Goal: Task Accomplishment & Management: Manage account settings

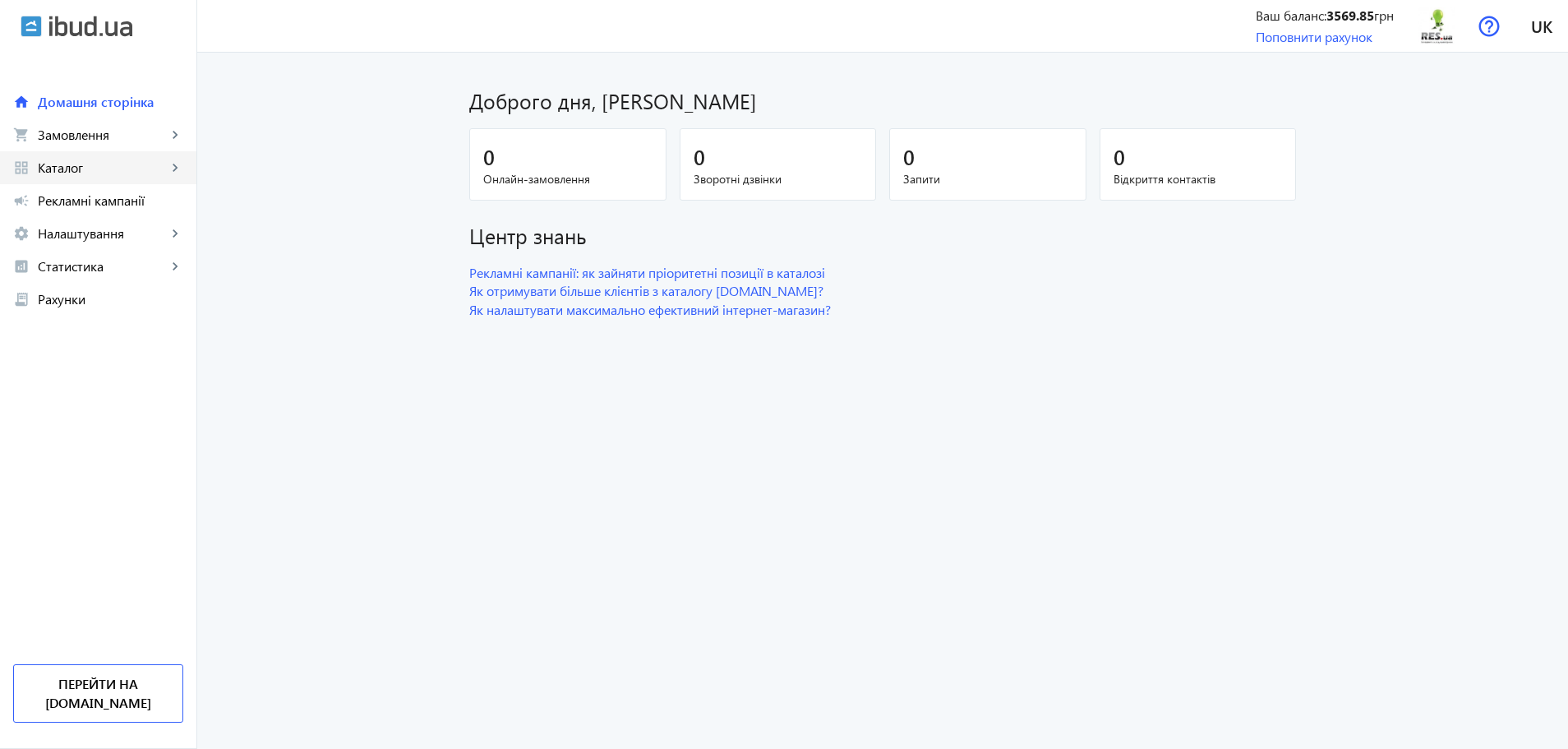
click at [81, 167] on span "Каталог" at bounding box center [102, 168] width 129 height 17
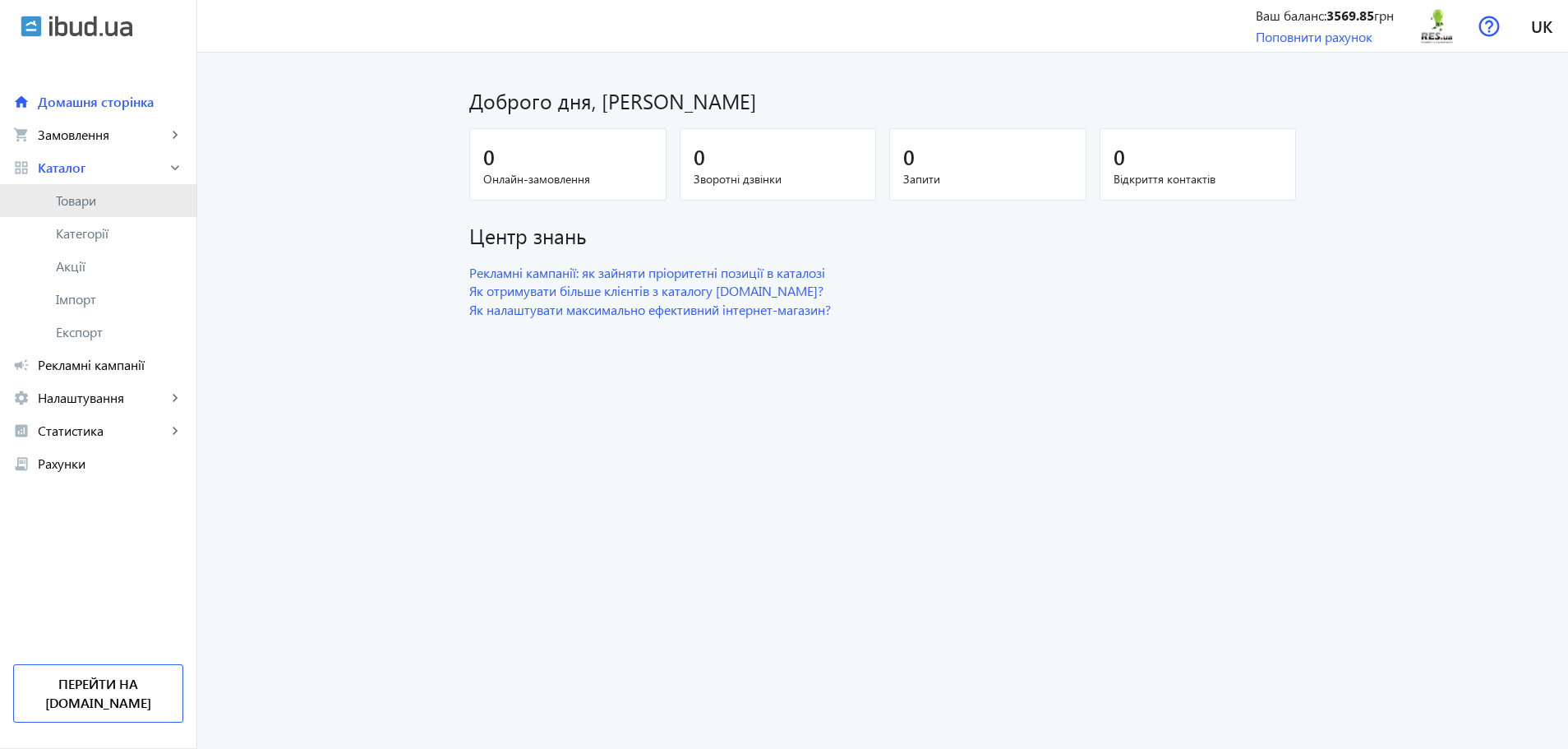
click at [88, 198] on span "Товари" at bounding box center [119, 200] width 127 height 17
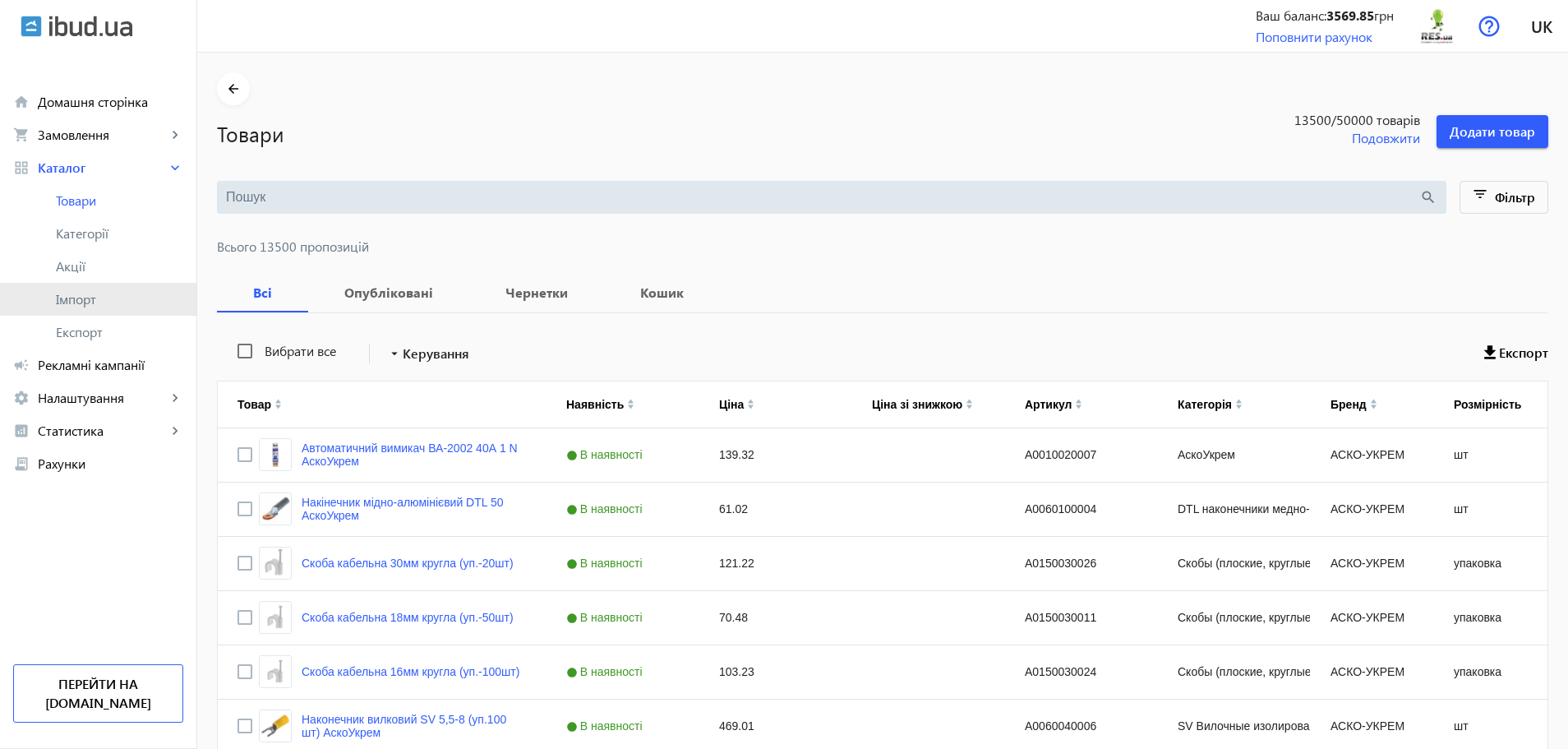
click at [88, 300] on span "Імпорт" at bounding box center [119, 299] width 127 height 17
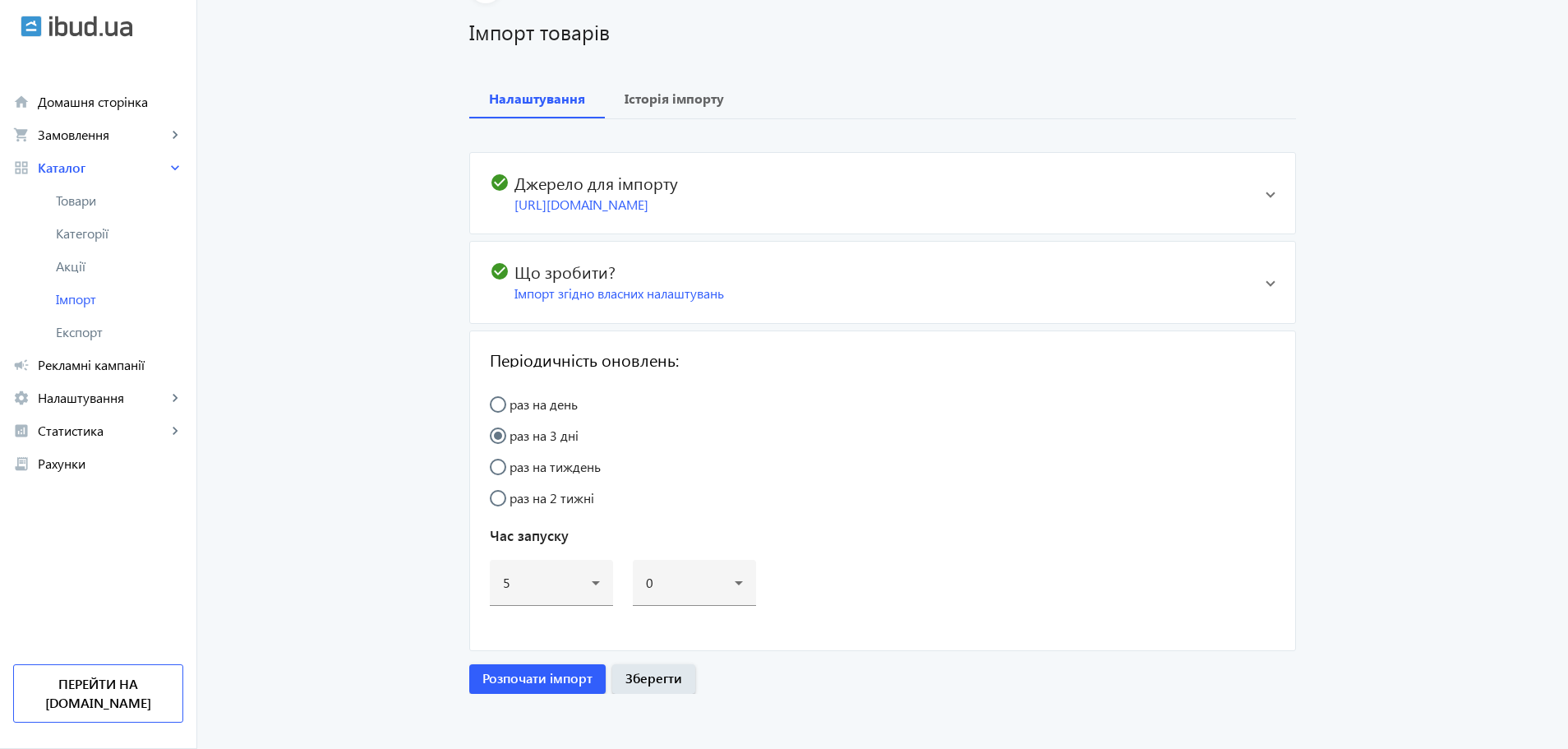
scroll to position [103, 0]
click at [631, 106] on span "Історія імпорту" at bounding box center [674, 98] width 99 height 40
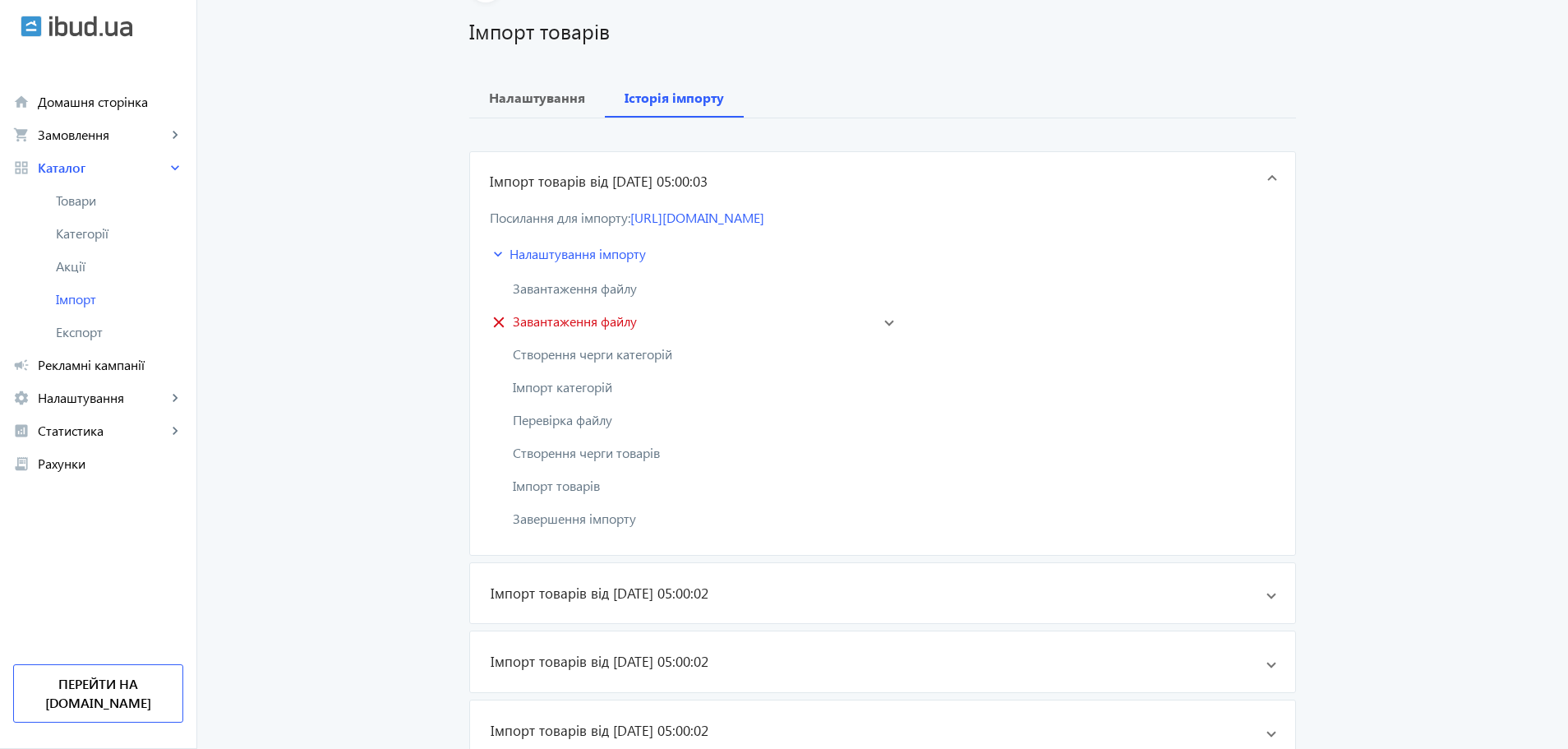
click at [701, 315] on mat-panel-title "close Завантаження файлу" at bounding box center [680, 321] width 381 height 20
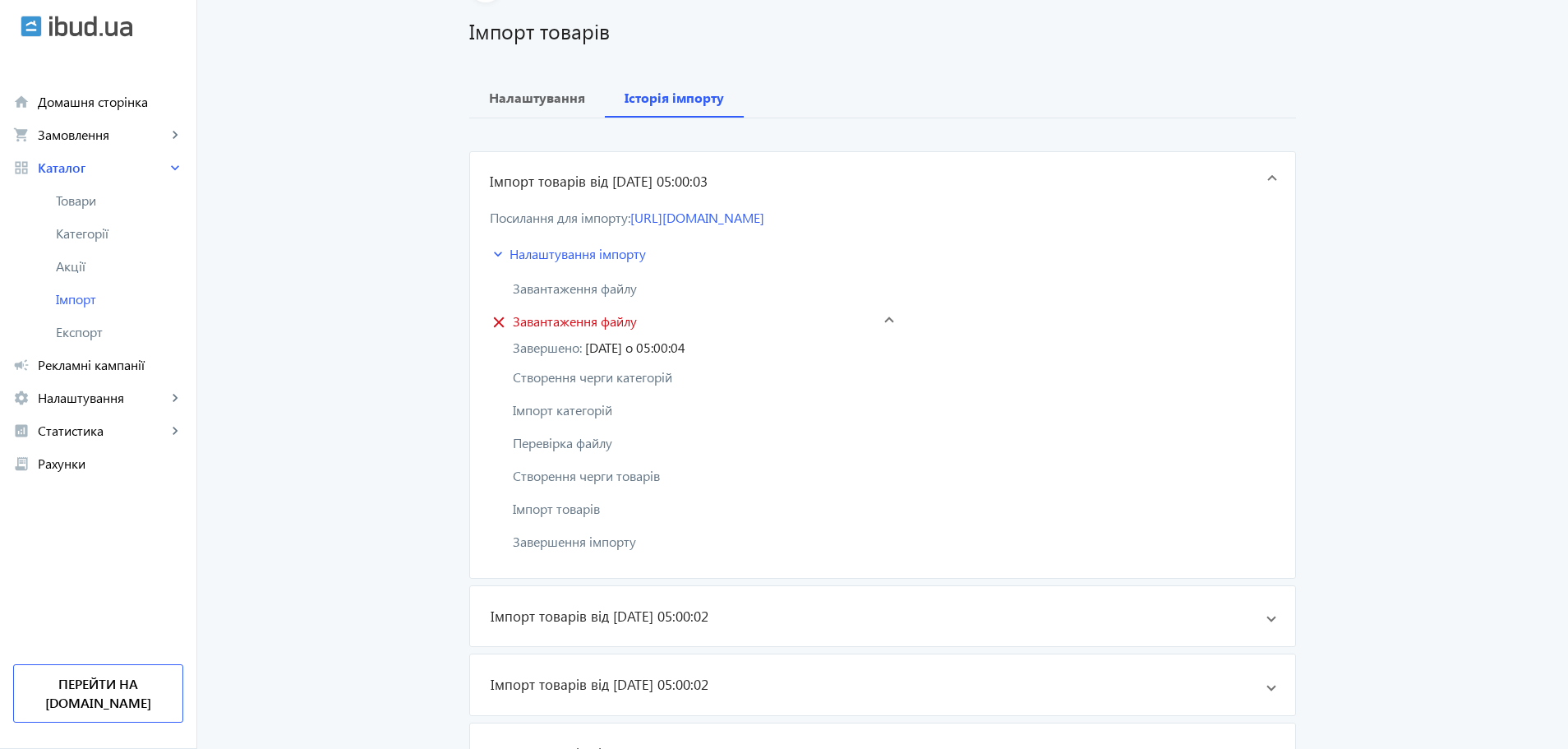
click at [730, 318] on mat-panel-title "close Завантаження файлу" at bounding box center [680, 321] width 381 height 20
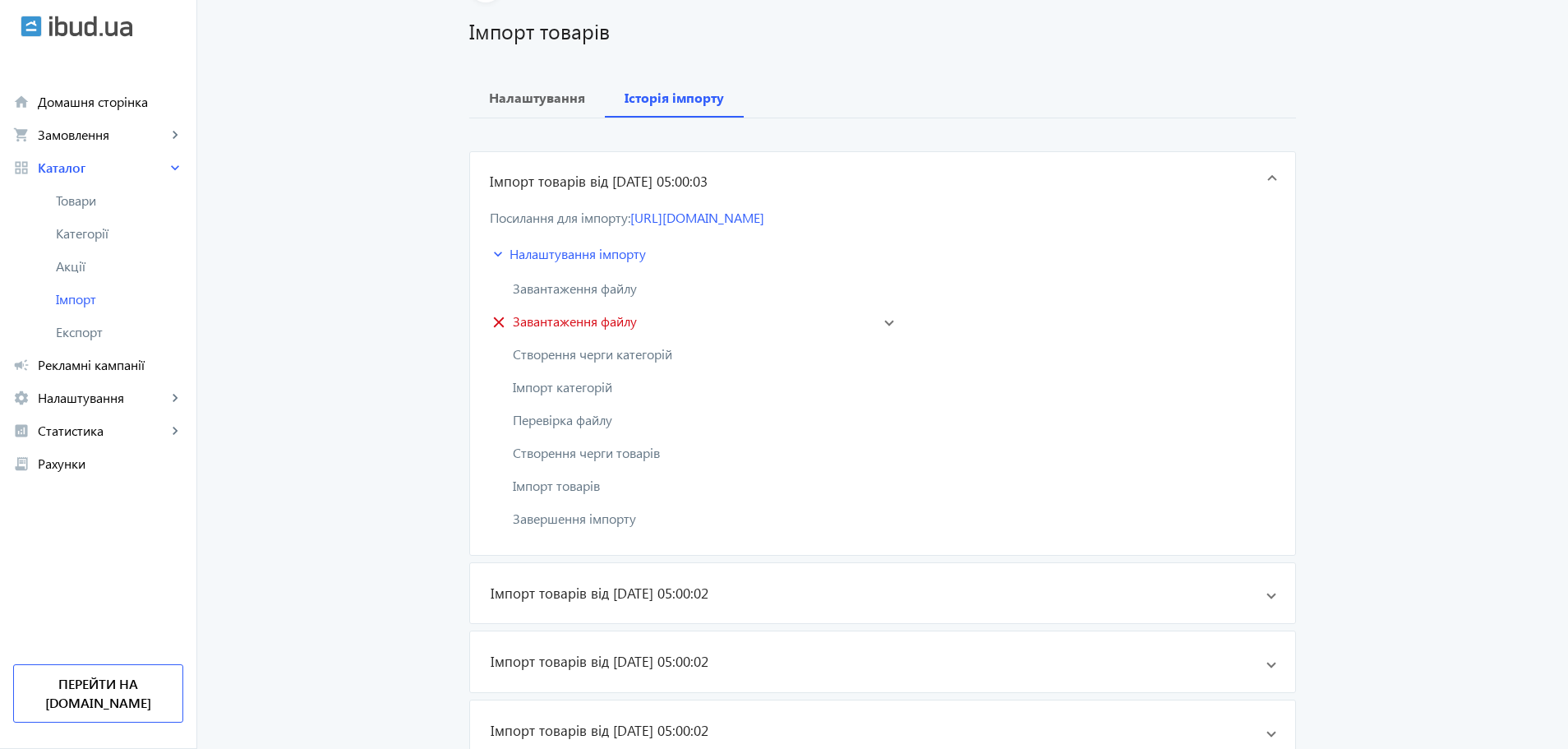
click at [730, 318] on mat-panel-title "close Завантаження файлу" at bounding box center [680, 321] width 381 height 20
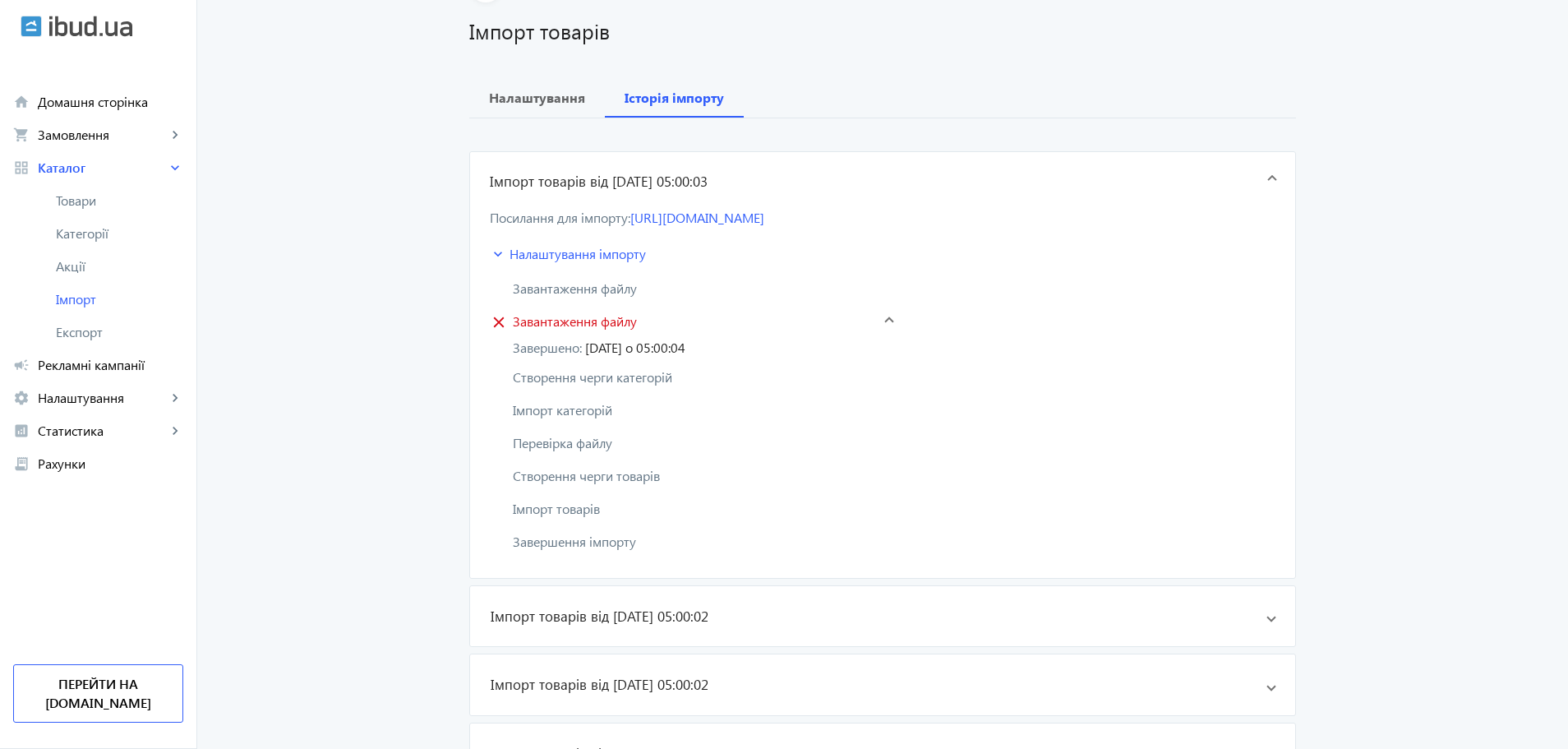
click at [730, 318] on mat-panel-title "close Завантаження файлу" at bounding box center [680, 321] width 381 height 20
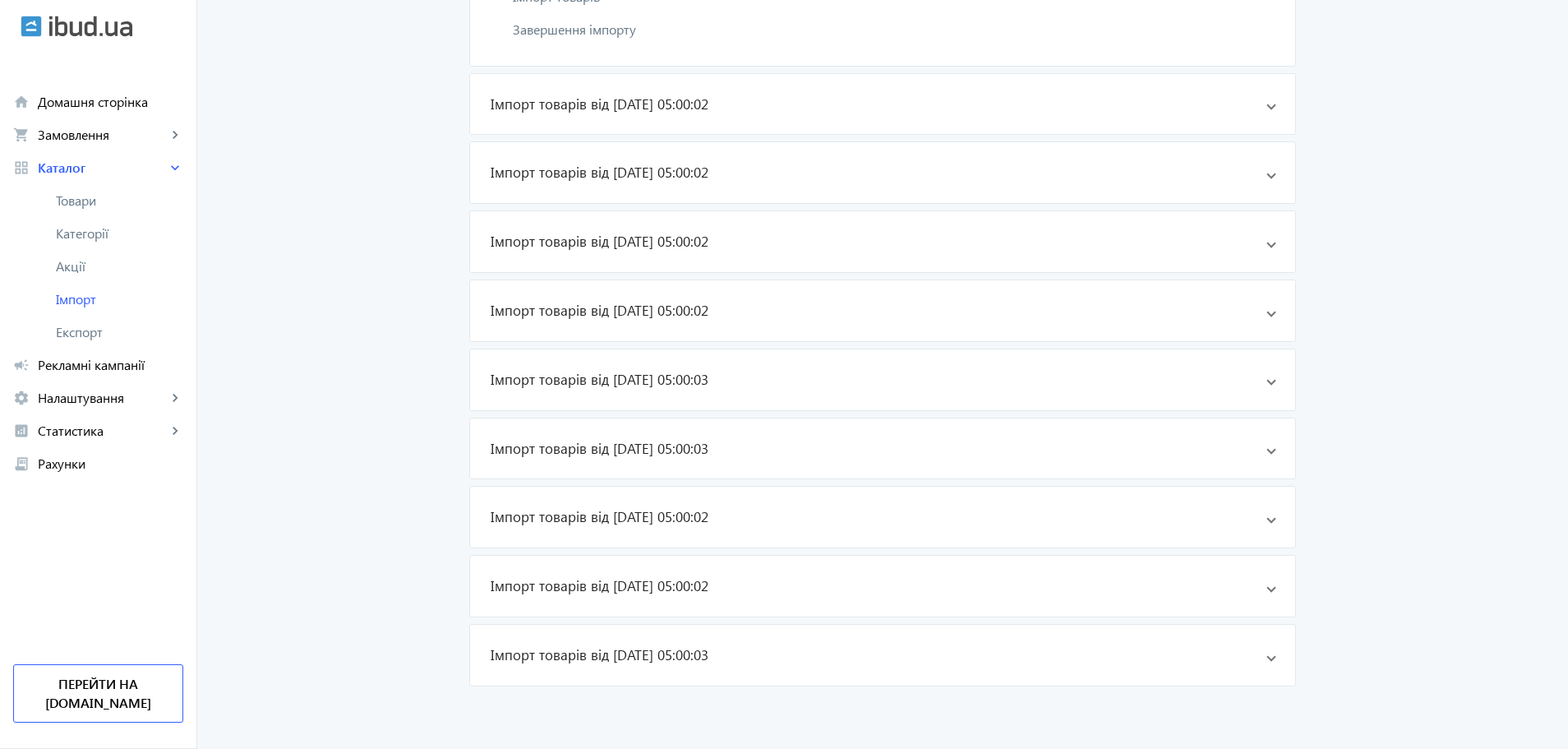
scroll to position [318, 0]
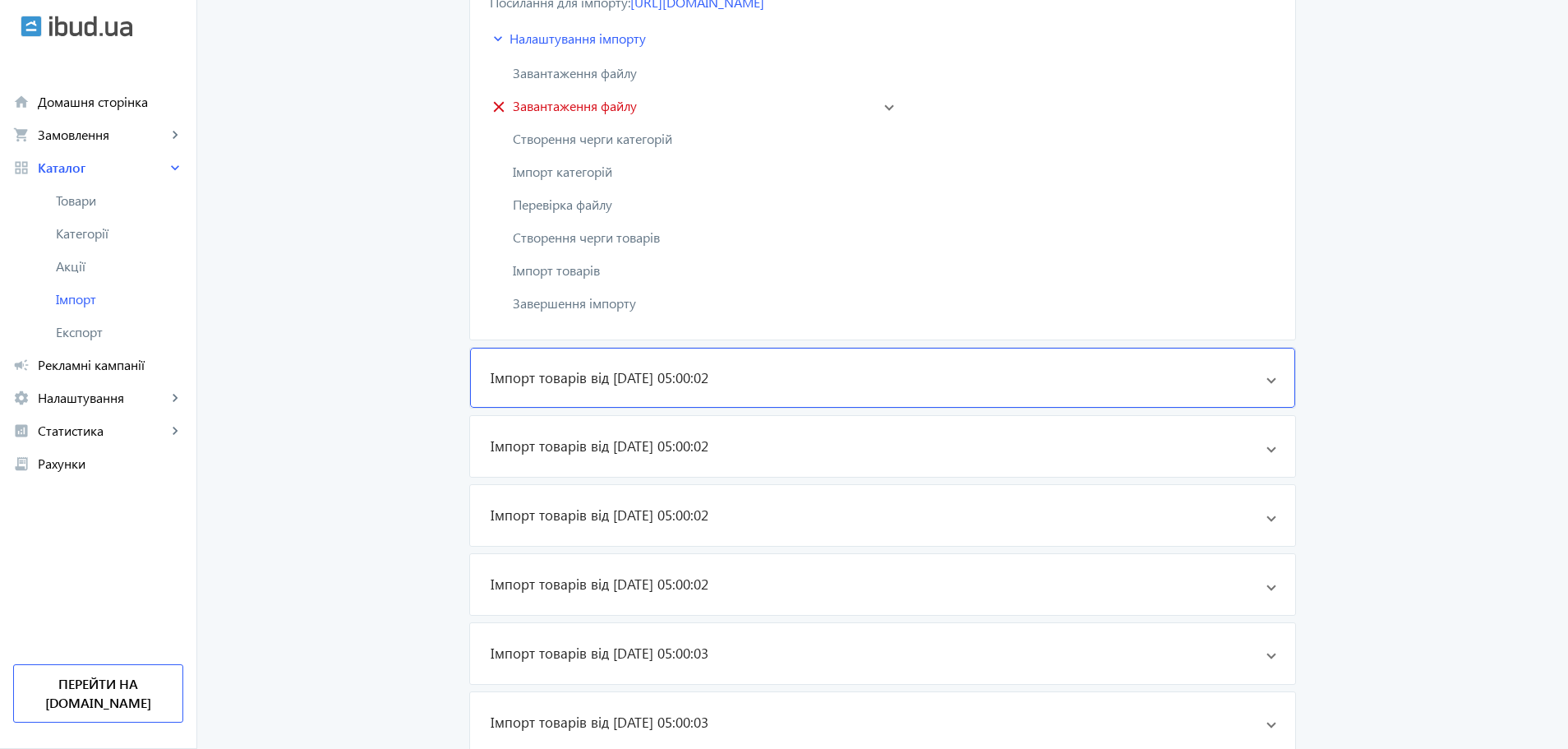
click at [597, 376] on h3 "Імпорт товарів від [DATE] 05:00:02" at bounding box center [600, 378] width 218 height 20
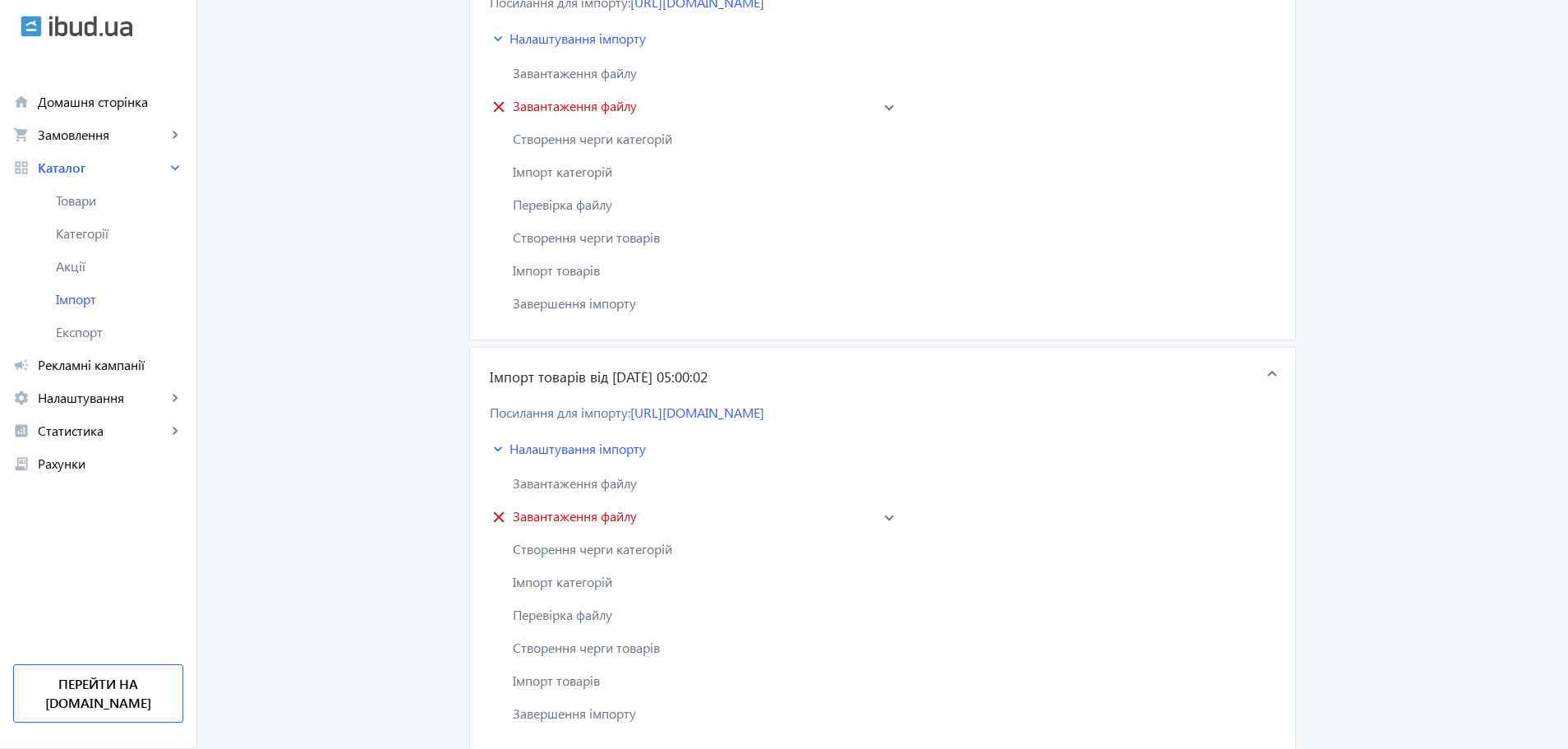
click at [597, 376] on h3 "Імпорт товарів від [DATE] 05:00:02" at bounding box center [599, 377] width 218 height 20
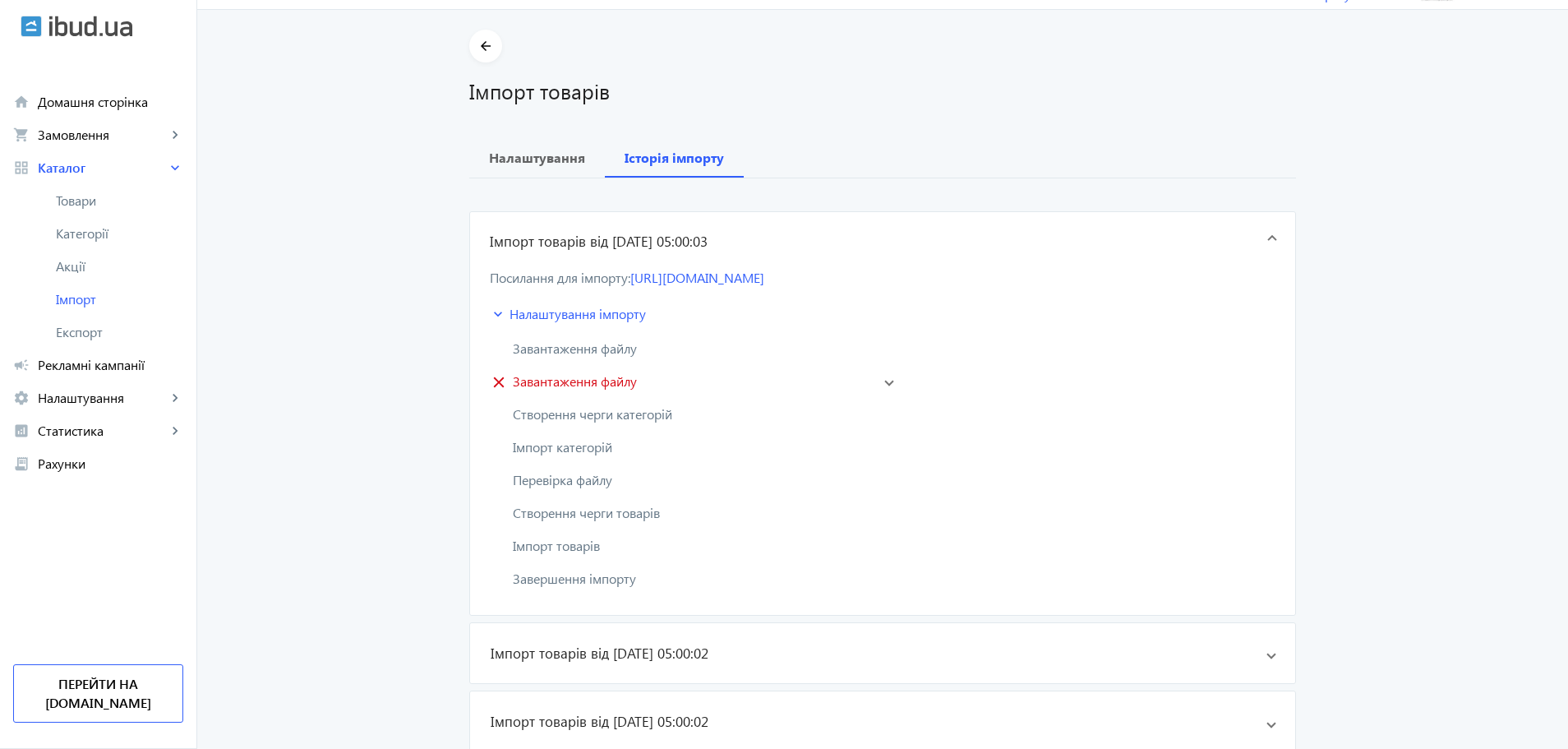
scroll to position [0, 0]
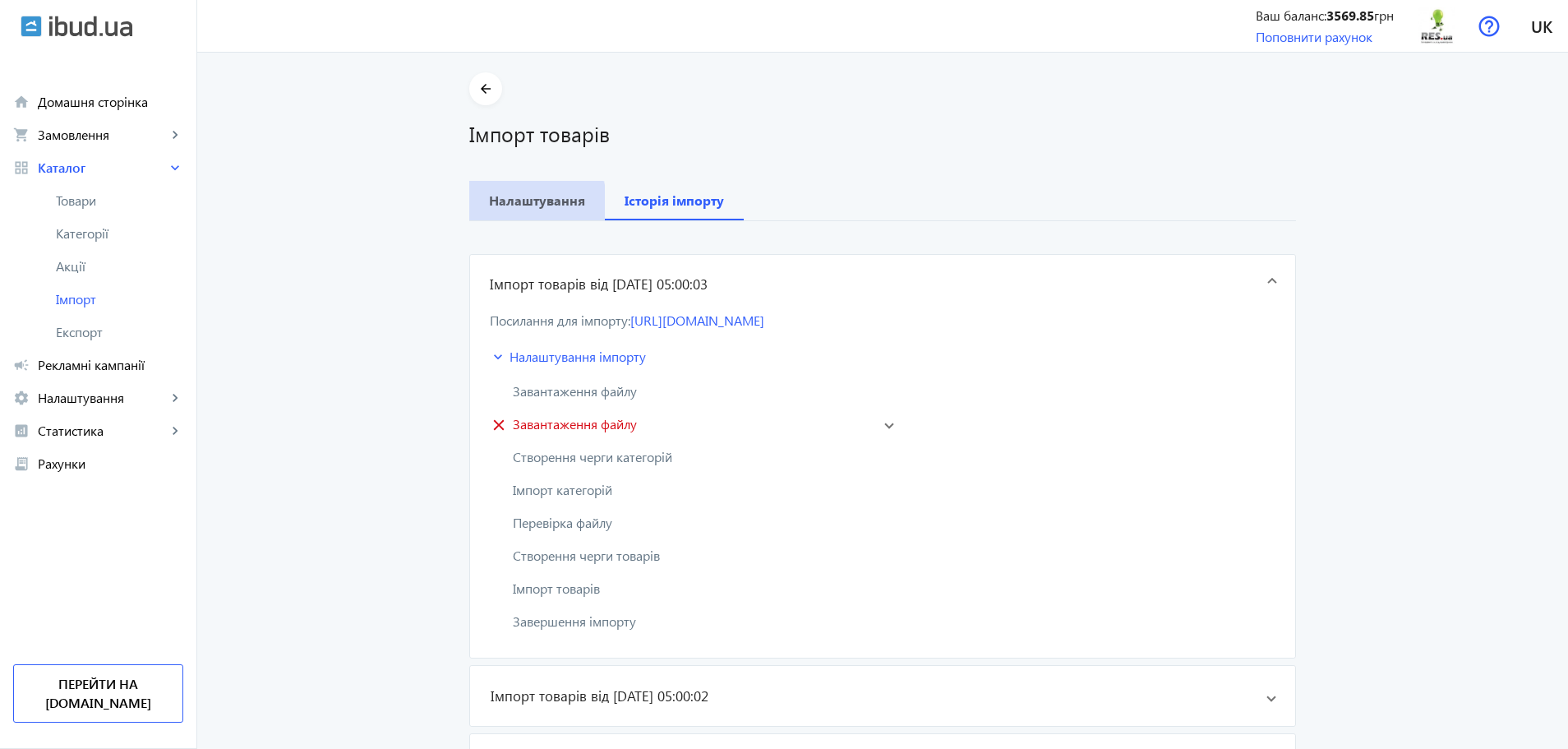
click at [494, 214] on span "Налаштування" at bounding box center [537, 200] width 96 height 40
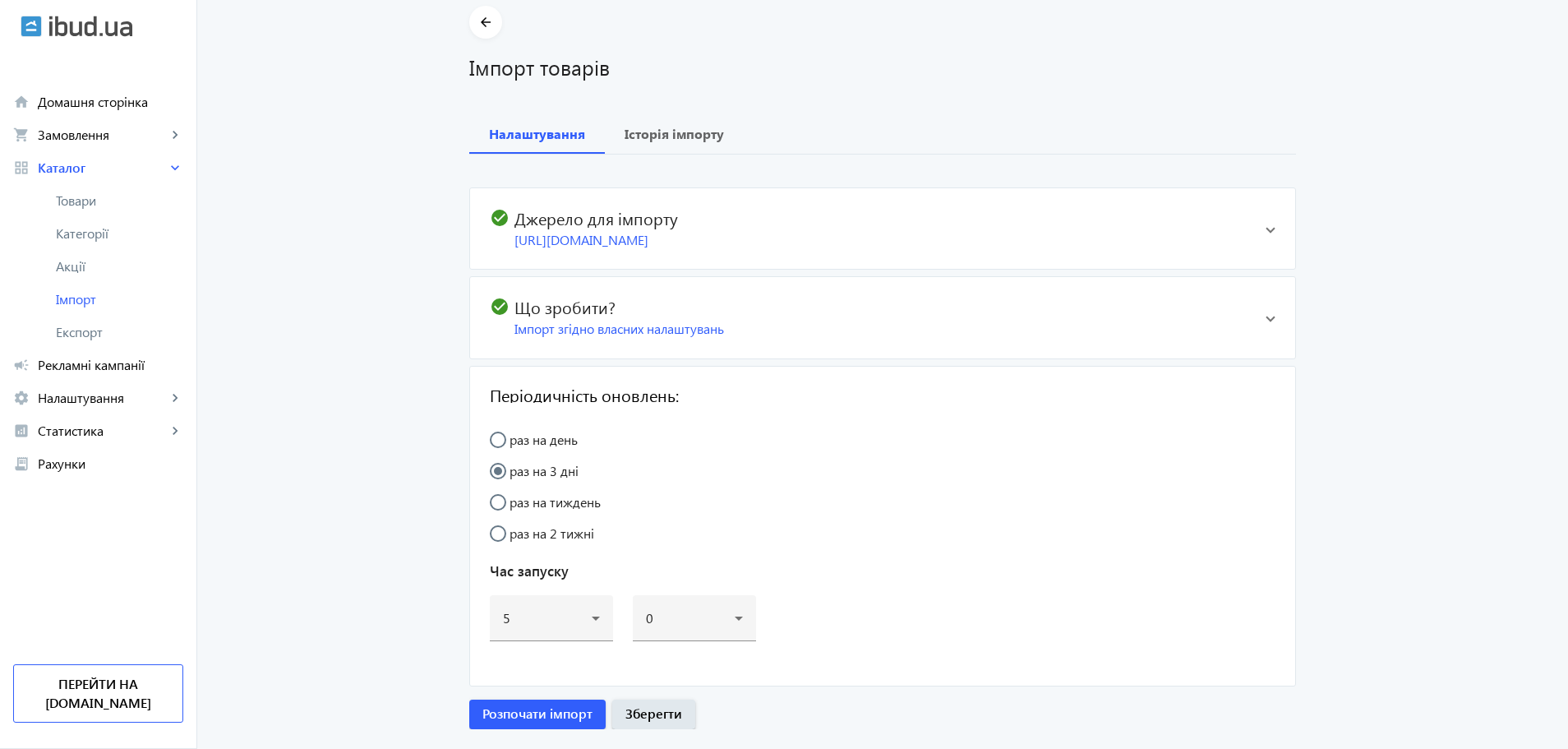
scroll to position [103, 0]
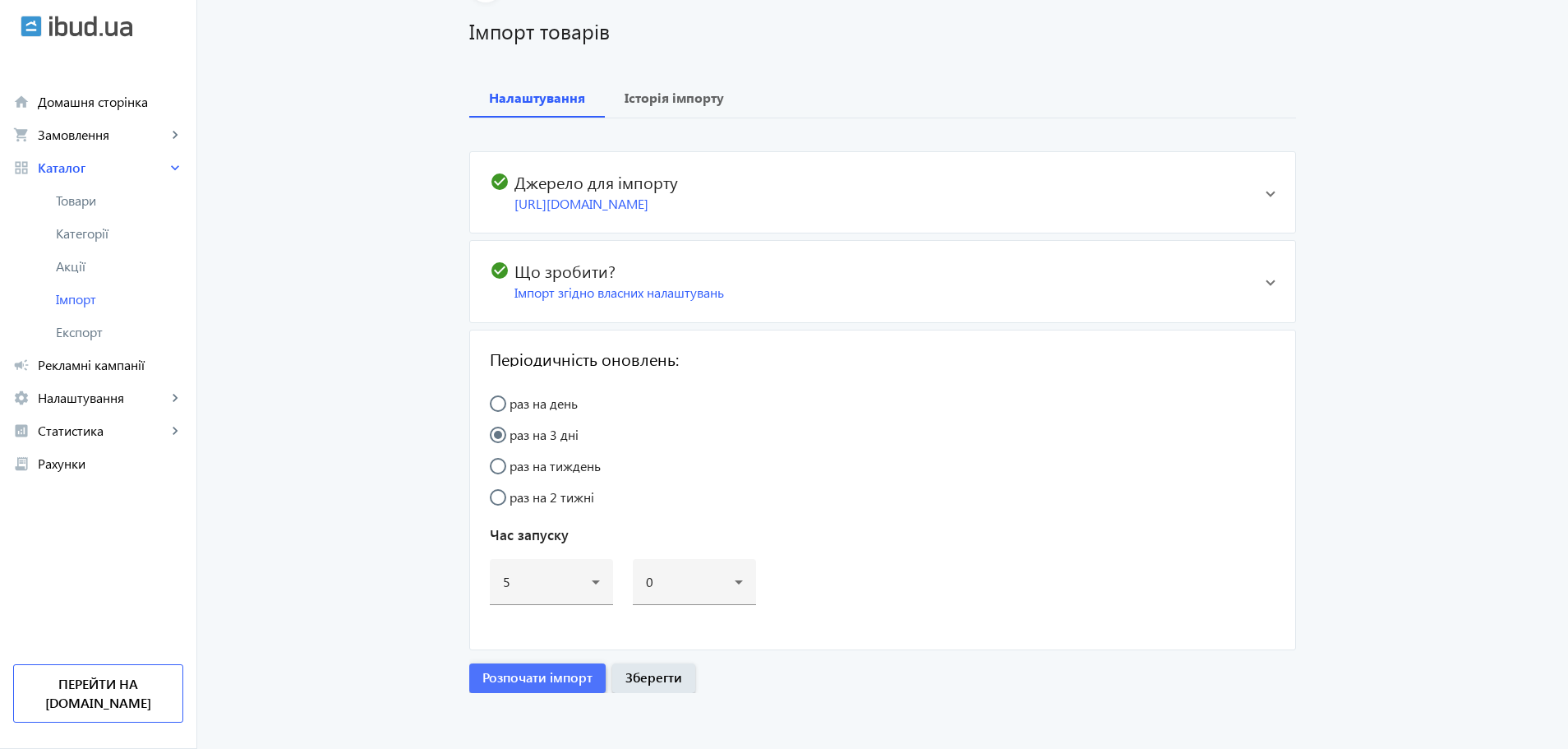
click at [537, 674] on span "Розпочати імпорт" at bounding box center [537, 677] width 110 height 18
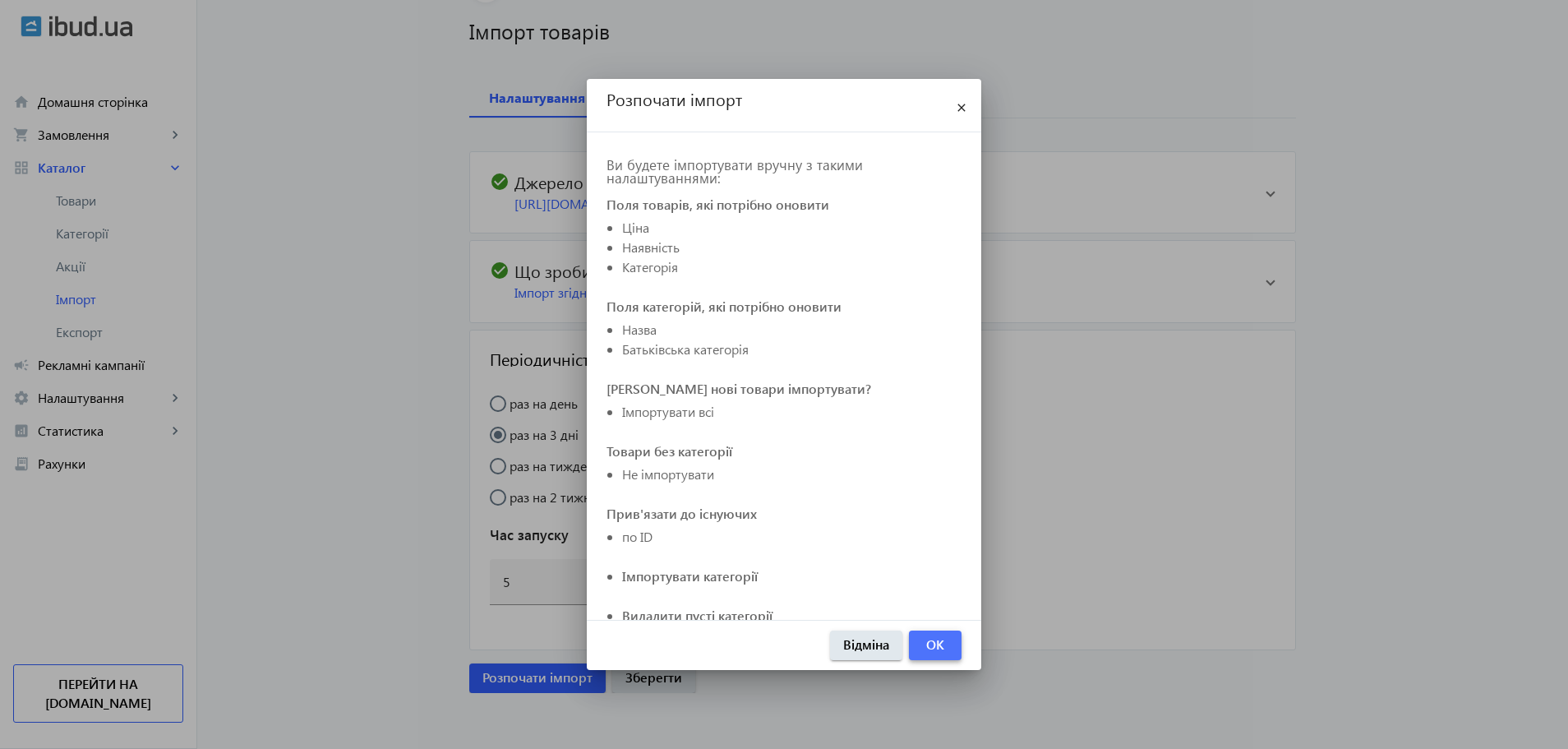
click at [921, 642] on span "button" at bounding box center [934, 645] width 53 height 40
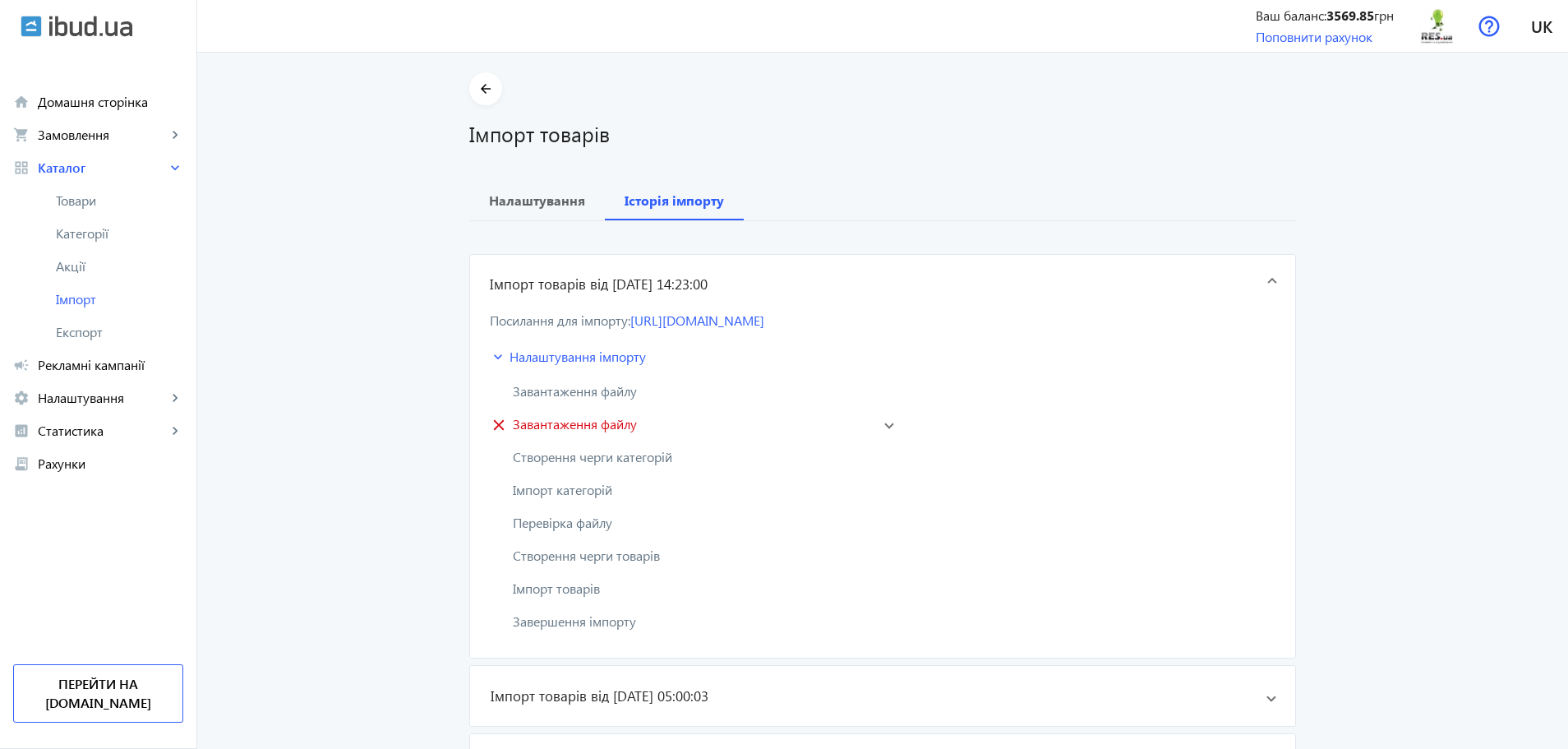
click at [666, 386] on mat-panel-title "Завантаження файлу" at bounding box center [682, 391] width 385 height 20
click at [593, 388] on span "Завантаження файлу" at bounding box center [574, 391] width 124 height 20
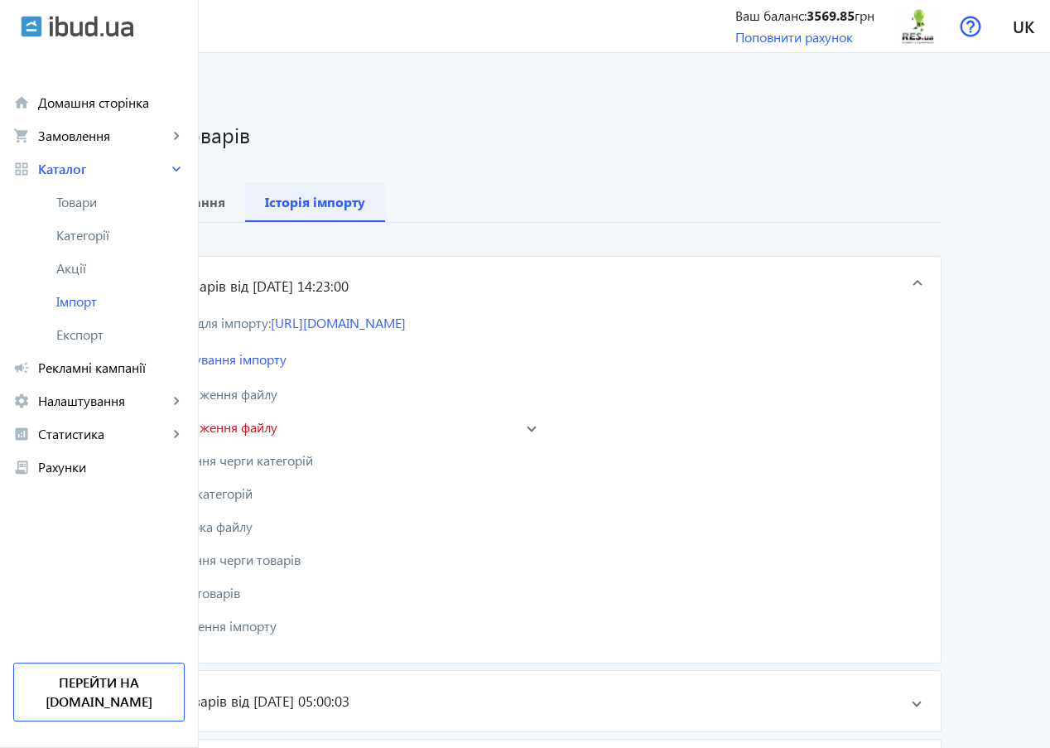
click at [365, 207] on b "Історія імпорту" at bounding box center [315, 202] width 100 height 13
click at [225, 196] on b "Налаштування" at bounding box center [176, 202] width 97 height 13
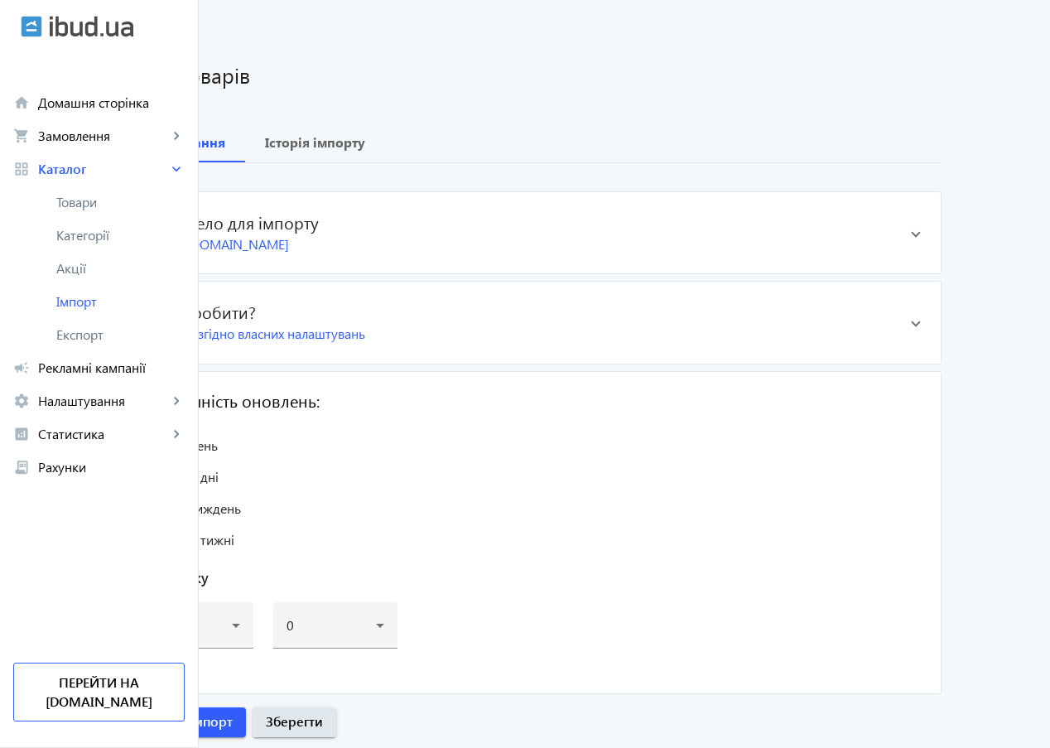
scroll to position [110, 0]
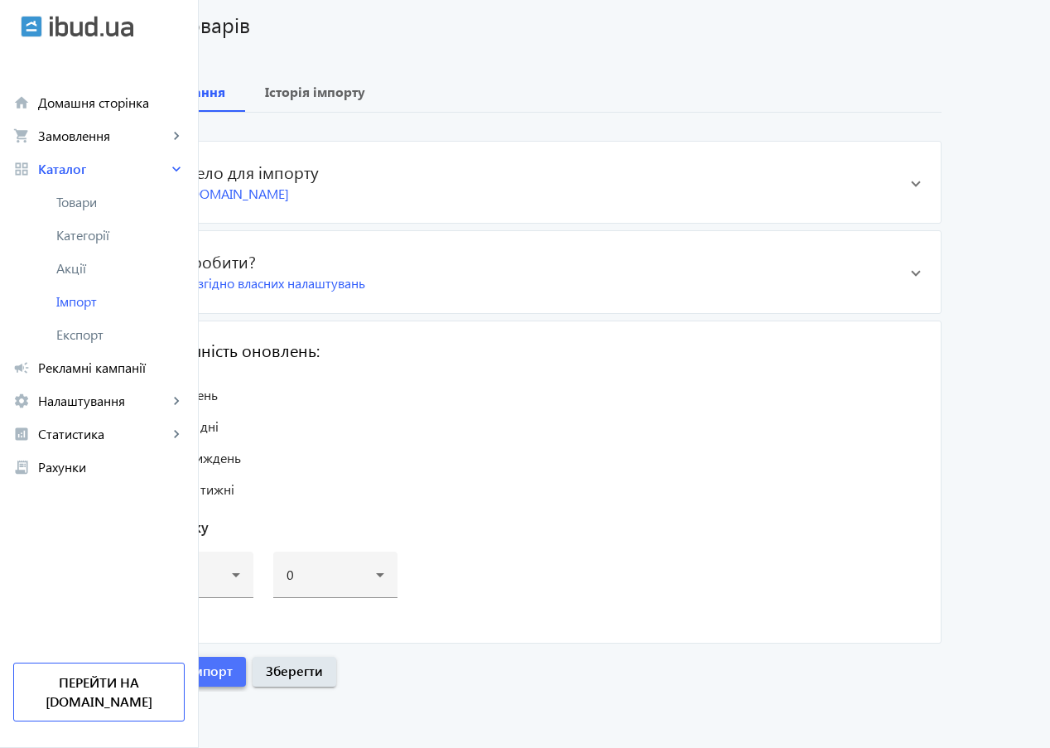
click at [233, 670] on span "Розпочати імпорт" at bounding box center [177, 671] width 111 height 18
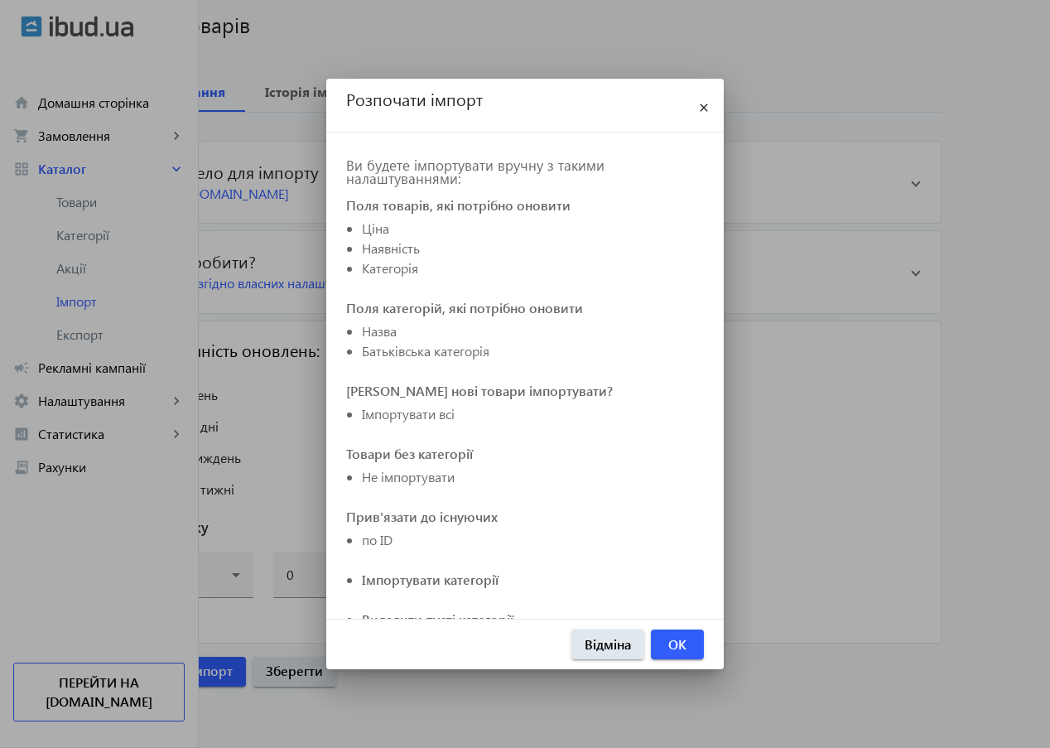
scroll to position [140, 0]
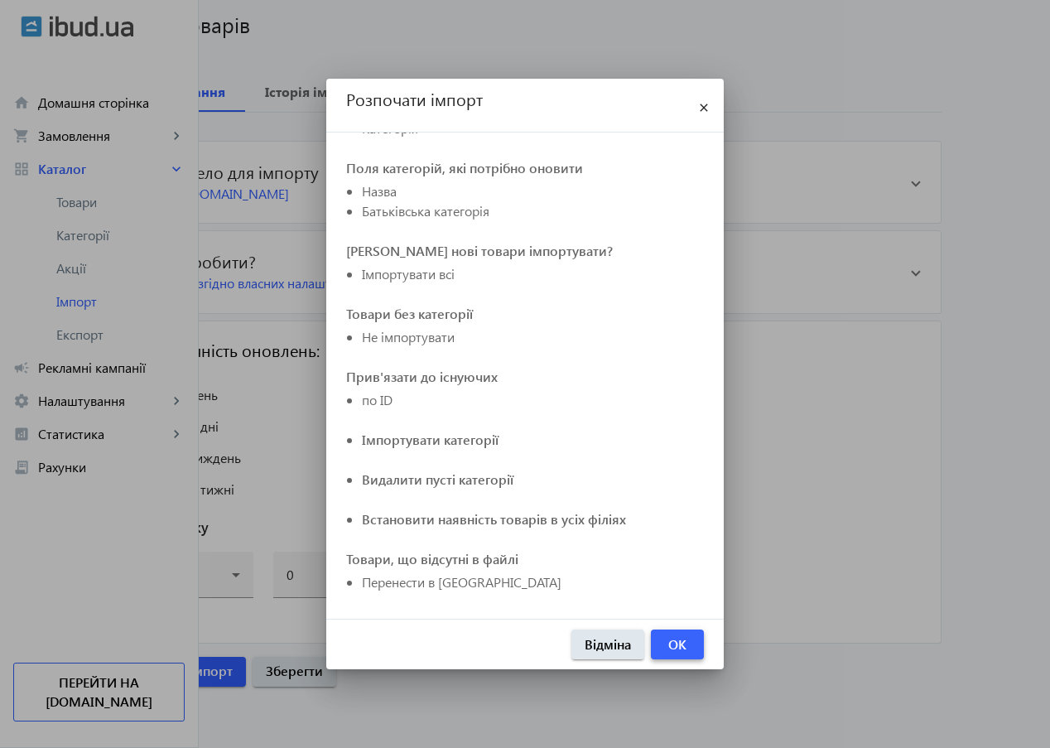
click at [673, 648] on span "OK" at bounding box center [678, 644] width 18 height 18
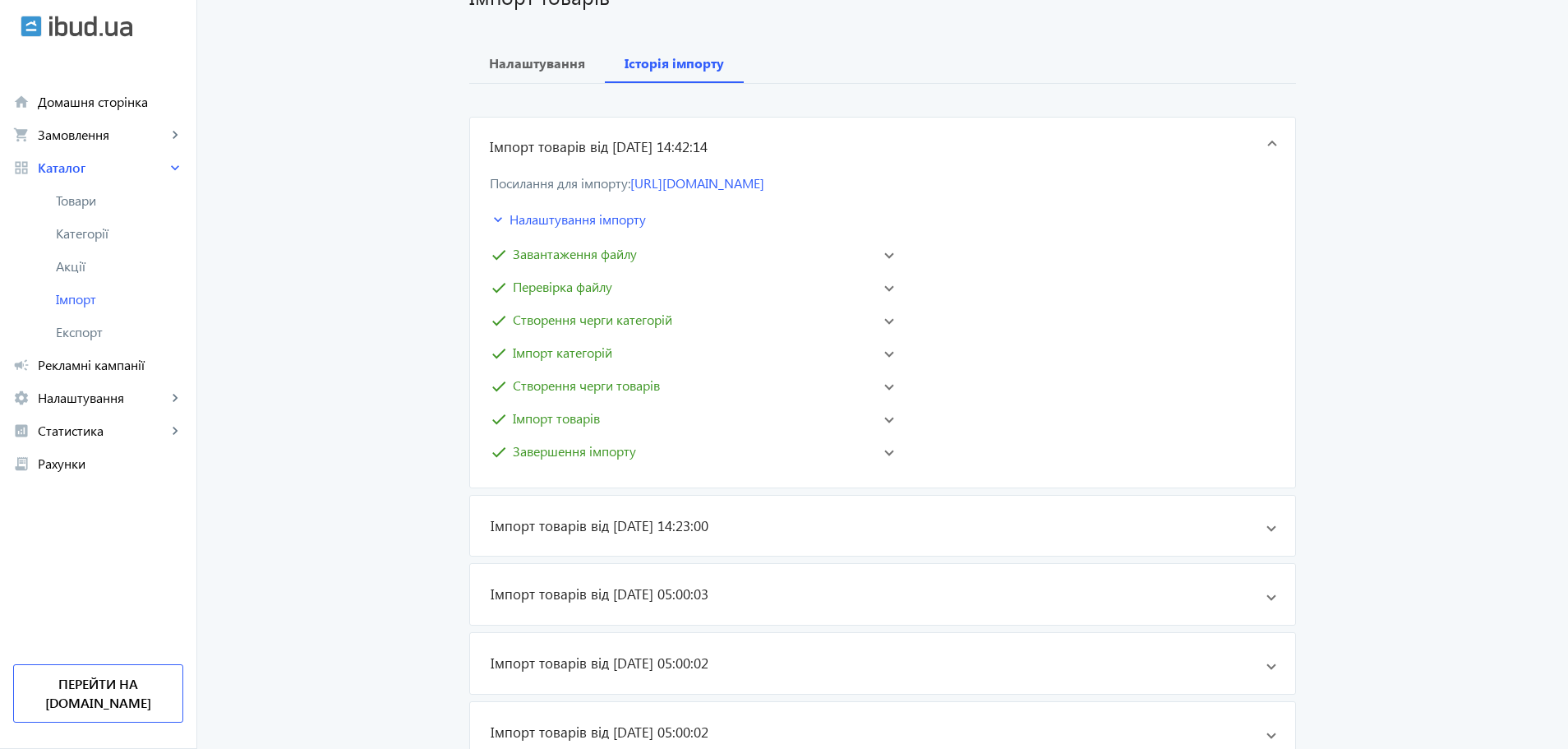
scroll to position [0, 0]
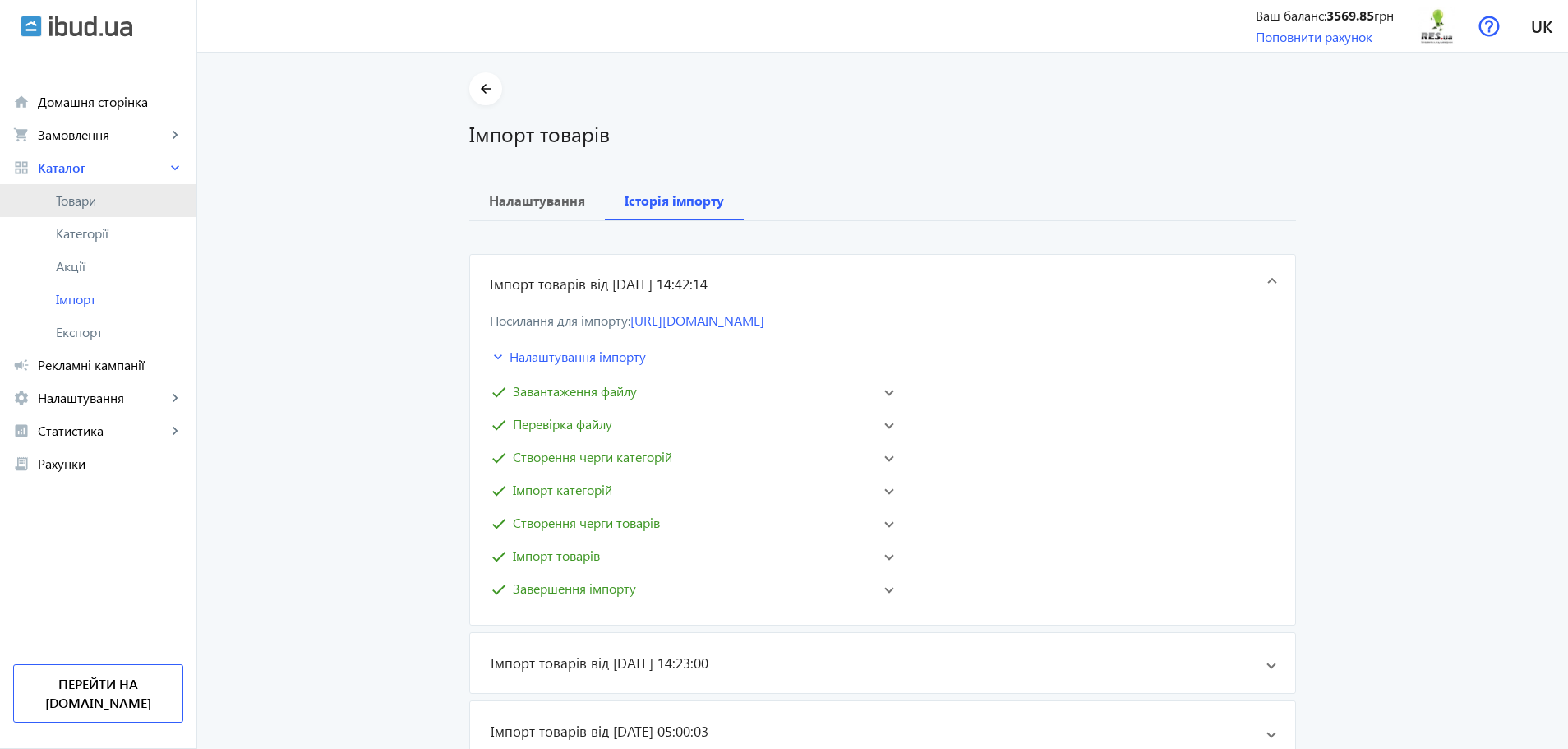
click at [75, 201] on span "Товари" at bounding box center [119, 200] width 127 height 17
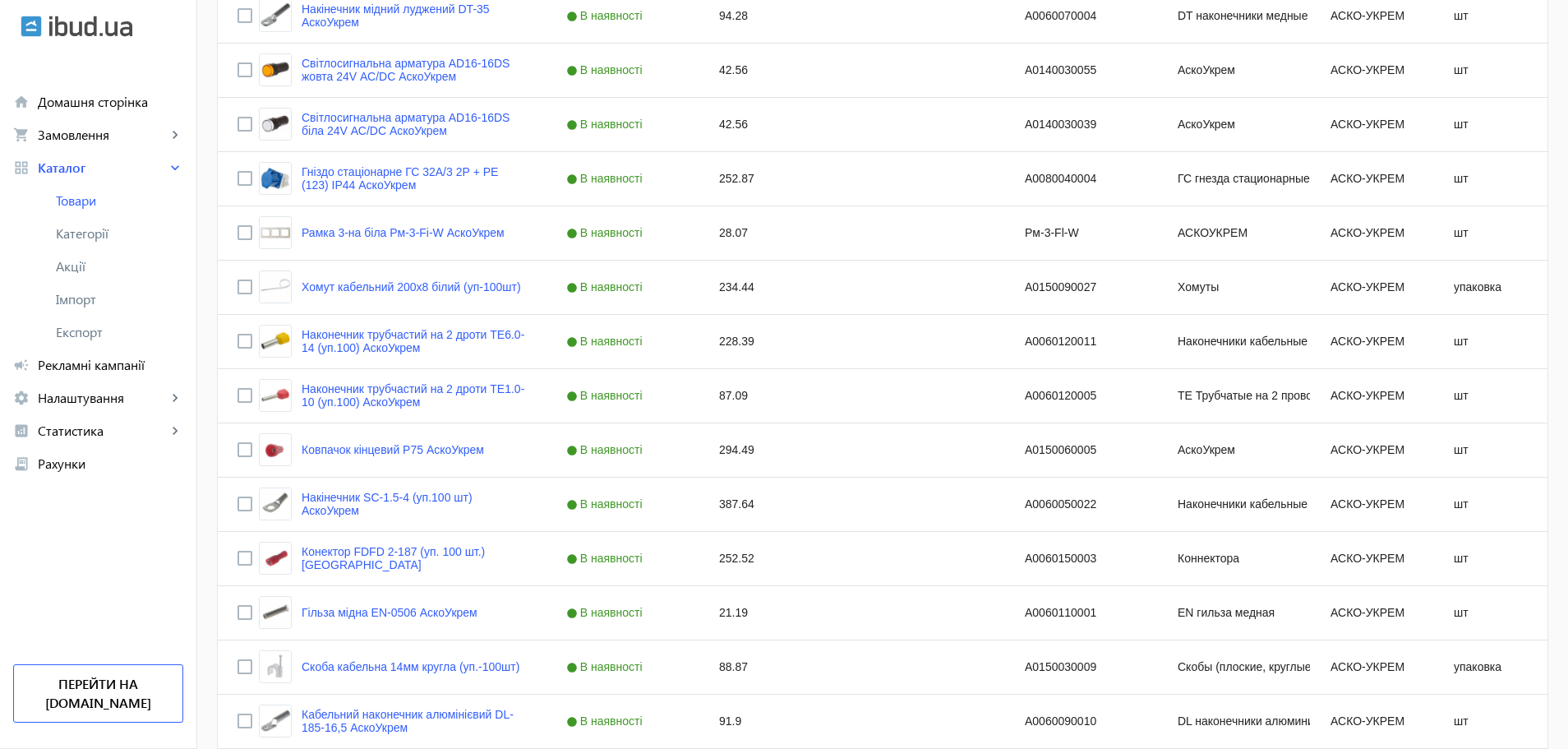
scroll to position [1453, 0]
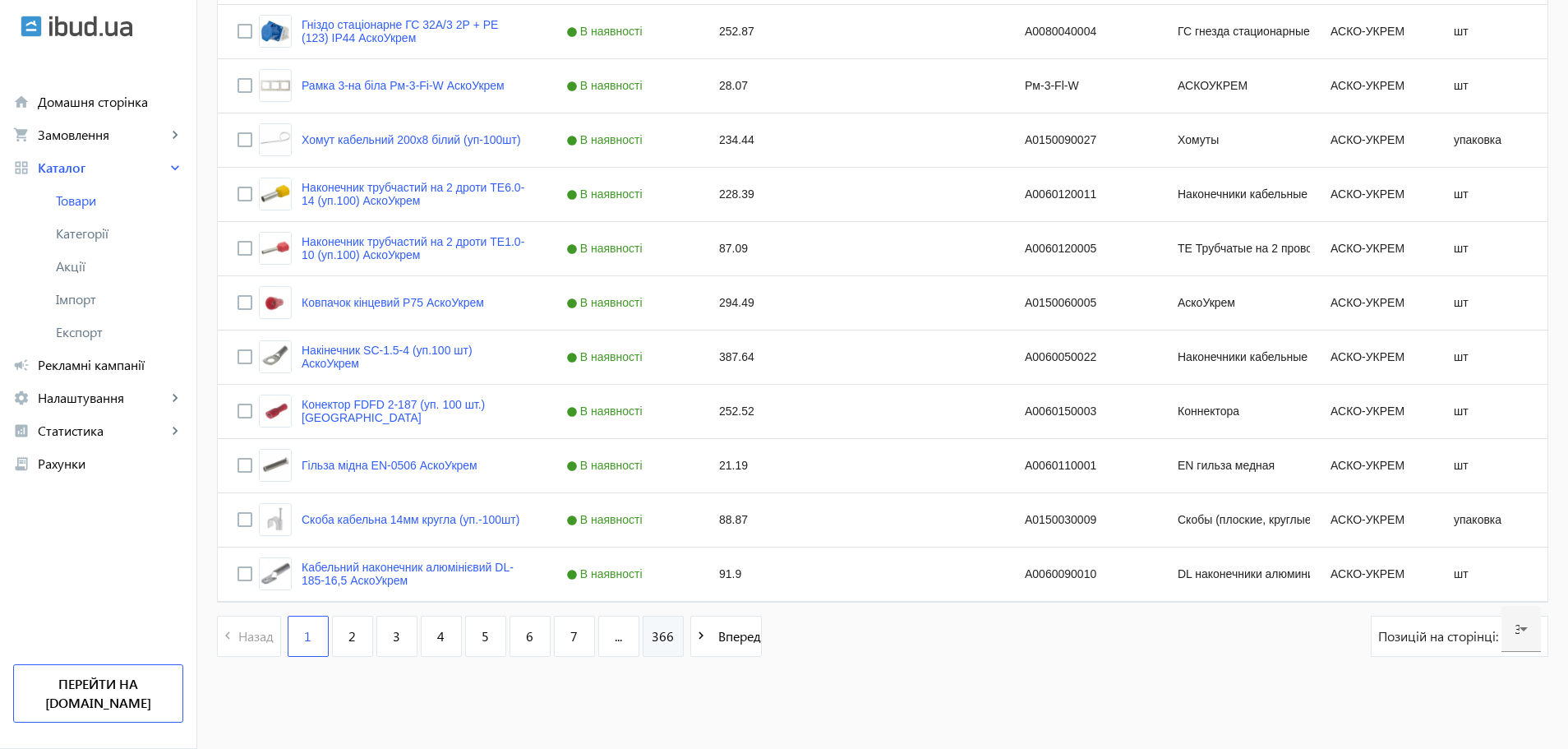
click at [657, 643] on span "366" at bounding box center [663, 636] width 22 height 18
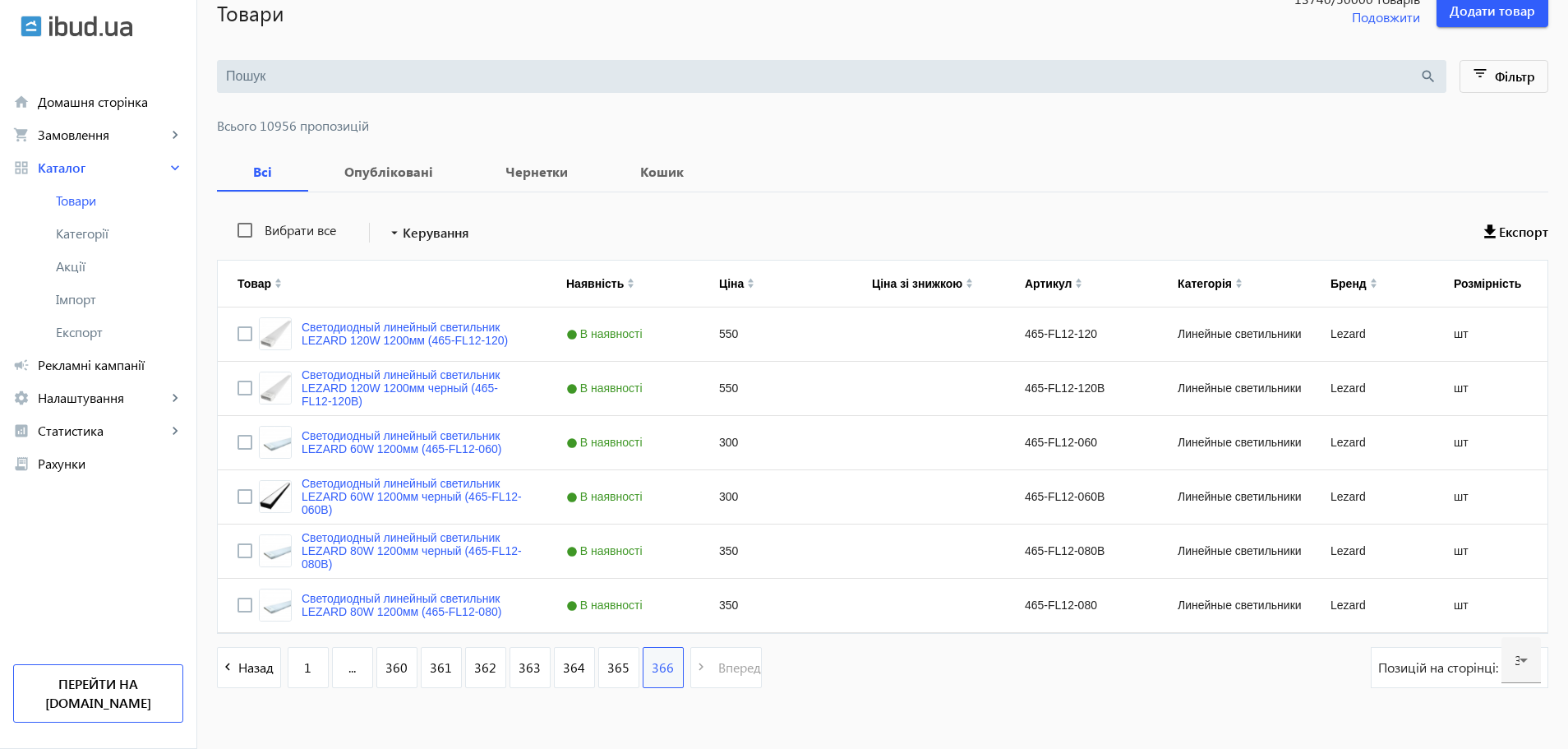
scroll to position [152, 0]
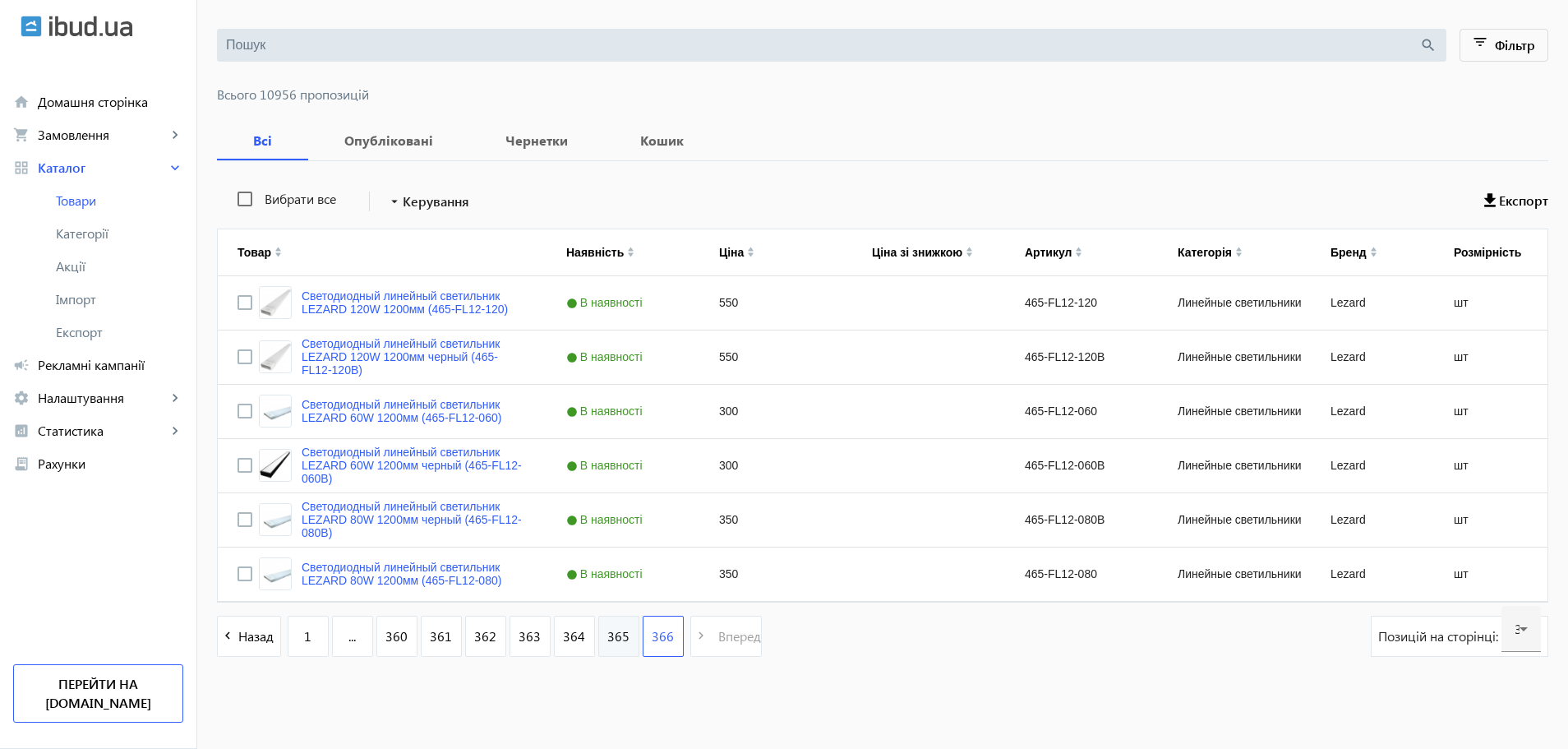
click at [607, 641] on span "365" at bounding box center [618, 636] width 22 height 18
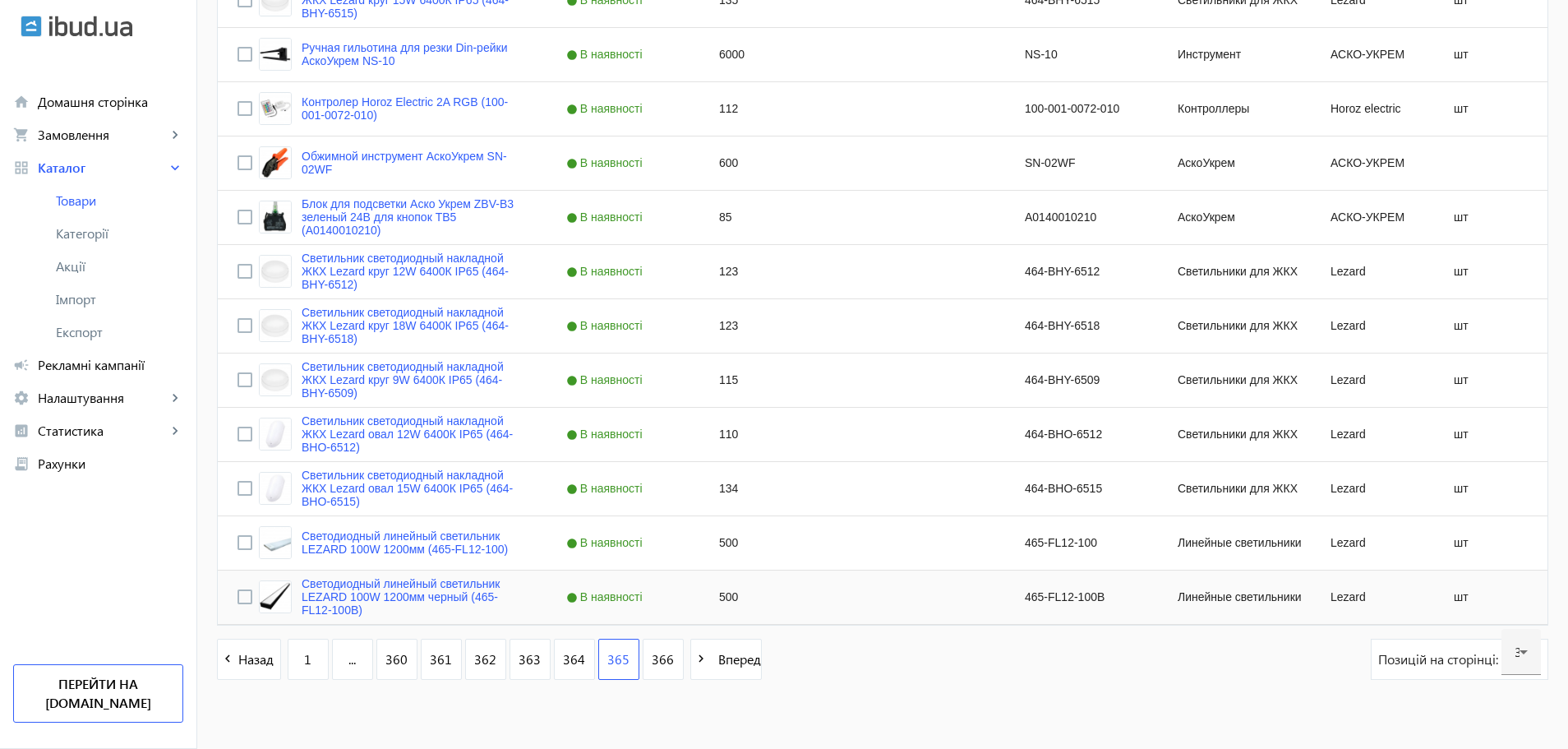
scroll to position [1453, 0]
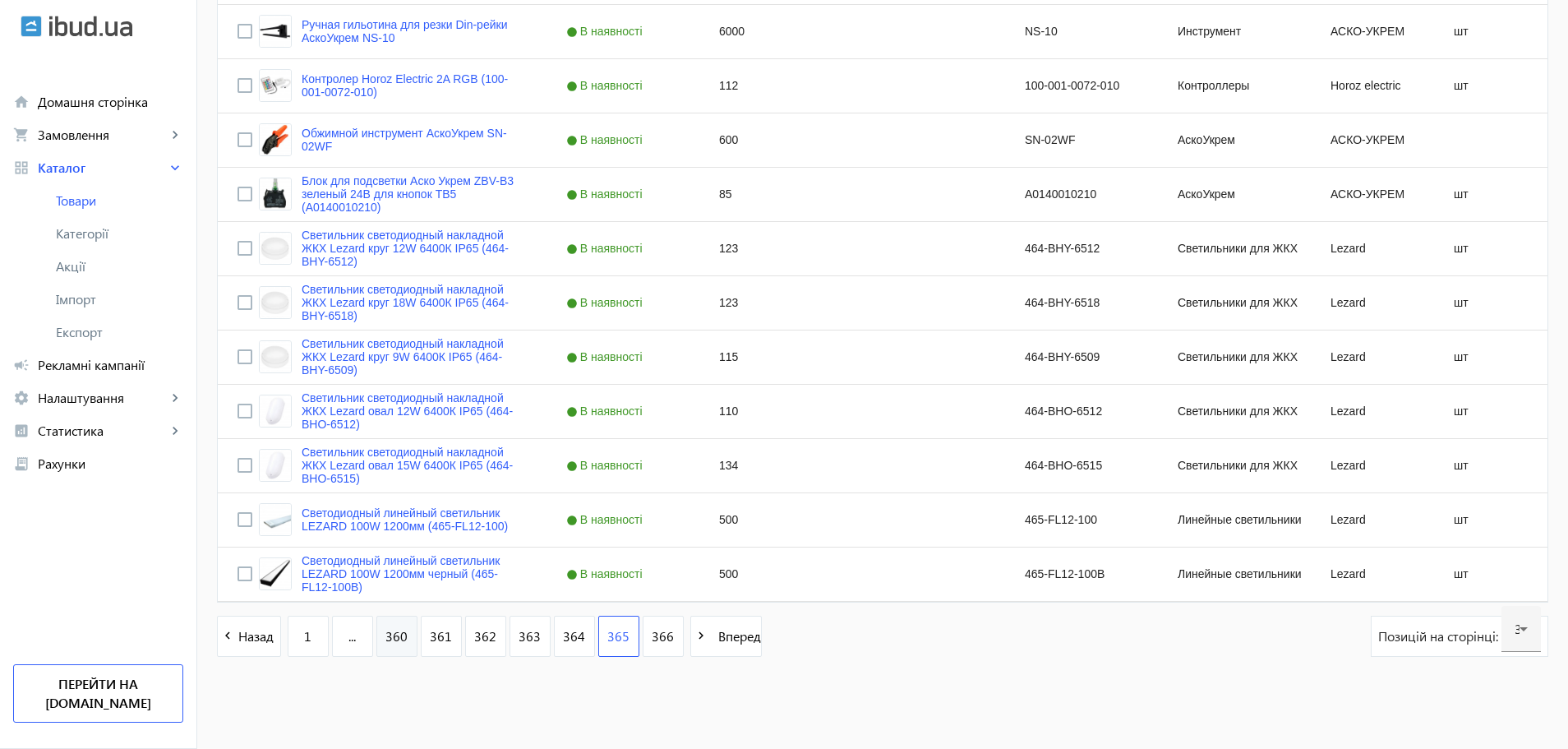
click at [387, 637] on span "360" at bounding box center [397, 636] width 22 height 18
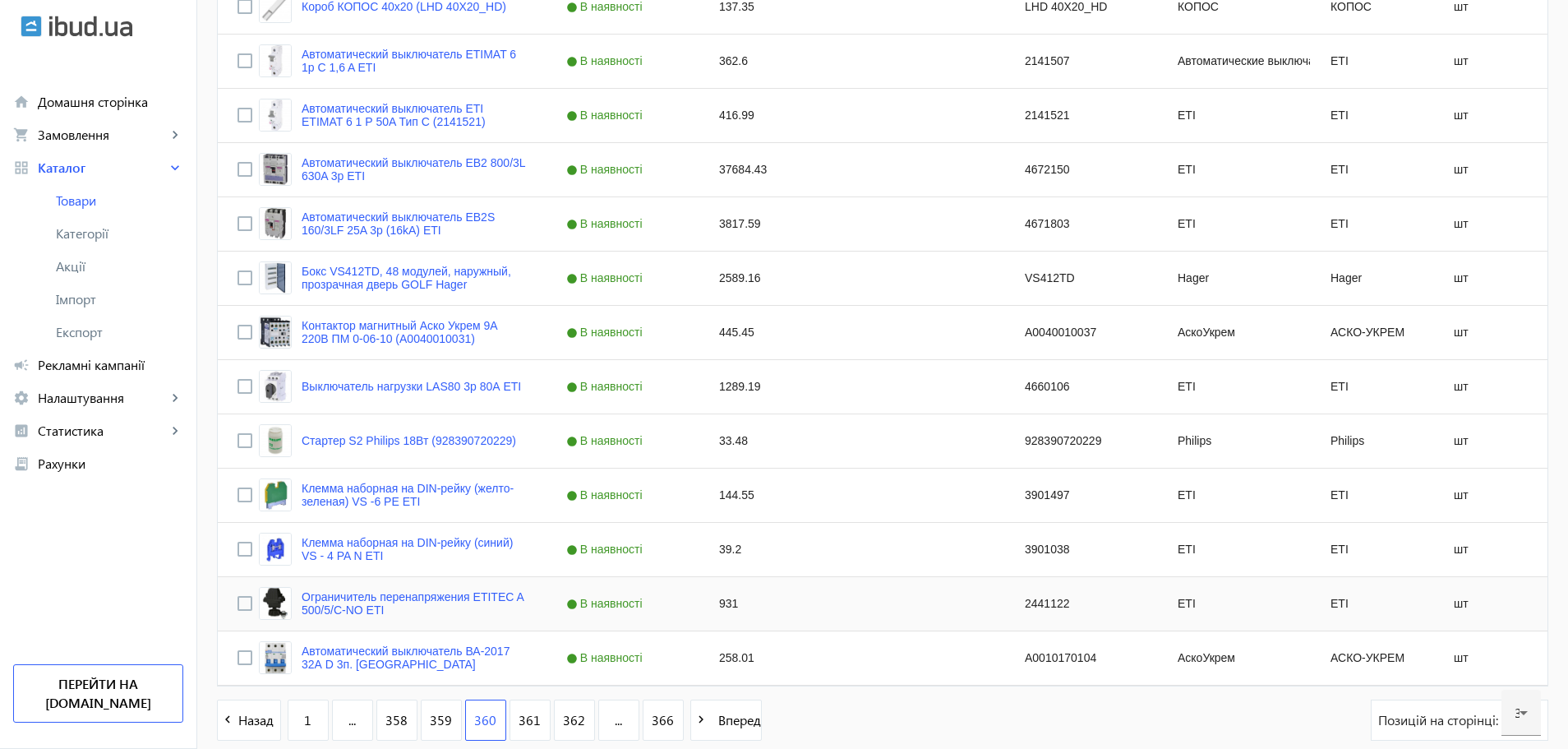
scroll to position [1453, 0]
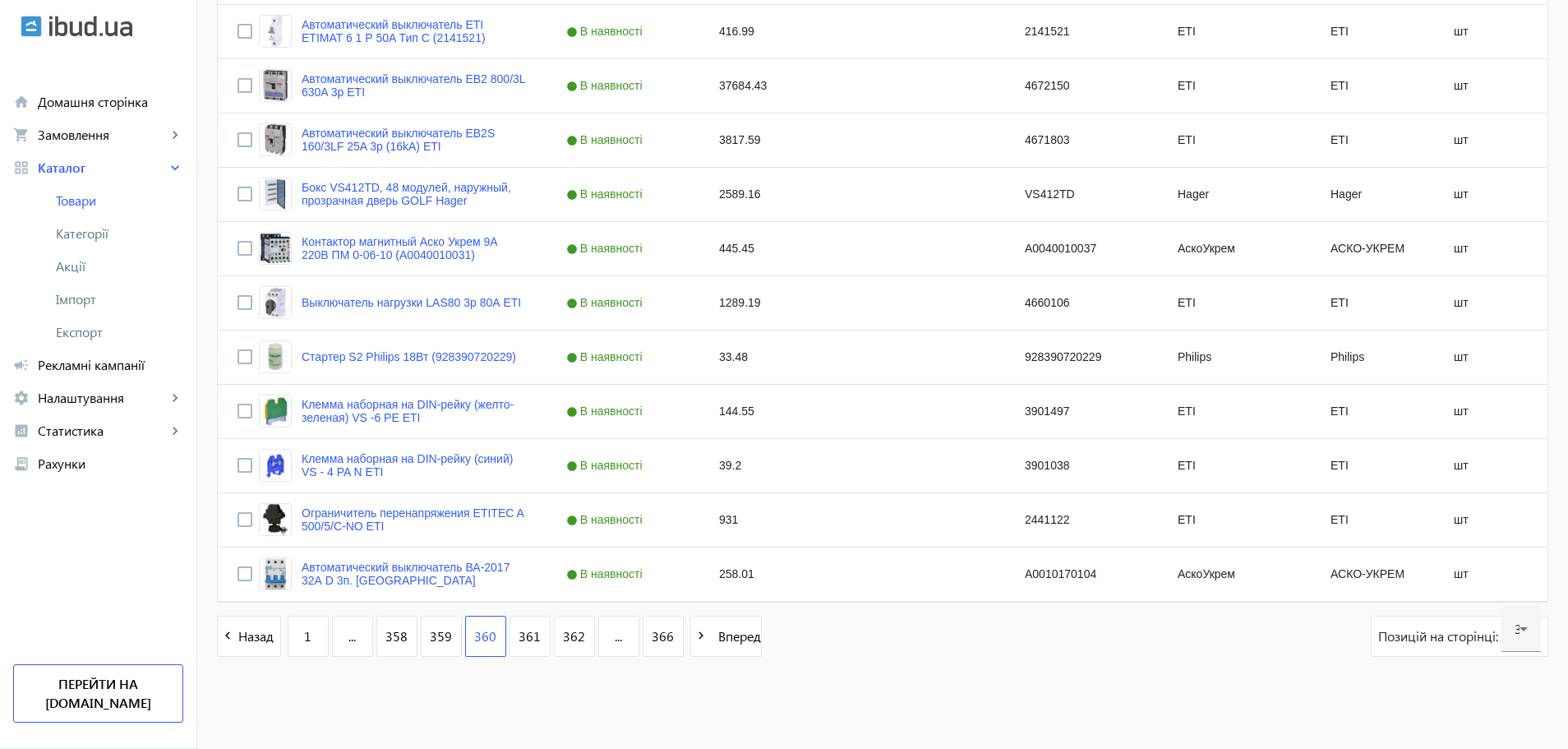
click at [1327, 634] on div "navigate_before Назад 1 ... 358 359 360 361 362 ... 366 navigate_next Вперед По…" at bounding box center [883, 644] width 1331 height 58
click at [1385, 636] on span "Позицій на сторінці:" at bounding box center [1439, 636] width 123 height 18
click at [1424, 638] on span "Позицій на сторінці:" at bounding box center [1439, 636] width 123 height 18
click at [1521, 635] on icon at bounding box center [1523, 629] width 20 height 20
click at [1522, 496] on mat-option "30" at bounding box center [1521, 501] width 40 height 40
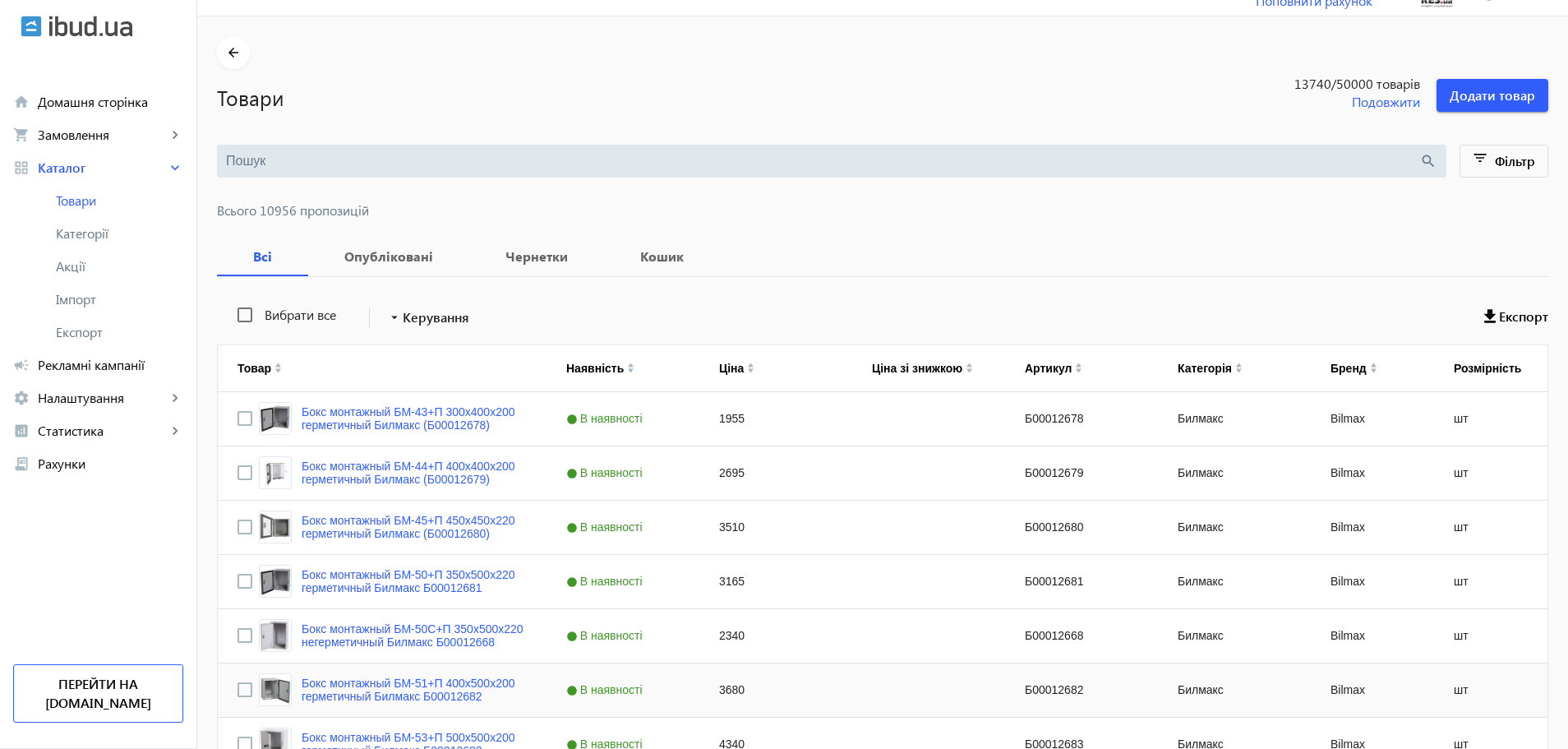
scroll to position [0, 0]
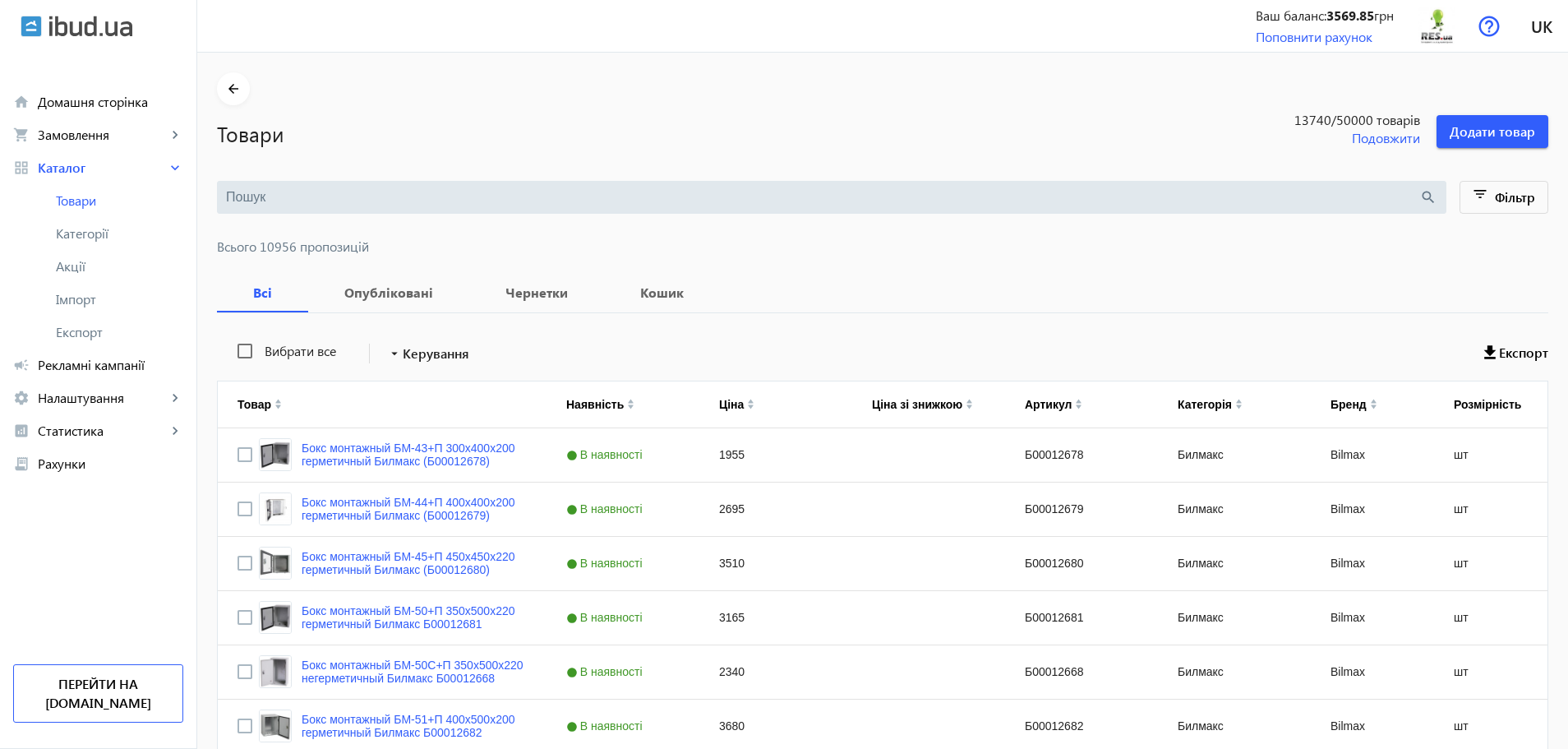
drag, startPoint x: 1309, startPoint y: 117, endPoint x: 1331, endPoint y: 120, distance: 22.2
click at [1331, 120] on span "13740 /50000 товарів" at bounding box center [1323, 120] width 194 height 18
click at [1091, 295] on div "Всі Опубліковані Чернетки Кошик" at bounding box center [883, 293] width 1331 height 40
click at [68, 258] on span "Акції" at bounding box center [119, 266] width 127 height 17
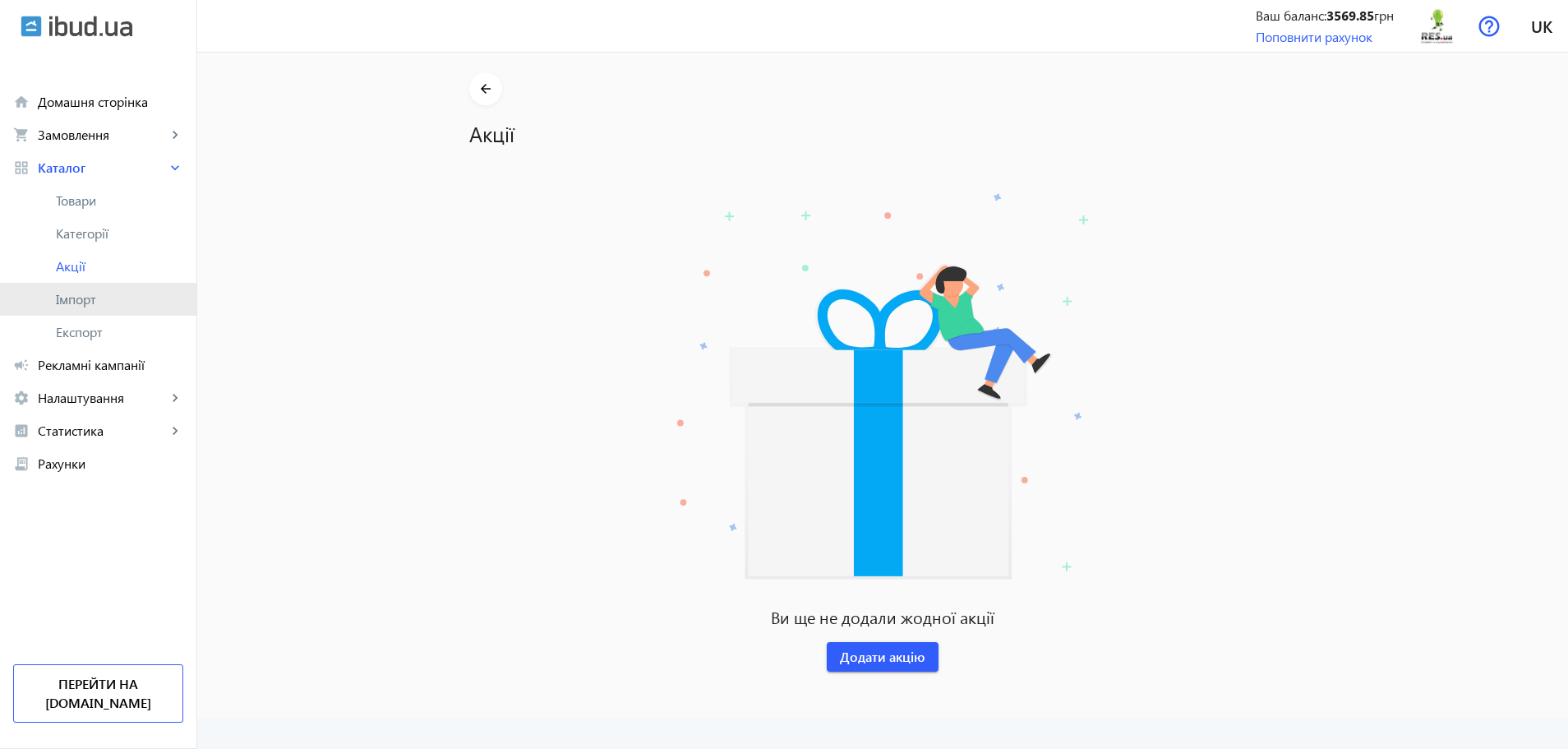
click at [72, 291] on span "Імпорт" at bounding box center [119, 299] width 127 height 17
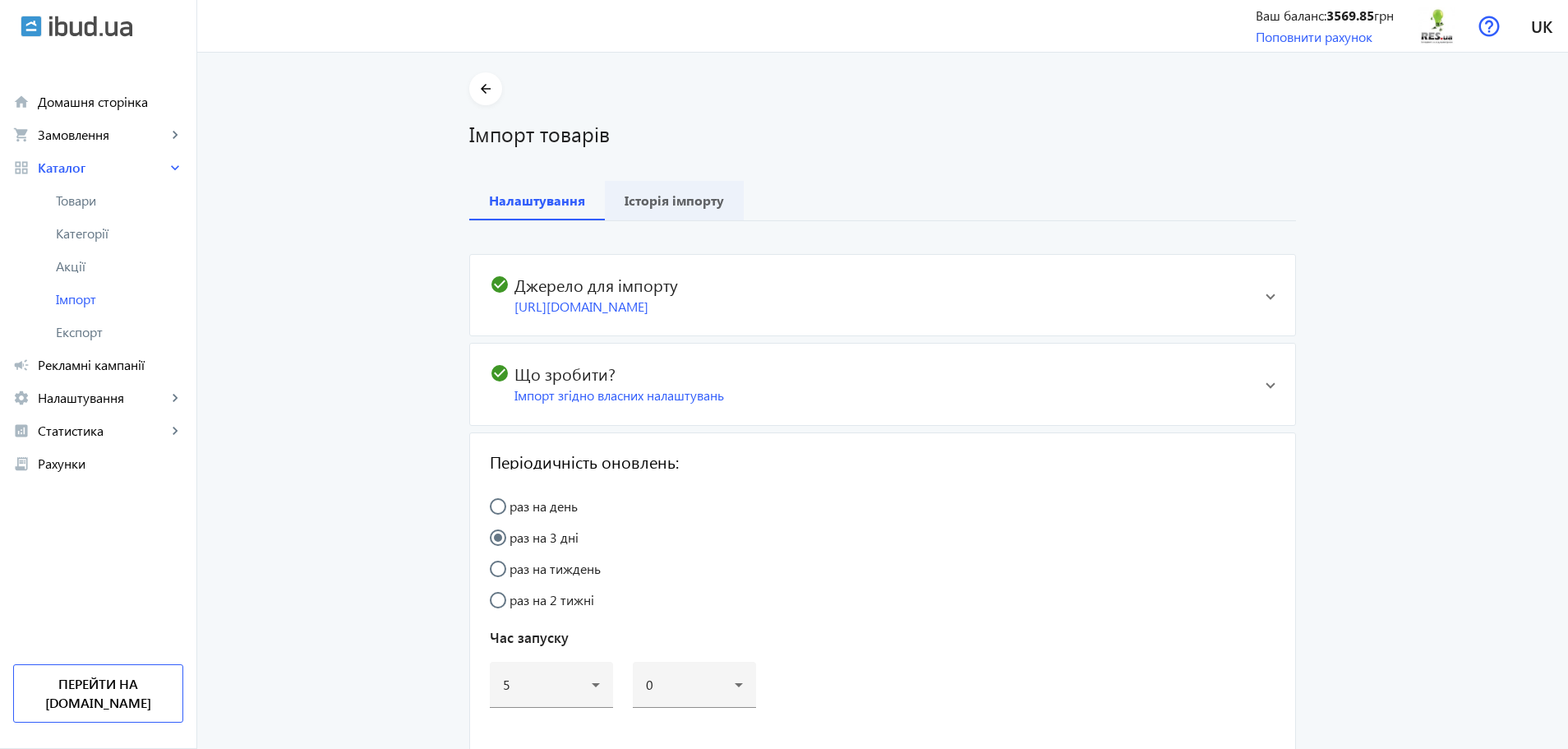
click at [663, 198] on b "Історія імпорту" at bounding box center [674, 200] width 99 height 13
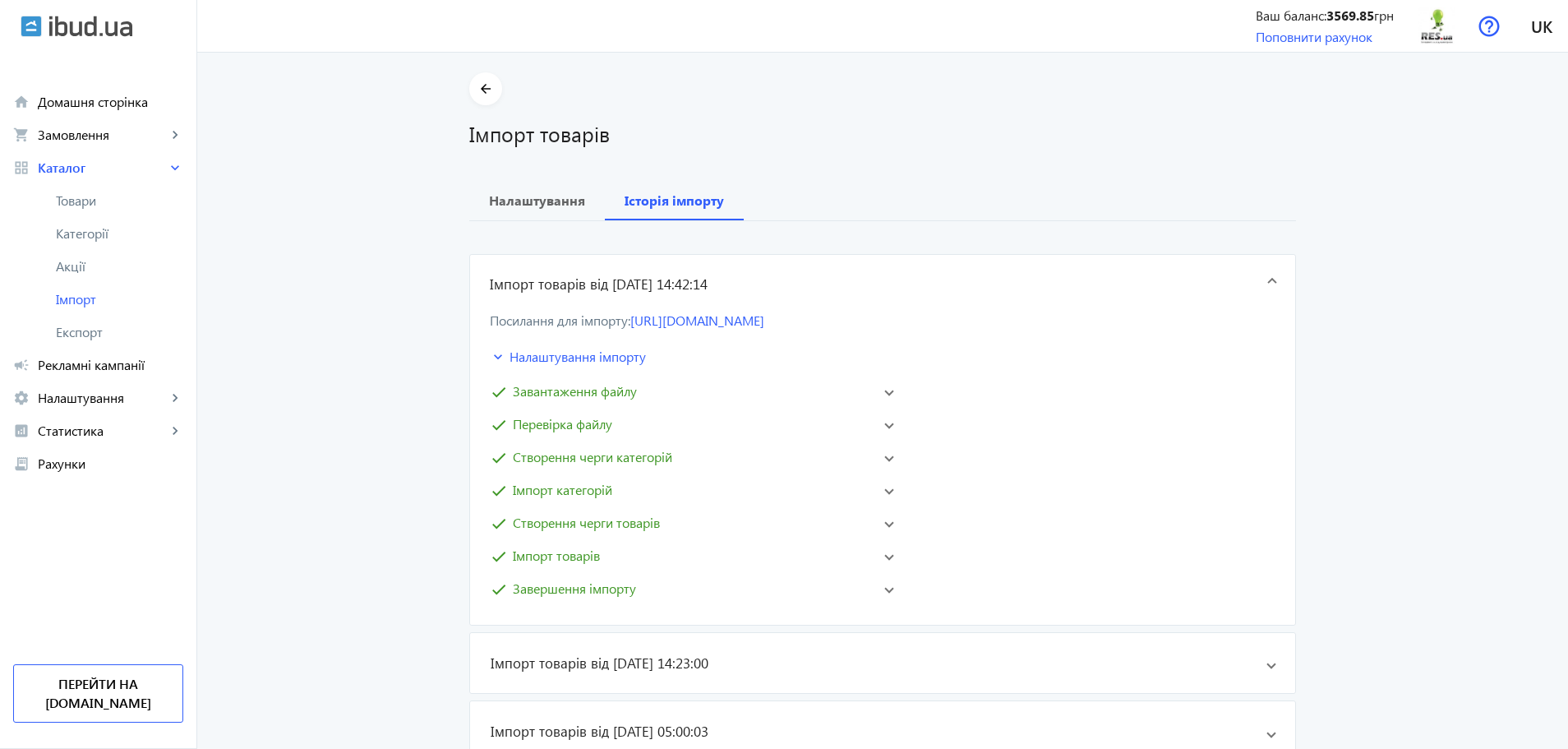
click at [520, 357] on mat-panel-title "keyboard_arrow_down Налаштування імпорту" at bounding box center [625, 357] width 271 height 20
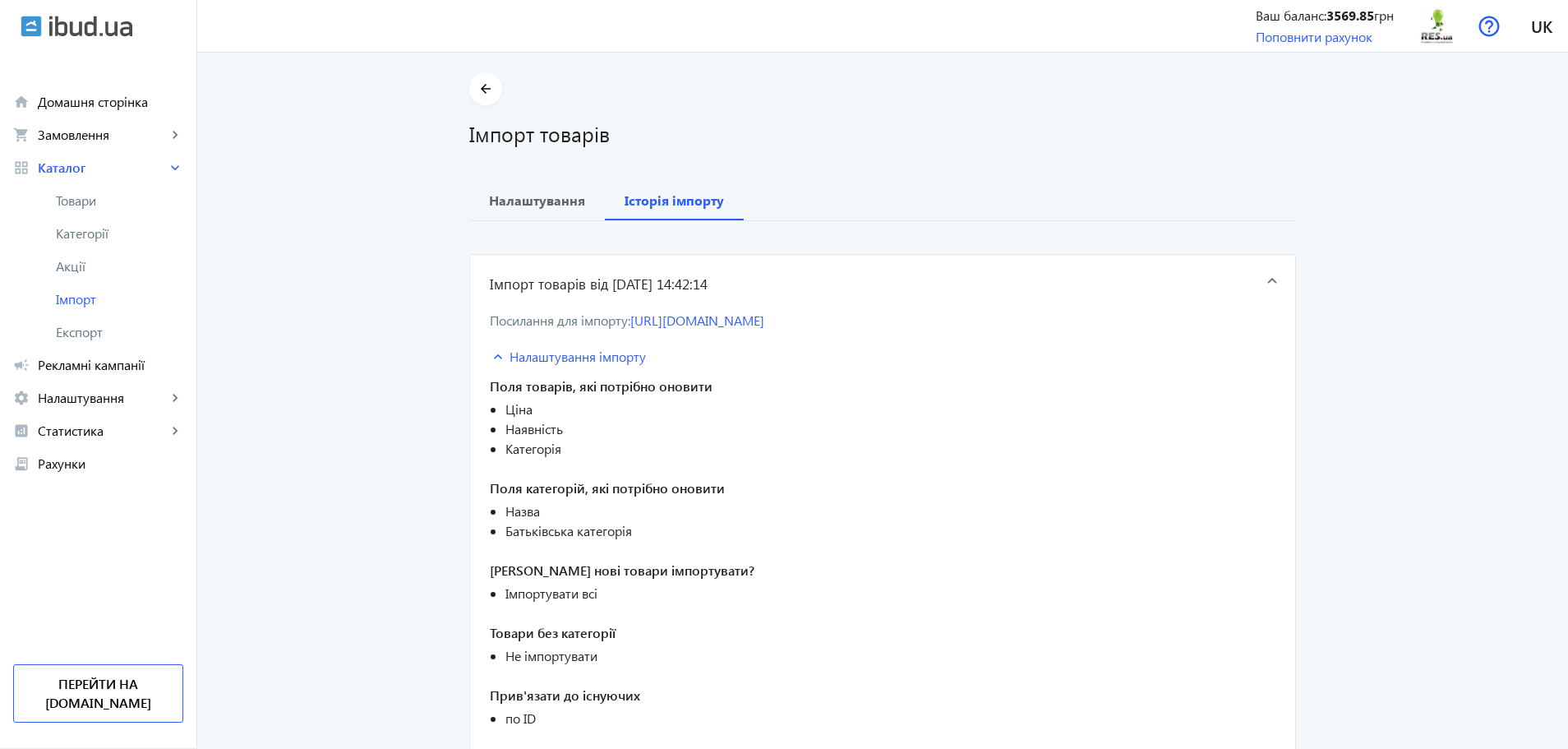
click at [520, 357] on mat-panel-title "keyboard_arrow_down Налаштування імпорту" at bounding box center [625, 357] width 271 height 20
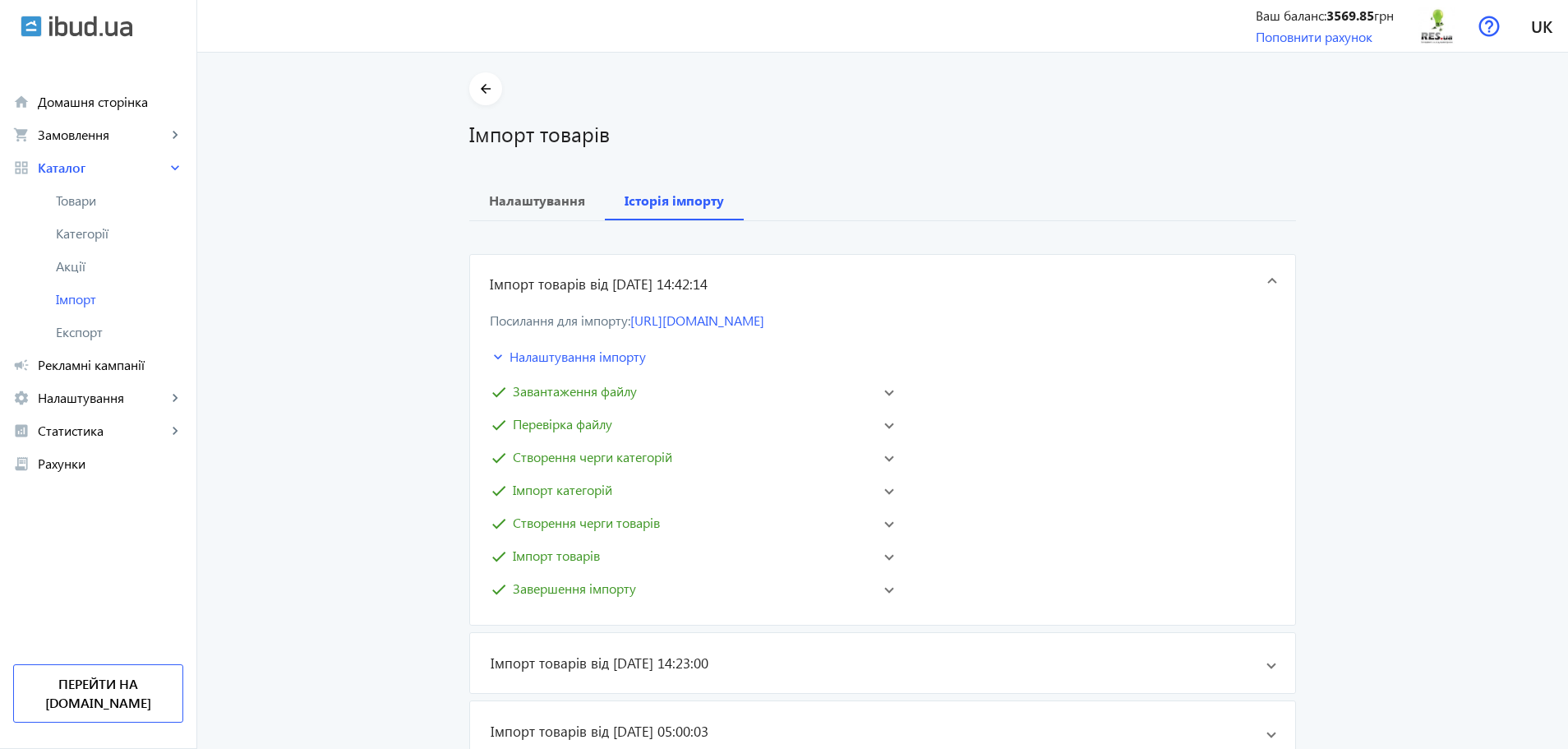
click at [520, 357] on mat-panel-title "keyboard_arrow_down Налаштування імпорту" at bounding box center [625, 357] width 271 height 20
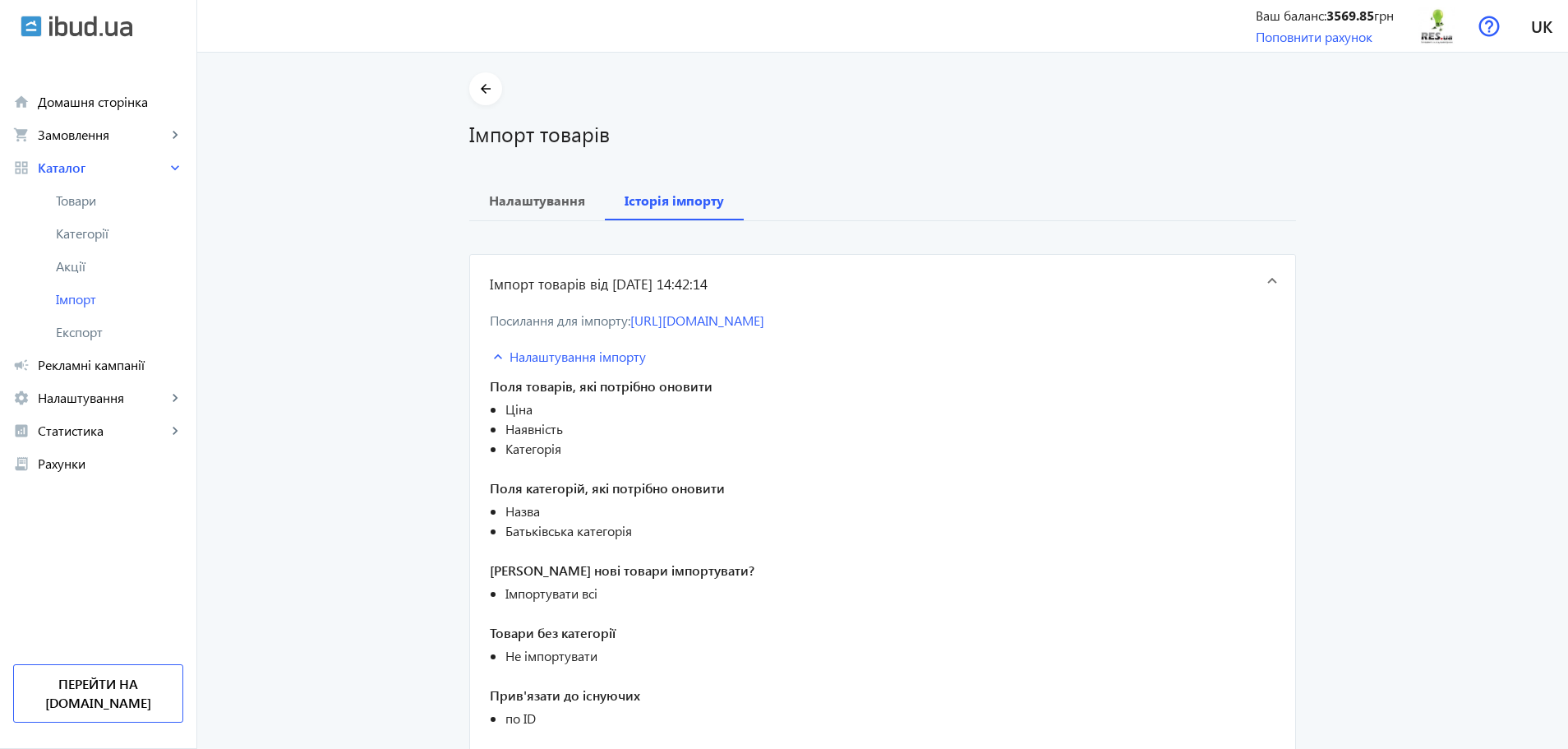
click at [520, 357] on mat-panel-title "keyboard_arrow_down Налаштування імпорту" at bounding box center [625, 357] width 271 height 20
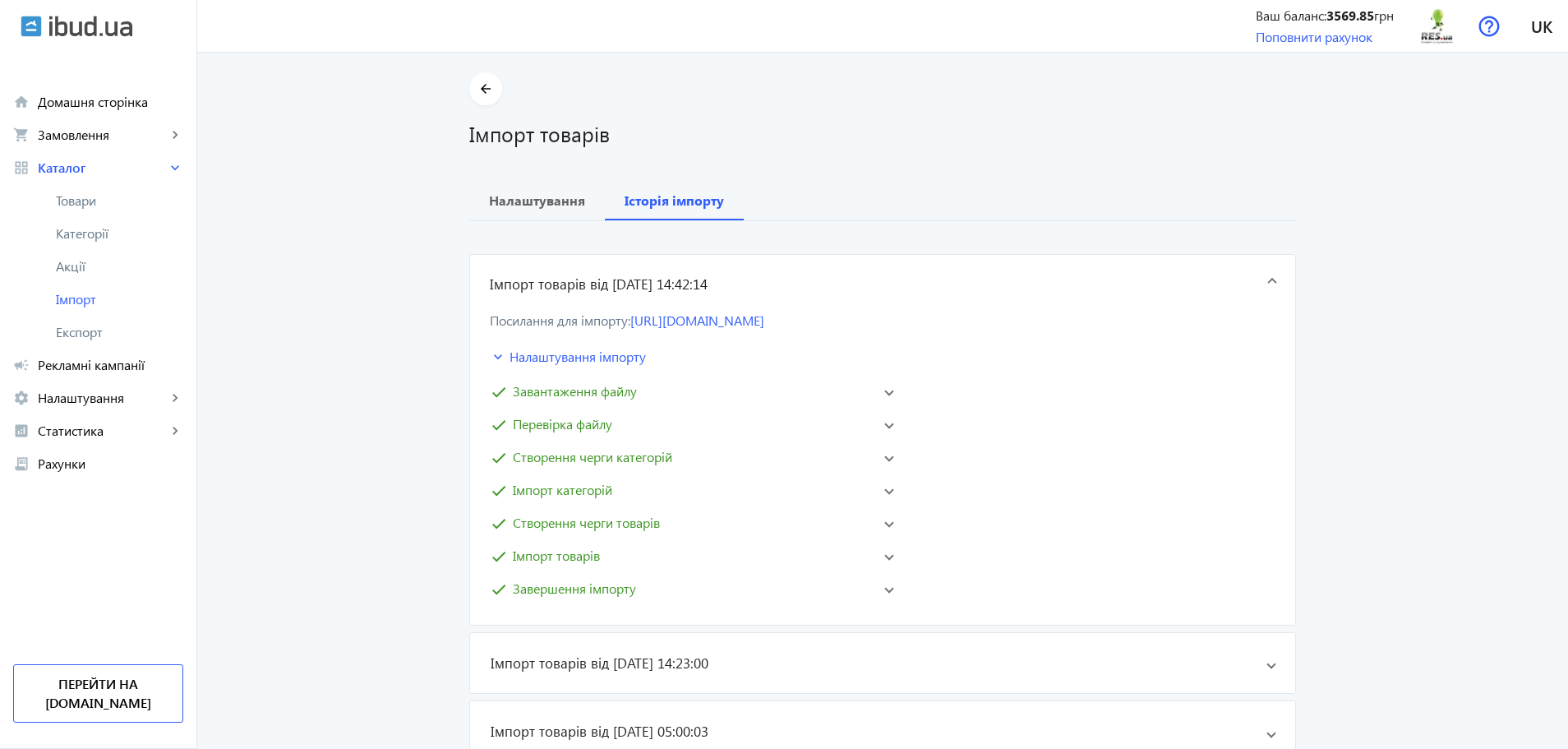
click at [520, 357] on mat-panel-title "keyboard_arrow_down Налаштування імпорту" at bounding box center [625, 357] width 271 height 20
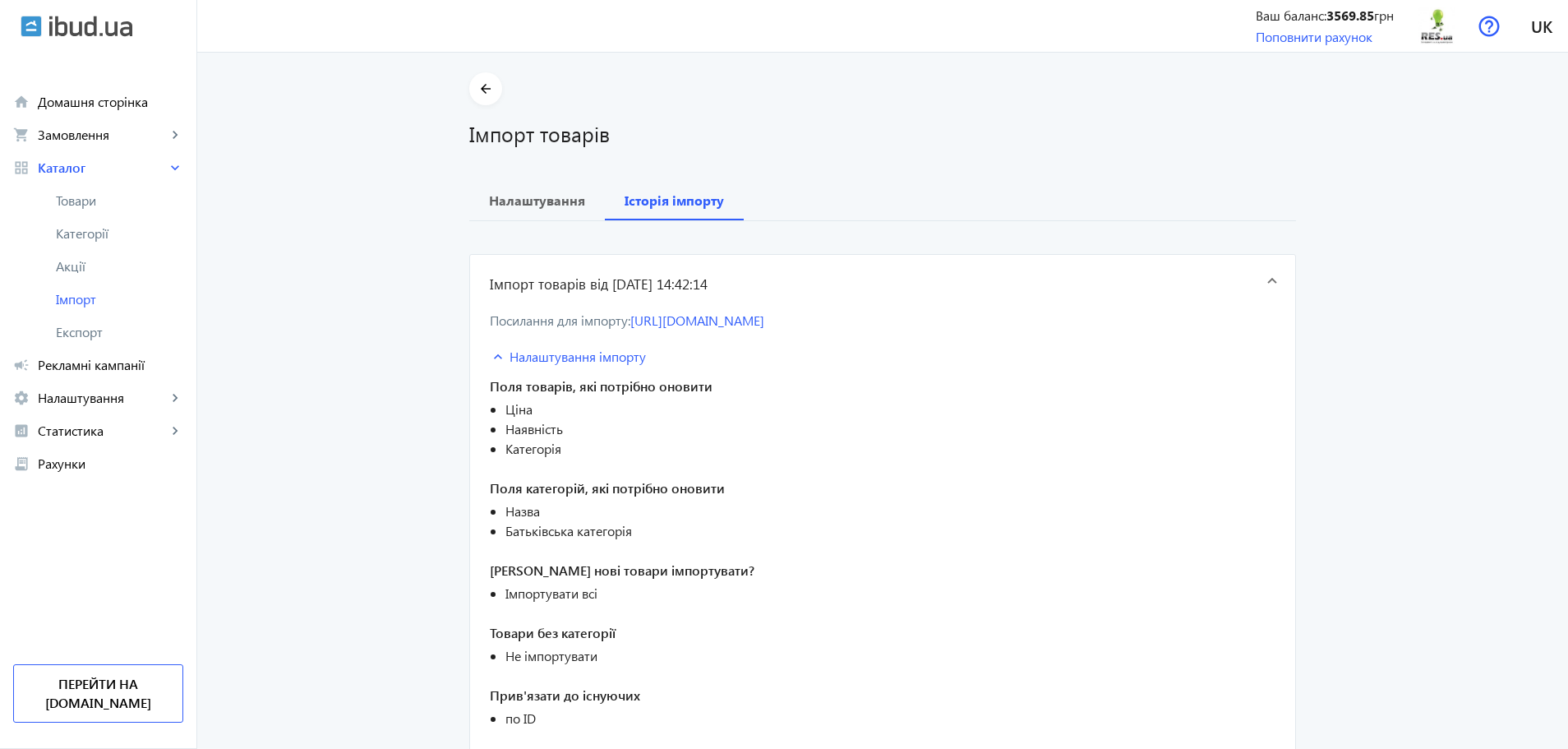
click at [501, 358] on mat-panel-title "keyboard_arrow_down Налаштування імпорту" at bounding box center [625, 357] width 271 height 20
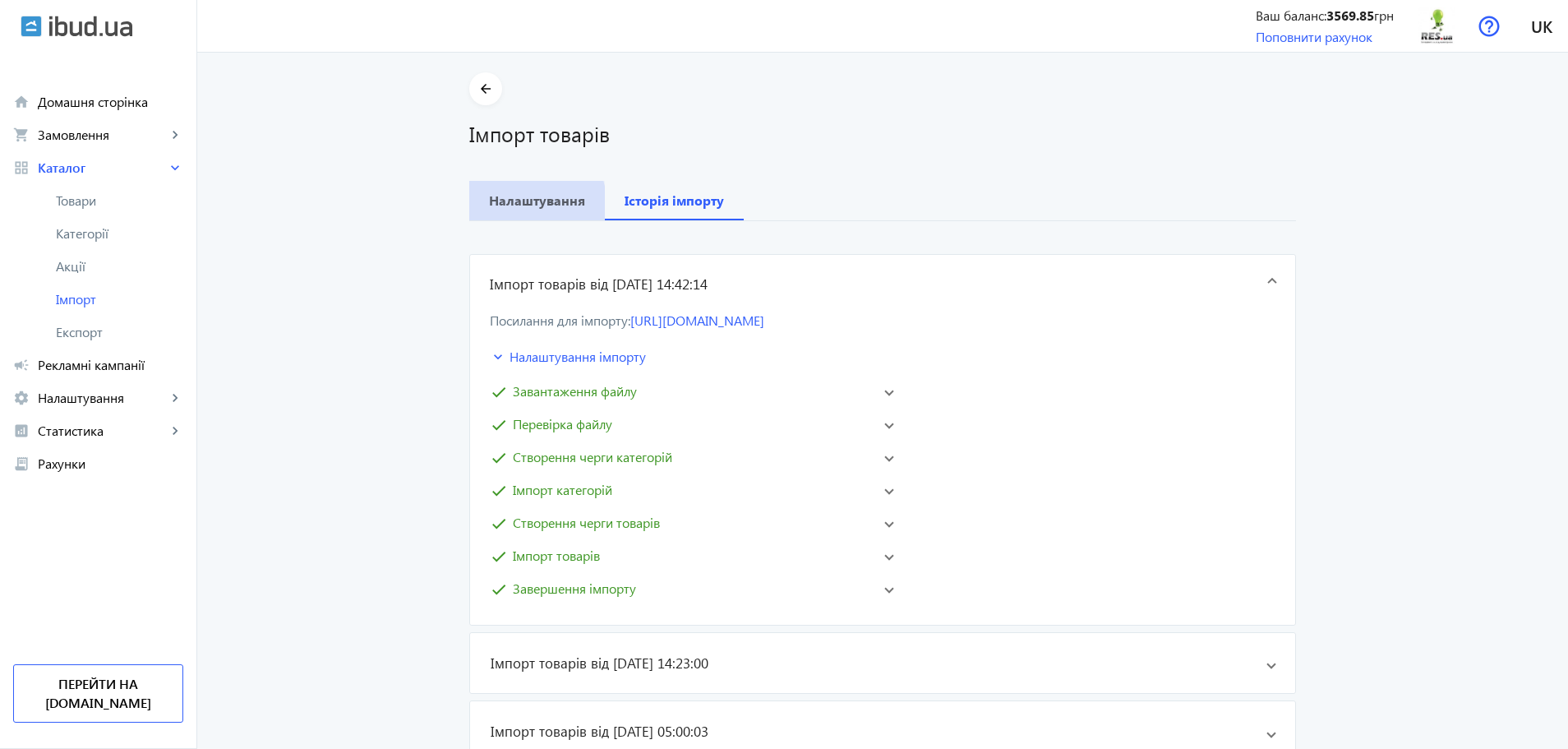
click at [510, 207] on b "Налаштування" at bounding box center [537, 200] width 96 height 13
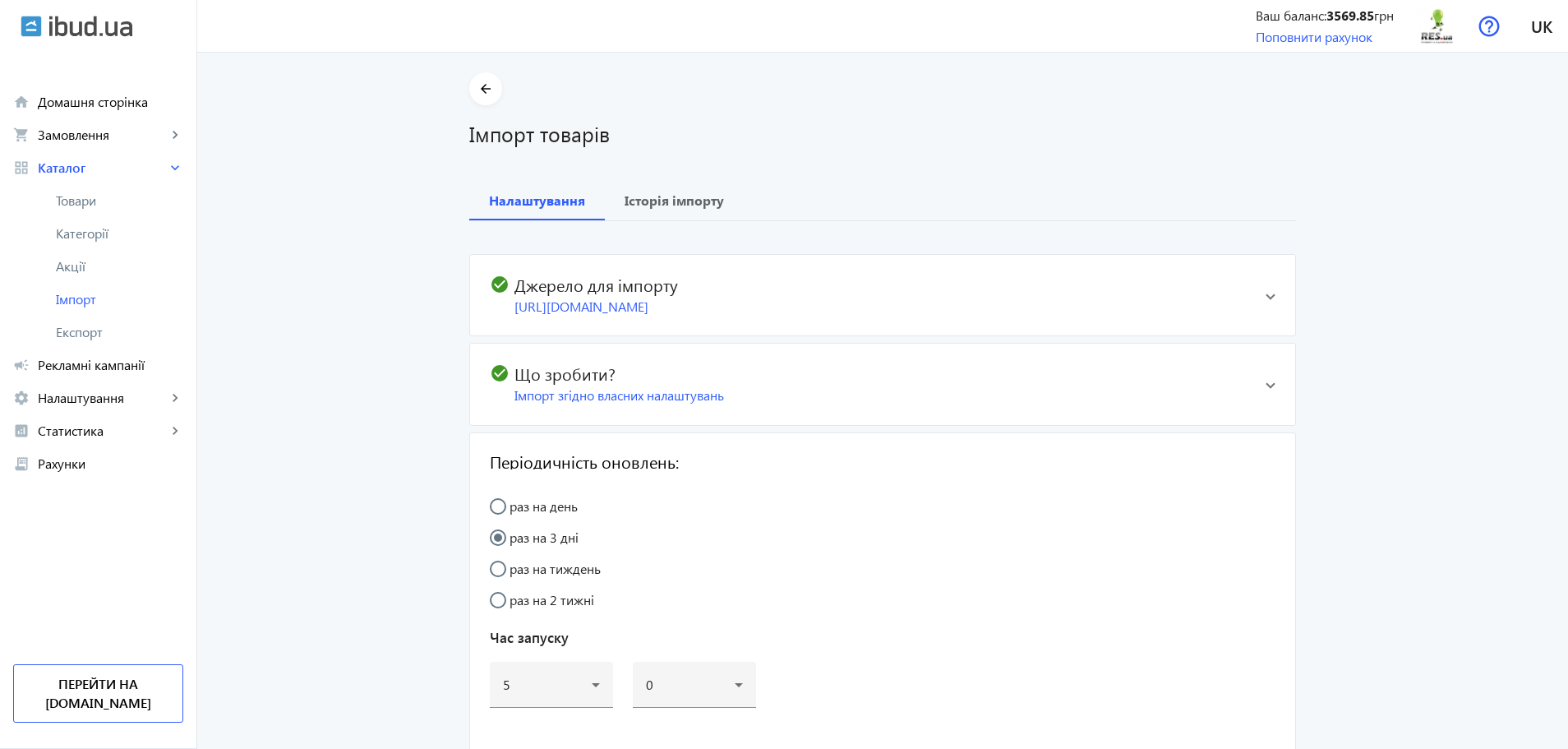
click at [301, 269] on main "arrow_back Імпорт товарів Налаштування Історія імпорту check_circle Джерело для…" at bounding box center [883, 434] width 1371 height 723
click at [62, 115] on link "home Домашня сторінка" at bounding box center [98, 101] width 196 height 33
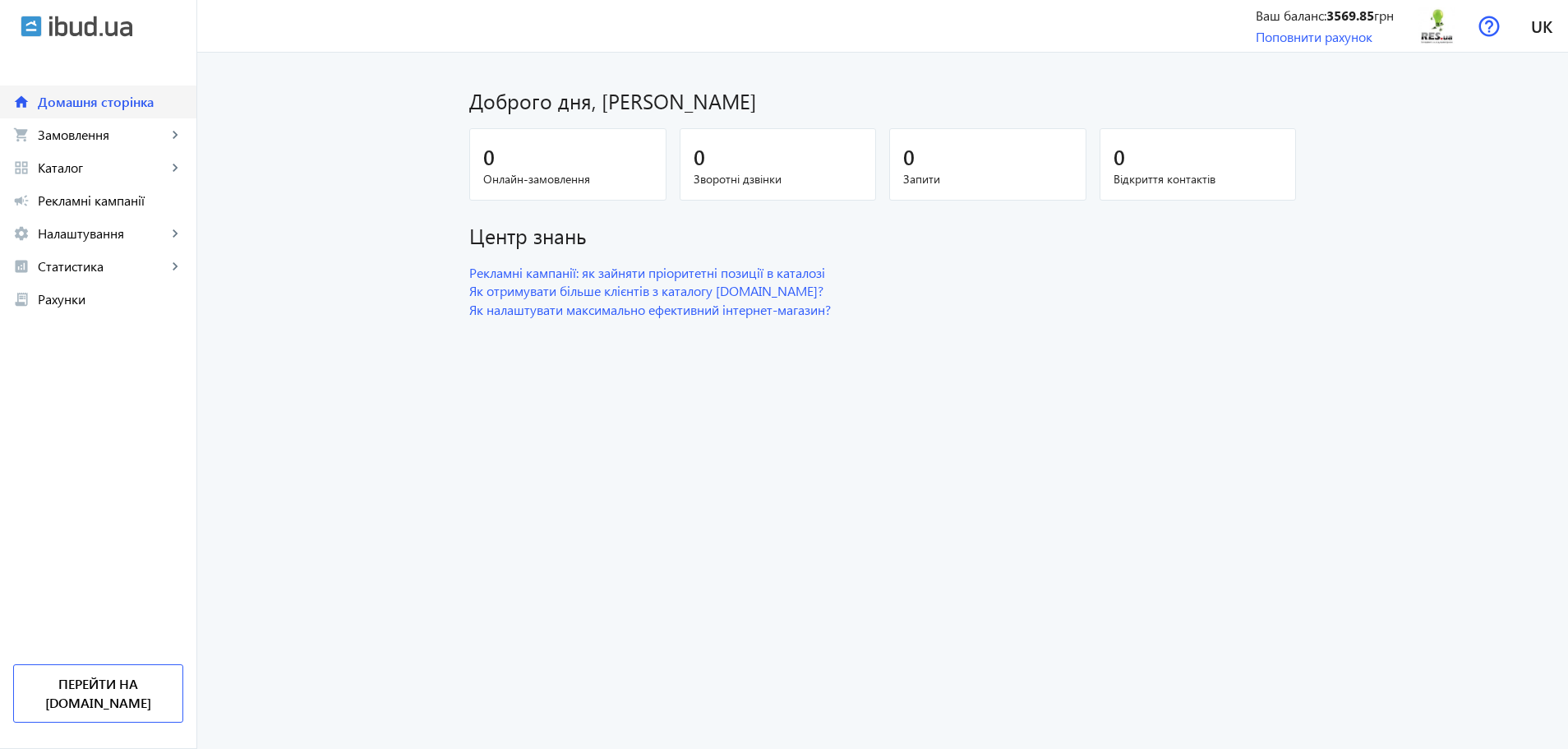
click at [62, 115] on link "home Домашня сторінка" at bounding box center [98, 101] width 196 height 33
click at [63, 160] on span "Каталог" at bounding box center [102, 168] width 129 height 17
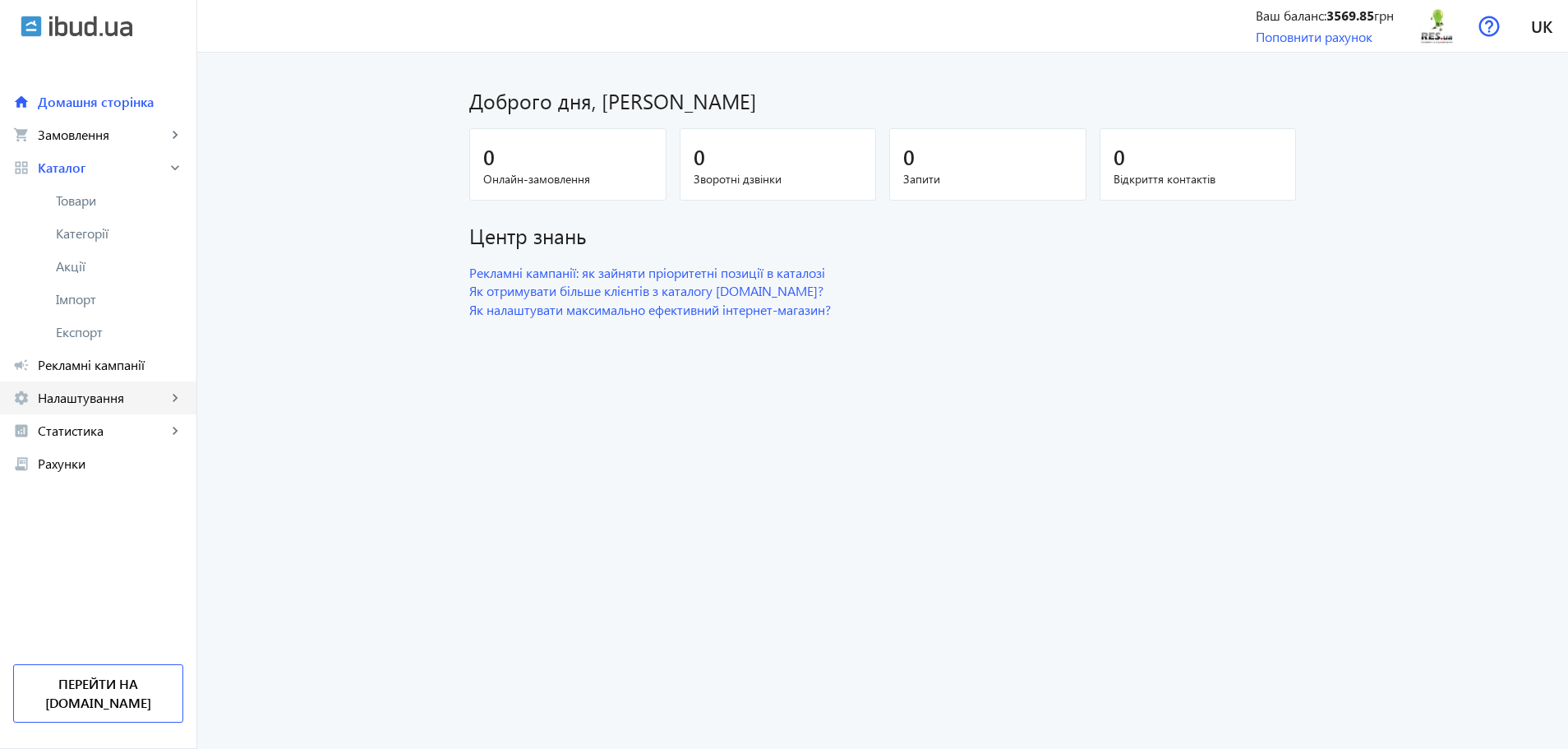
click at [93, 400] on span "Налаштування" at bounding box center [102, 398] width 129 height 17
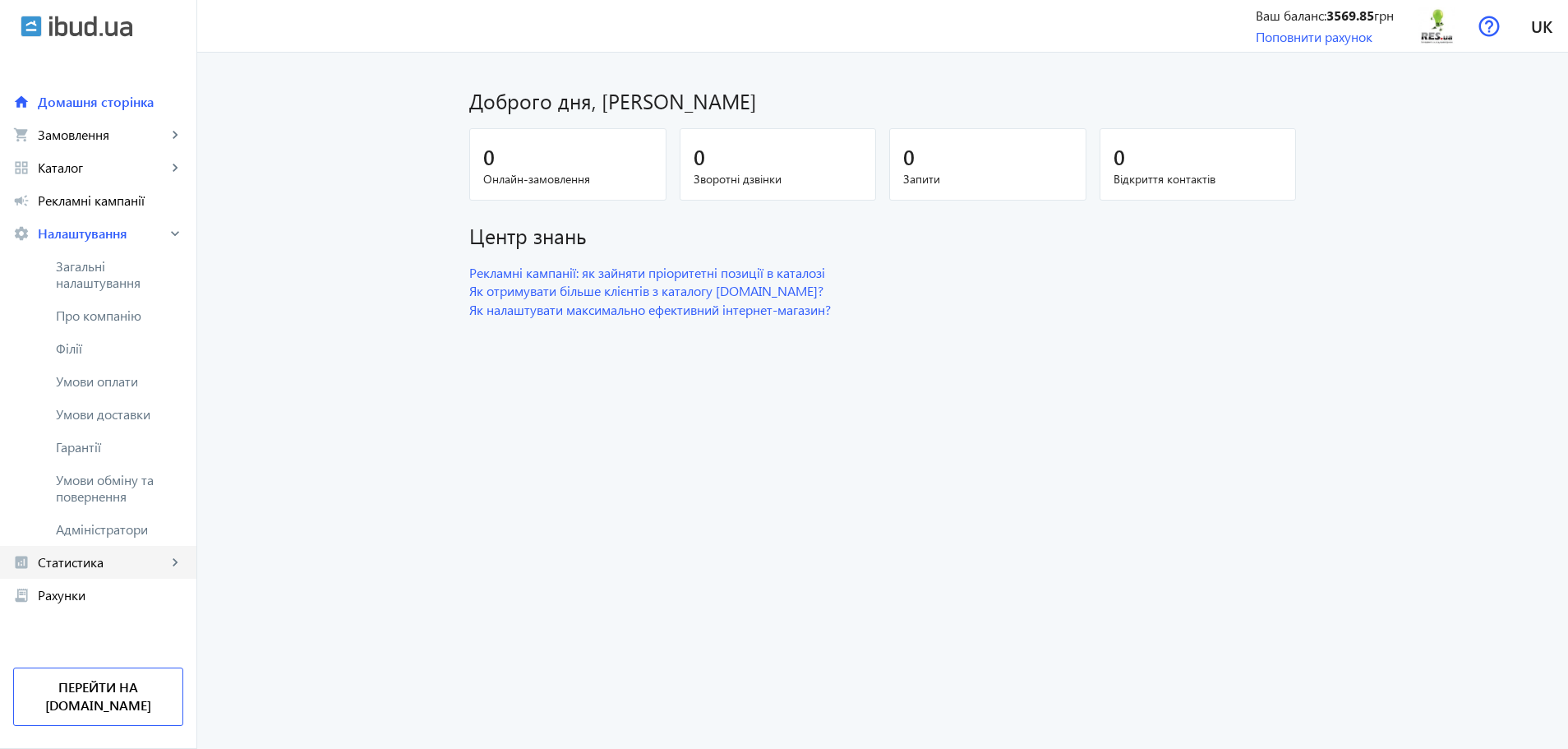
click at [82, 566] on span "Статистика" at bounding box center [102, 562] width 129 height 17
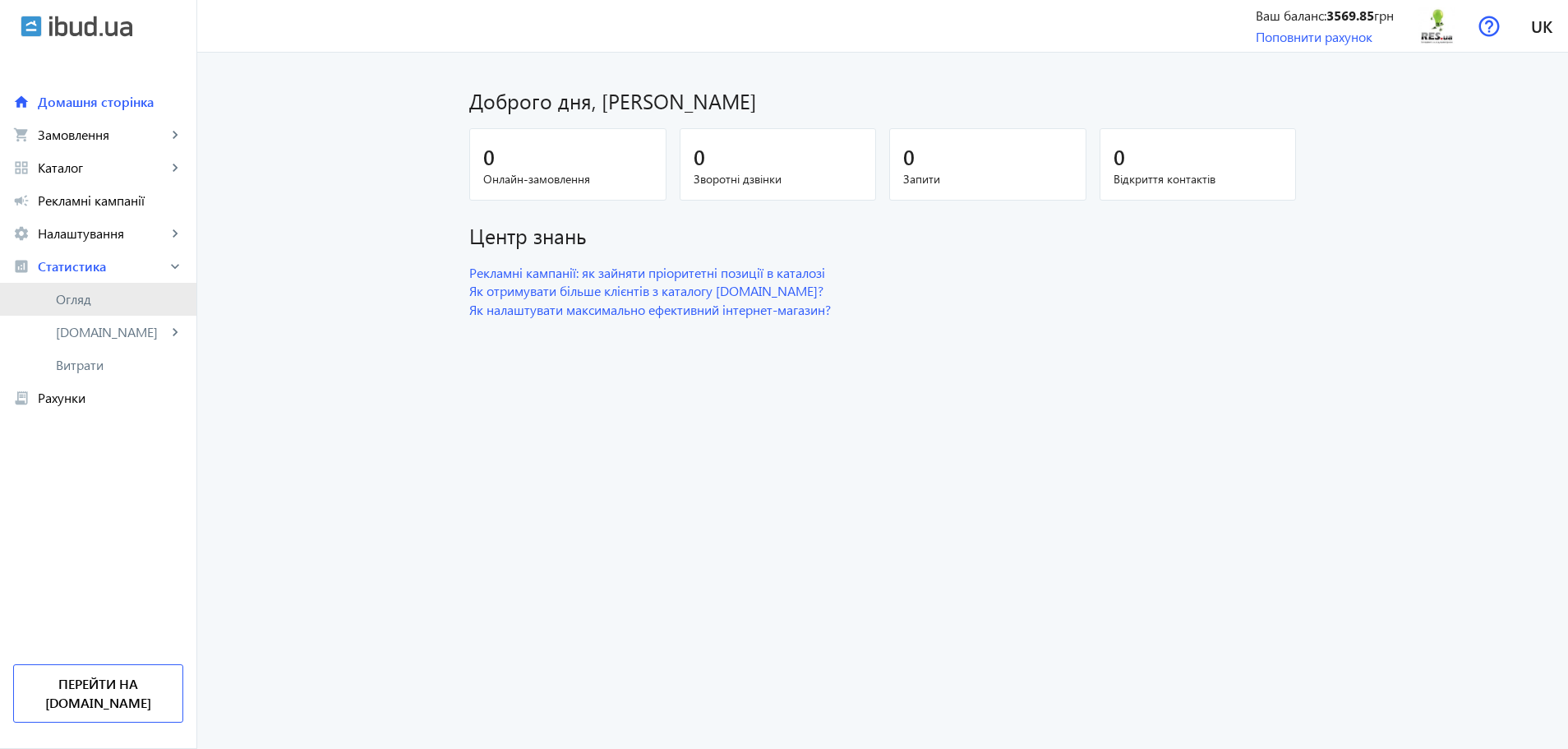
click at [74, 298] on span "Огляд" at bounding box center [119, 299] width 127 height 17
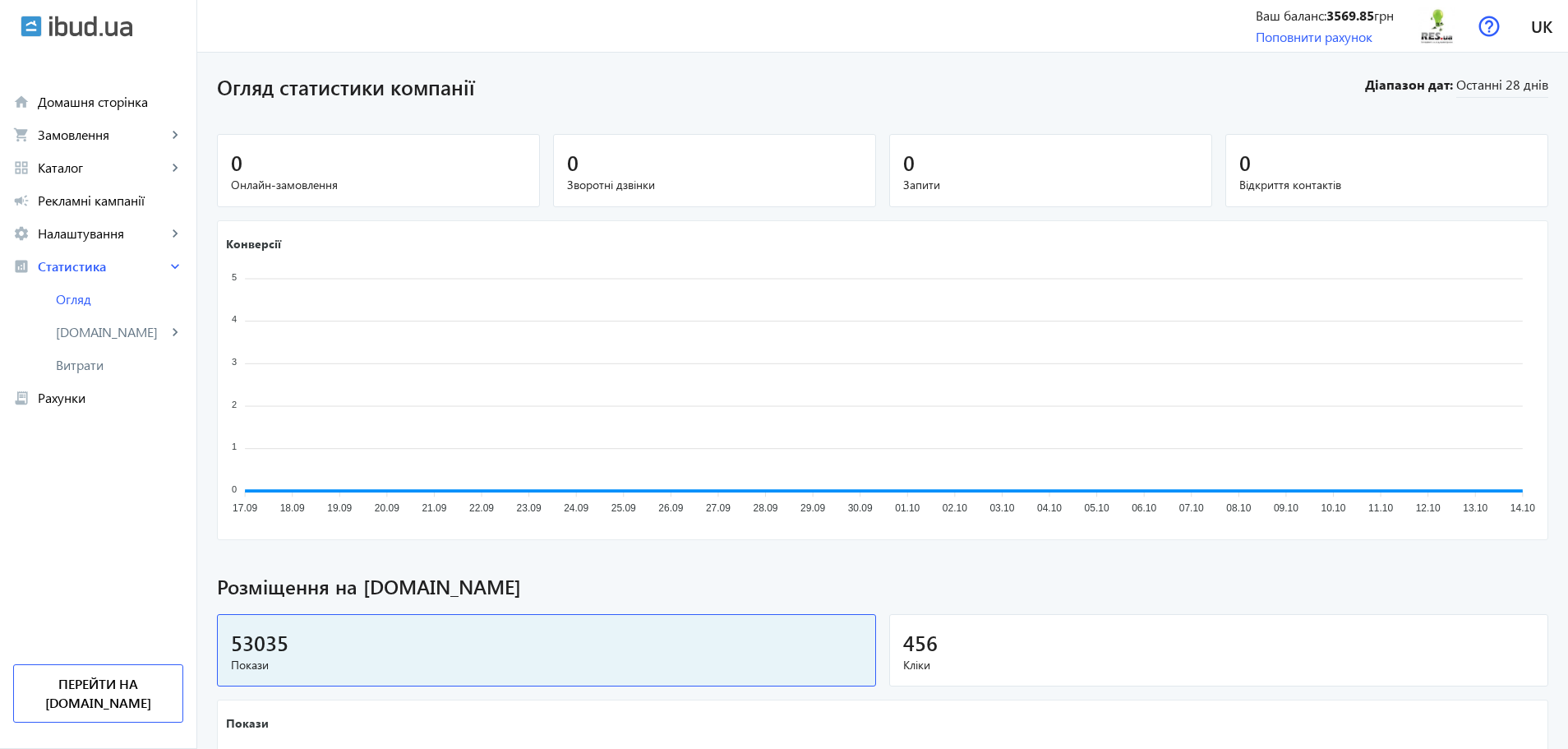
scroll to position [466, 0]
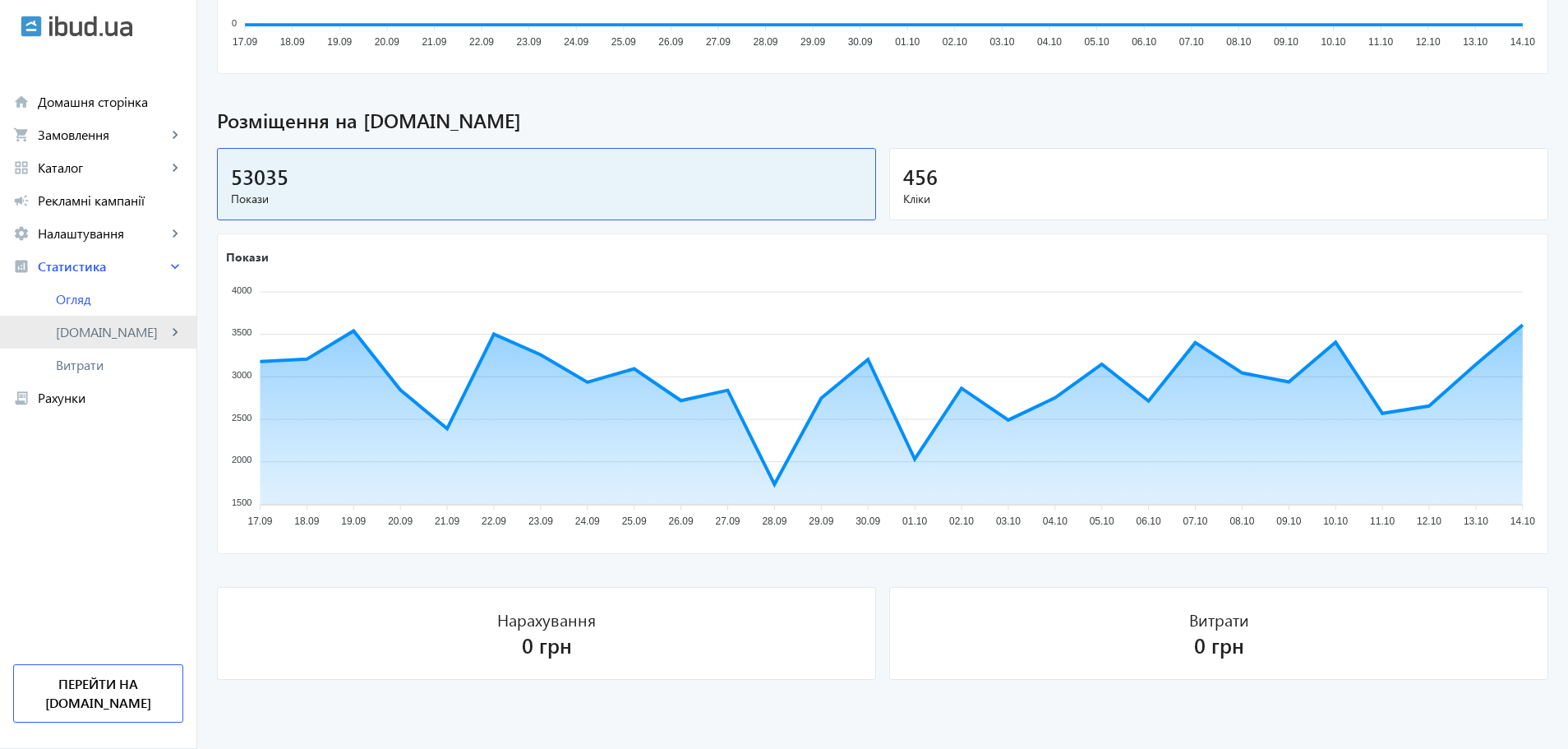
click at [71, 337] on span "[DOMAIN_NAME]" at bounding box center [111, 331] width 111 height 17
click at [79, 362] on span "Товари" at bounding box center [121, 365] width 124 height 17
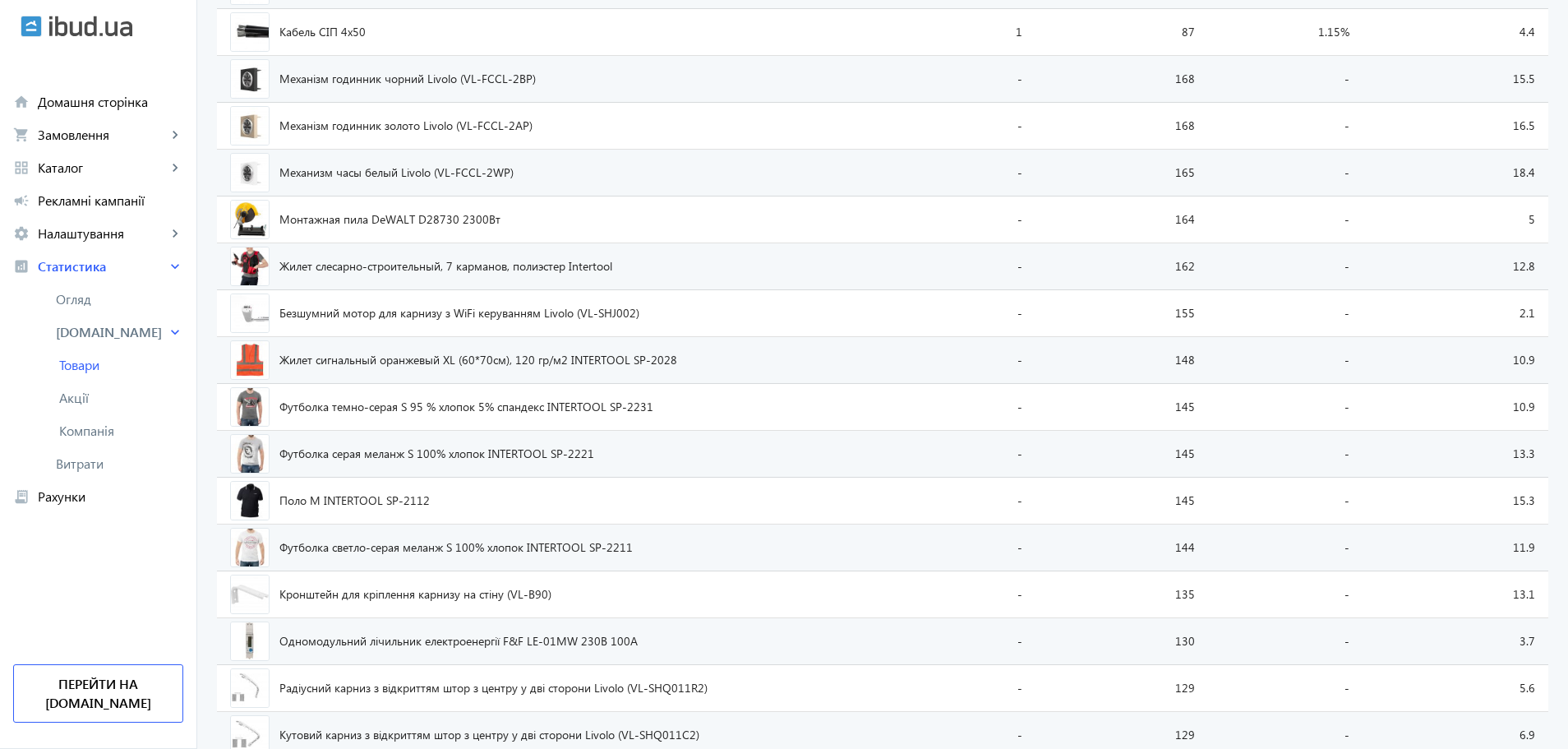
scroll to position [1644, 0]
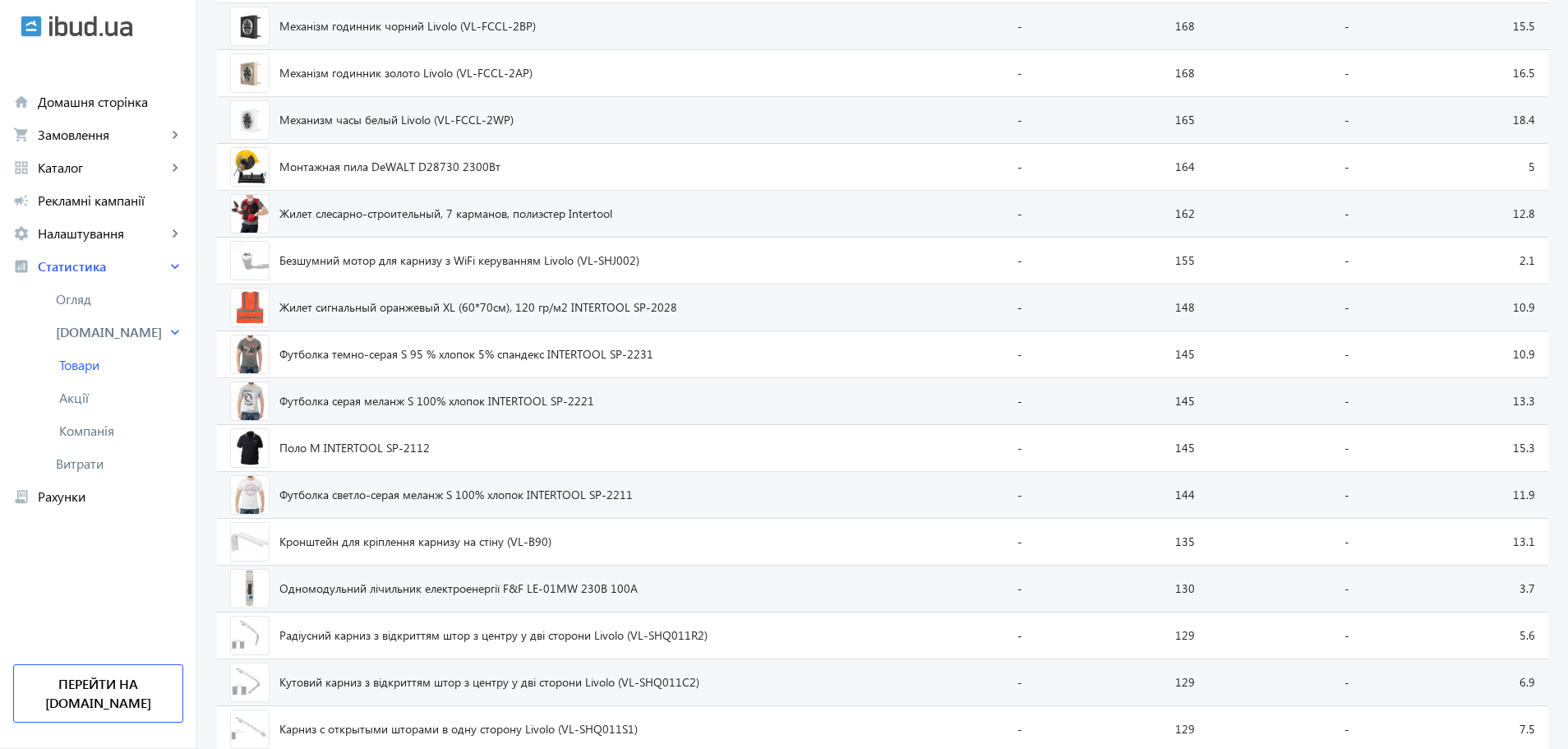
click at [614, 354] on span "Футболка темно-серая S 95 % хлопок 5% спандекс INTERTOOL SP-2231" at bounding box center [466, 354] width 374 height 12
click at [605, 308] on span "Жилет сигнальный оранжевый XL (60*70см), 120 гр/м2 INTERTOOL SP-2028" at bounding box center [478, 308] width 398 height 12
click at [582, 255] on span "Безшумний мотор для карнизу з WiFi керуванням Livolo (VL-SHJ002)" at bounding box center [459, 261] width 360 height 12
drag, startPoint x: 672, startPoint y: 358, endPoint x: 601, endPoint y: 361, distance: 71.1
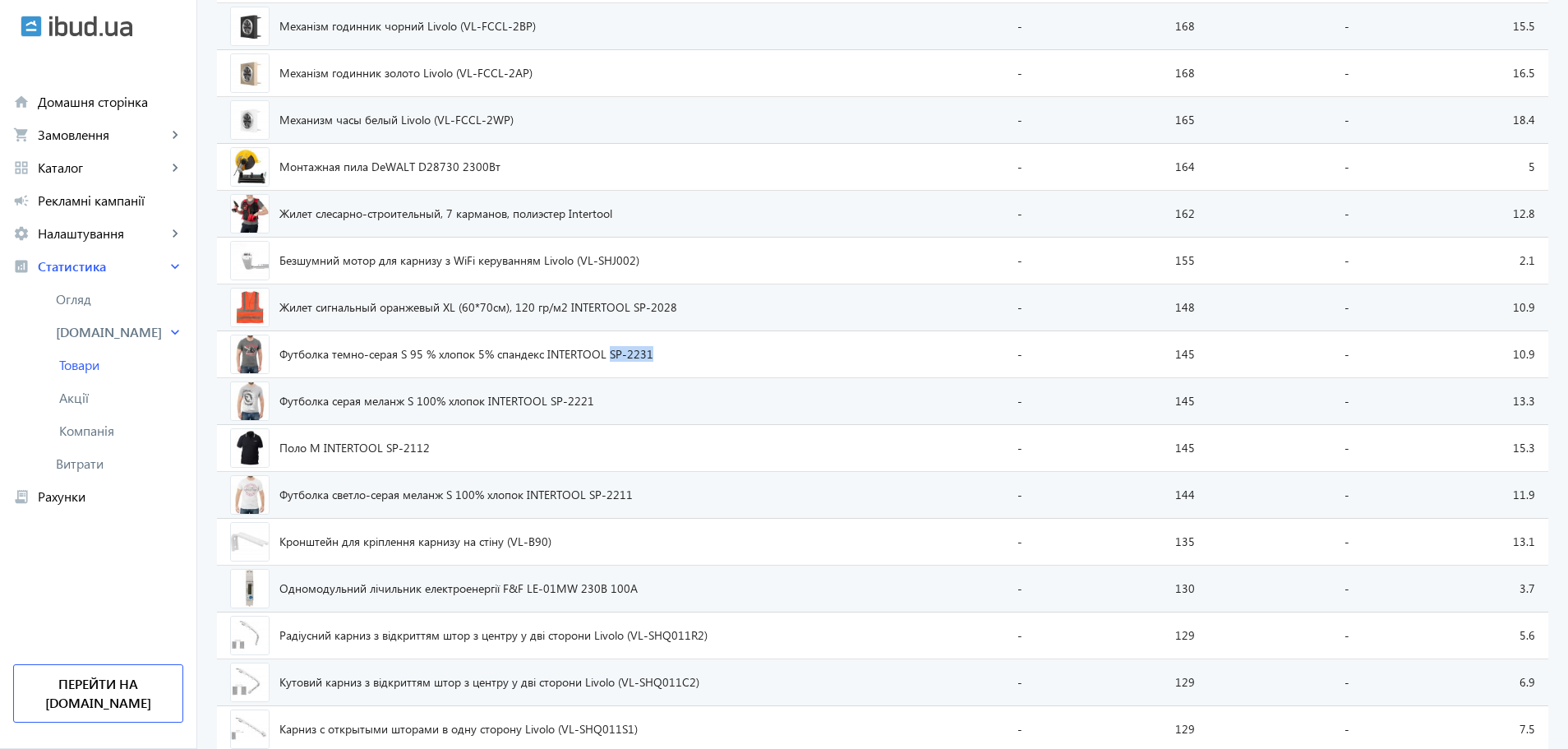
click at [601, 361] on div "Футболка темно-серая S 95 % хлопок 5% спандекс INTERTOOL SP-2231" at bounding box center [549, 354] width 640 height 40
copy span "SP-2231"
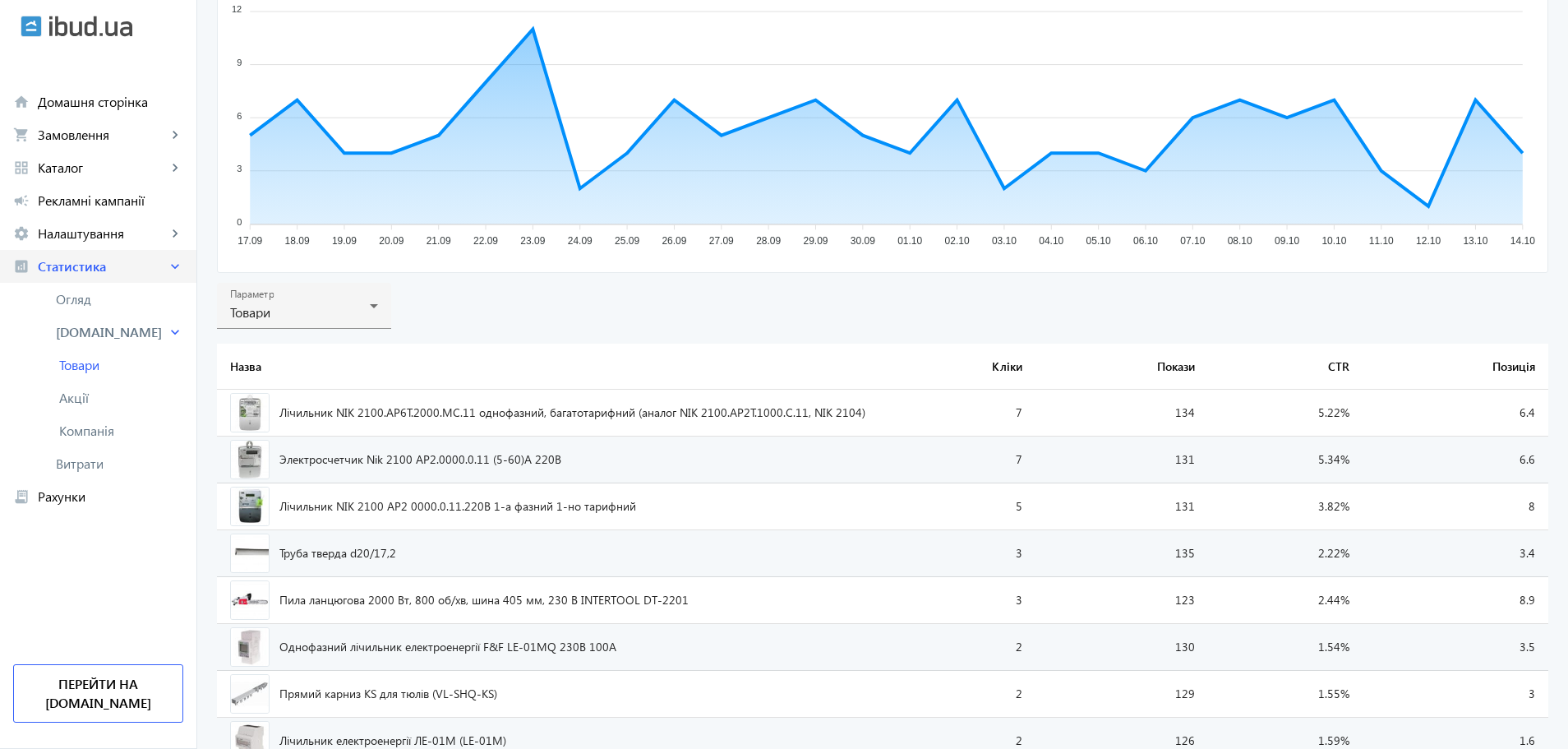
scroll to position [0, 0]
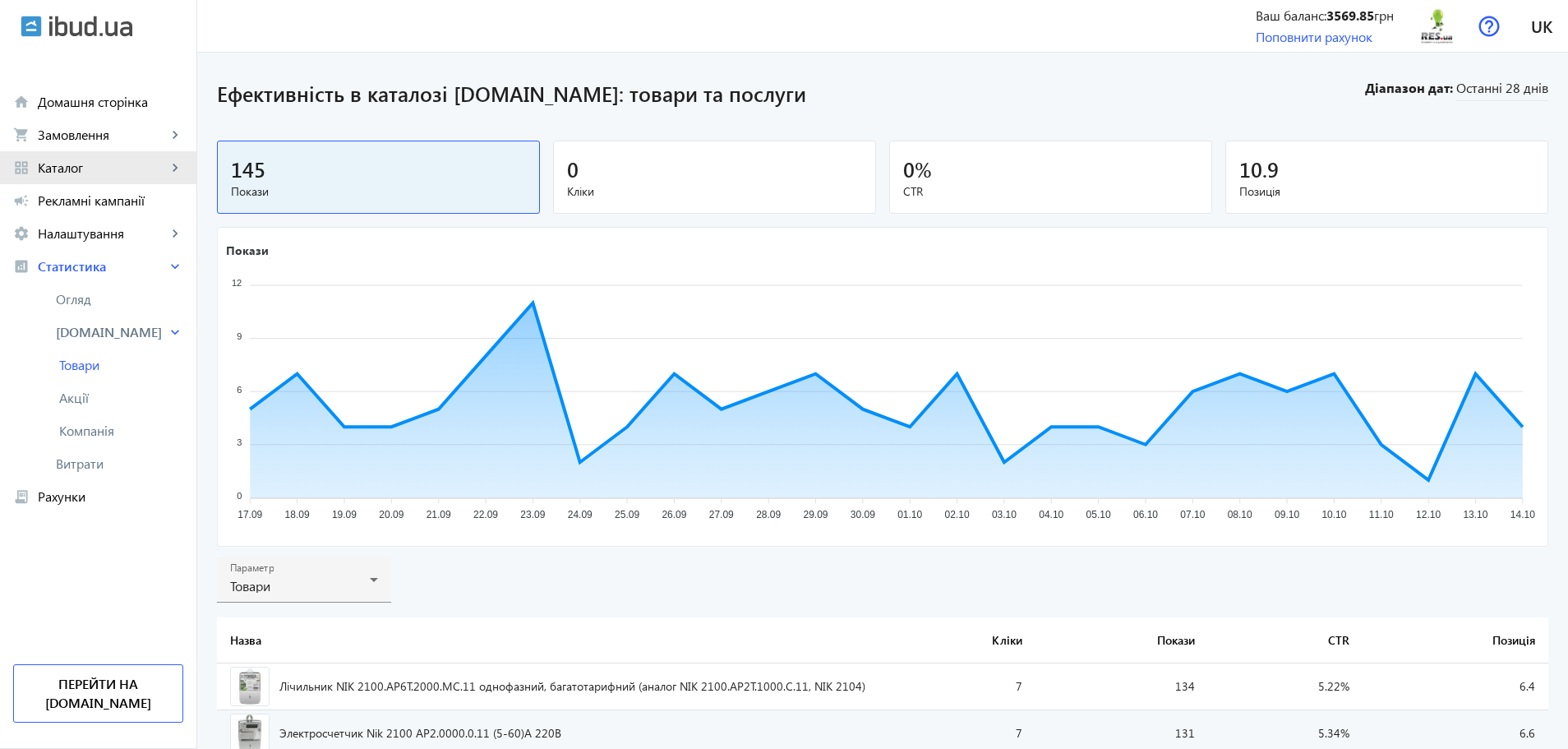
click at [93, 175] on span "Каталог" at bounding box center [102, 168] width 129 height 17
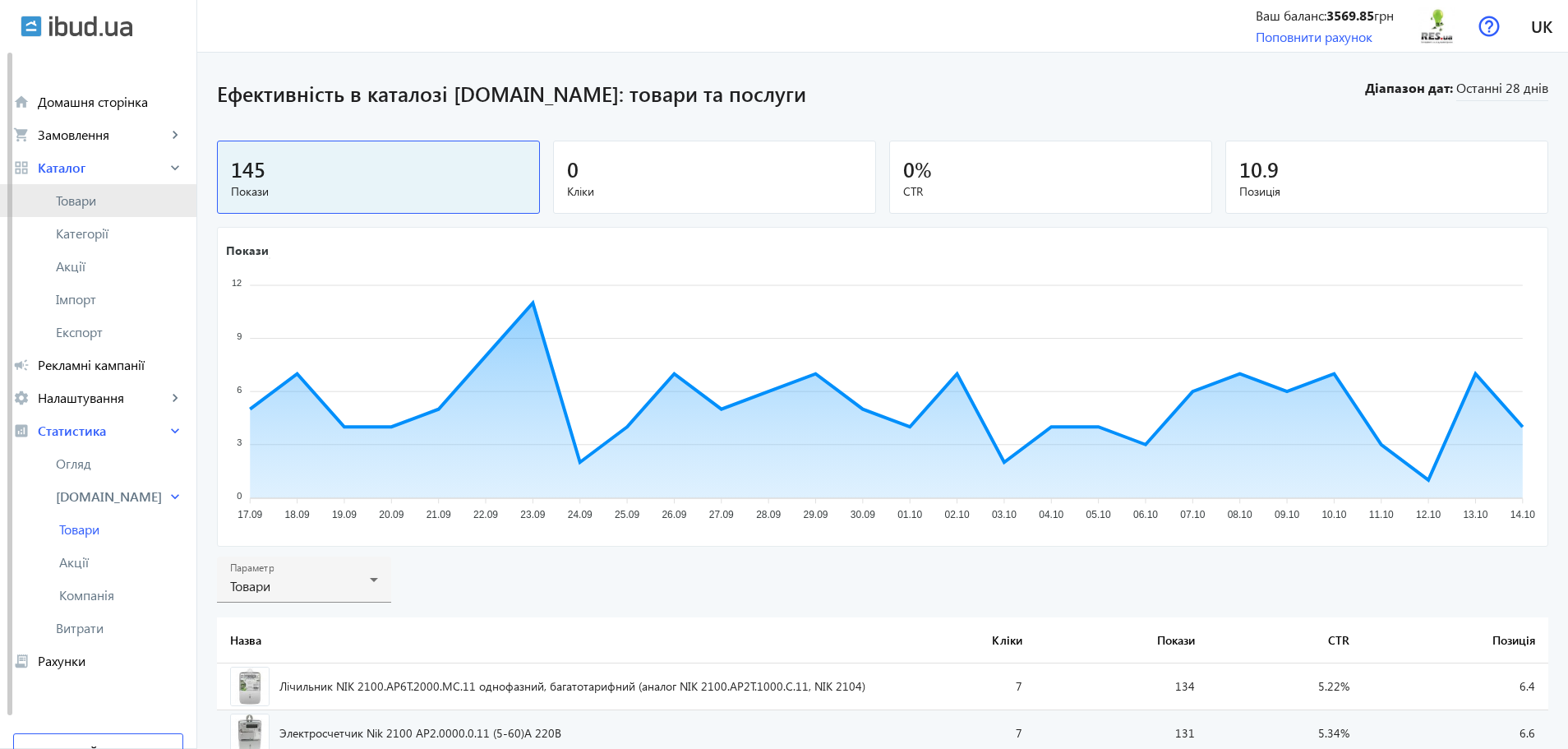
click at [78, 213] on link "Товари" at bounding box center [98, 200] width 196 height 33
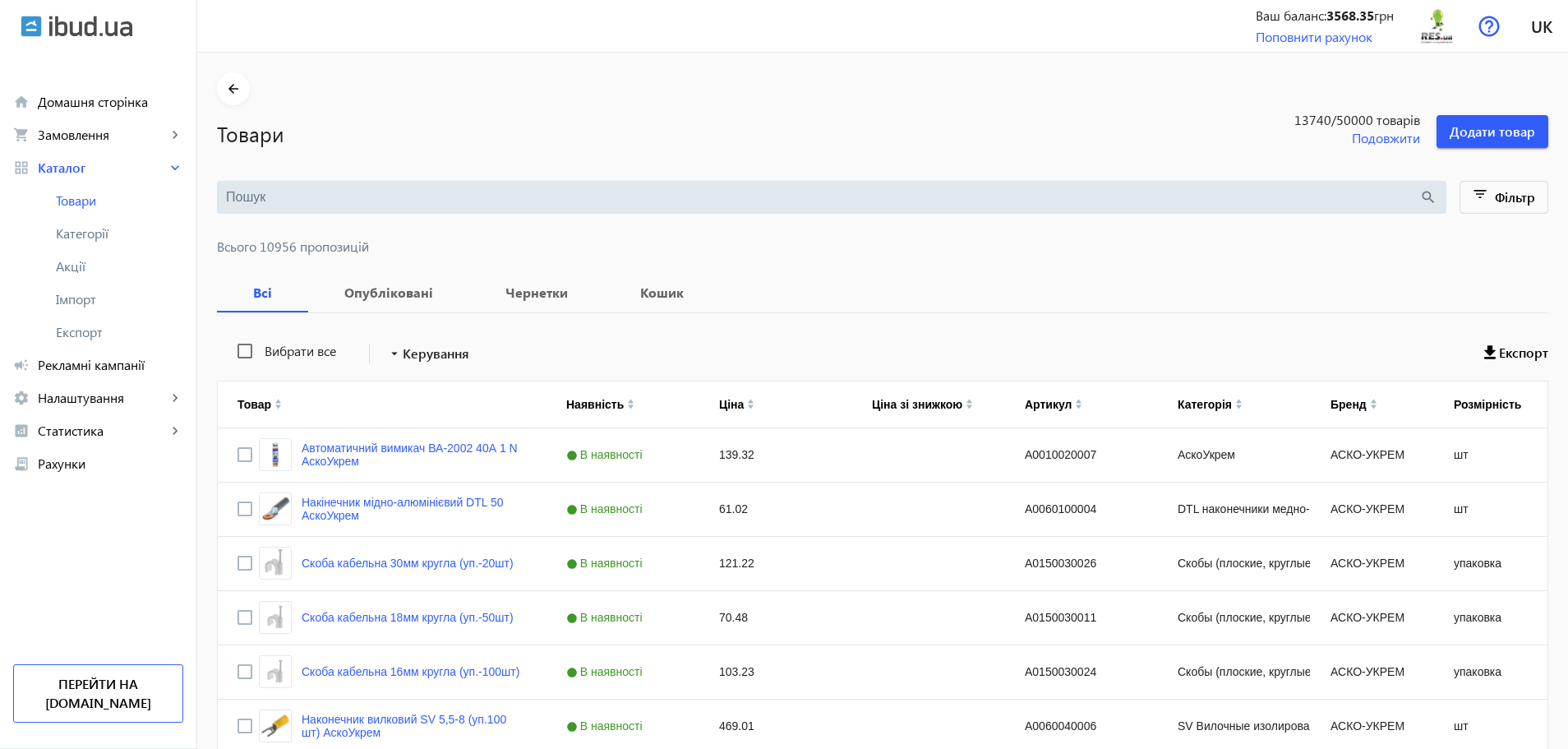
click at [405, 196] on input "search" at bounding box center [822, 197] width 1193 height 18
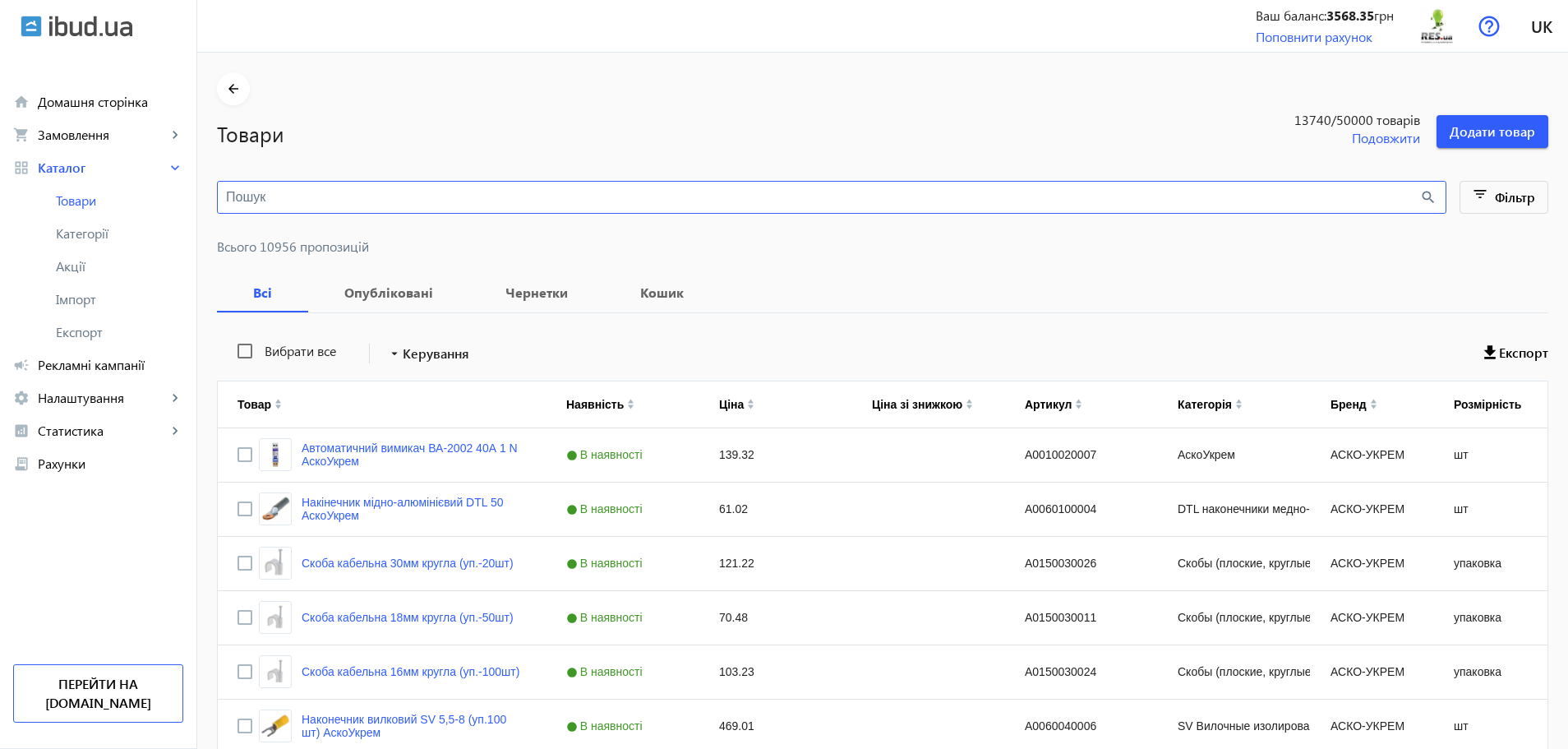
paste input "SP-2231"
type input "SP-2231"
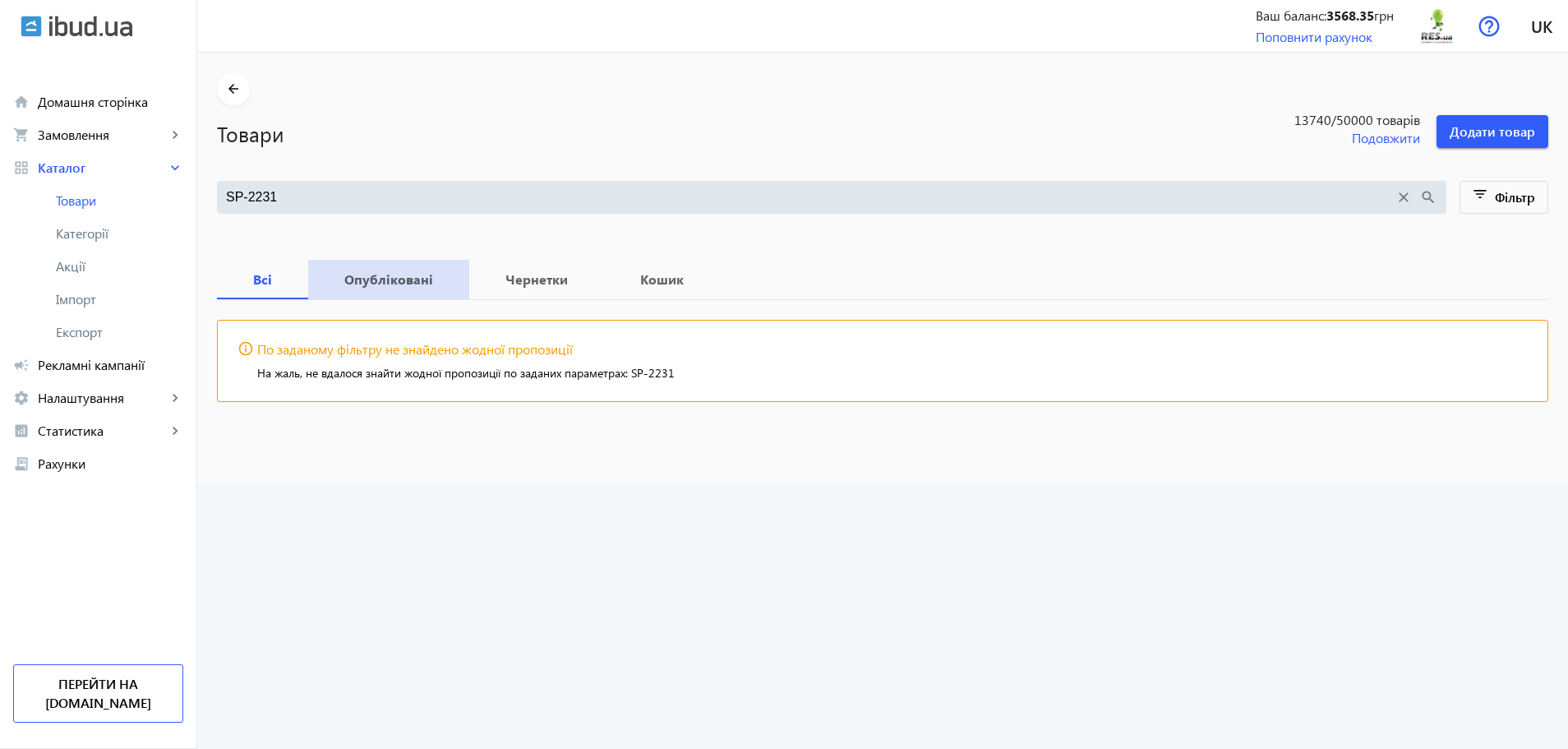
click at [389, 286] on b "Опубліковані" at bounding box center [389, 279] width 122 height 13
click at [516, 285] on b "Чернетки" at bounding box center [537, 279] width 95 height 13
click at [624, 290] on span "Кошик" at bounding box center [662, 280] width 76 height 40
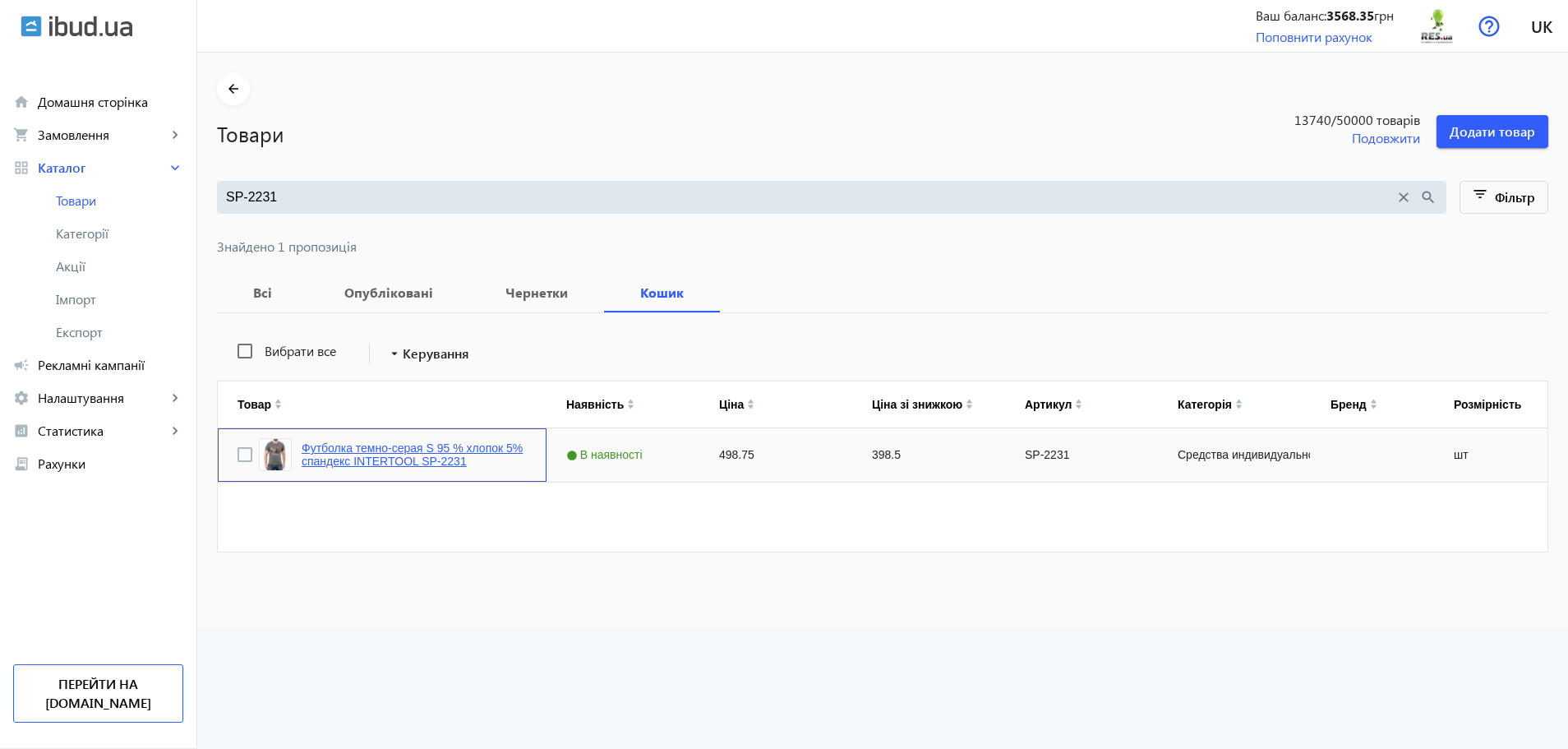
click at [380, 460] on link "Футболка темно-серая S 95 % хлопок 5% спандекс INTERTOOL SP-2231" at bounding box center [414, 454] width 225 height 27
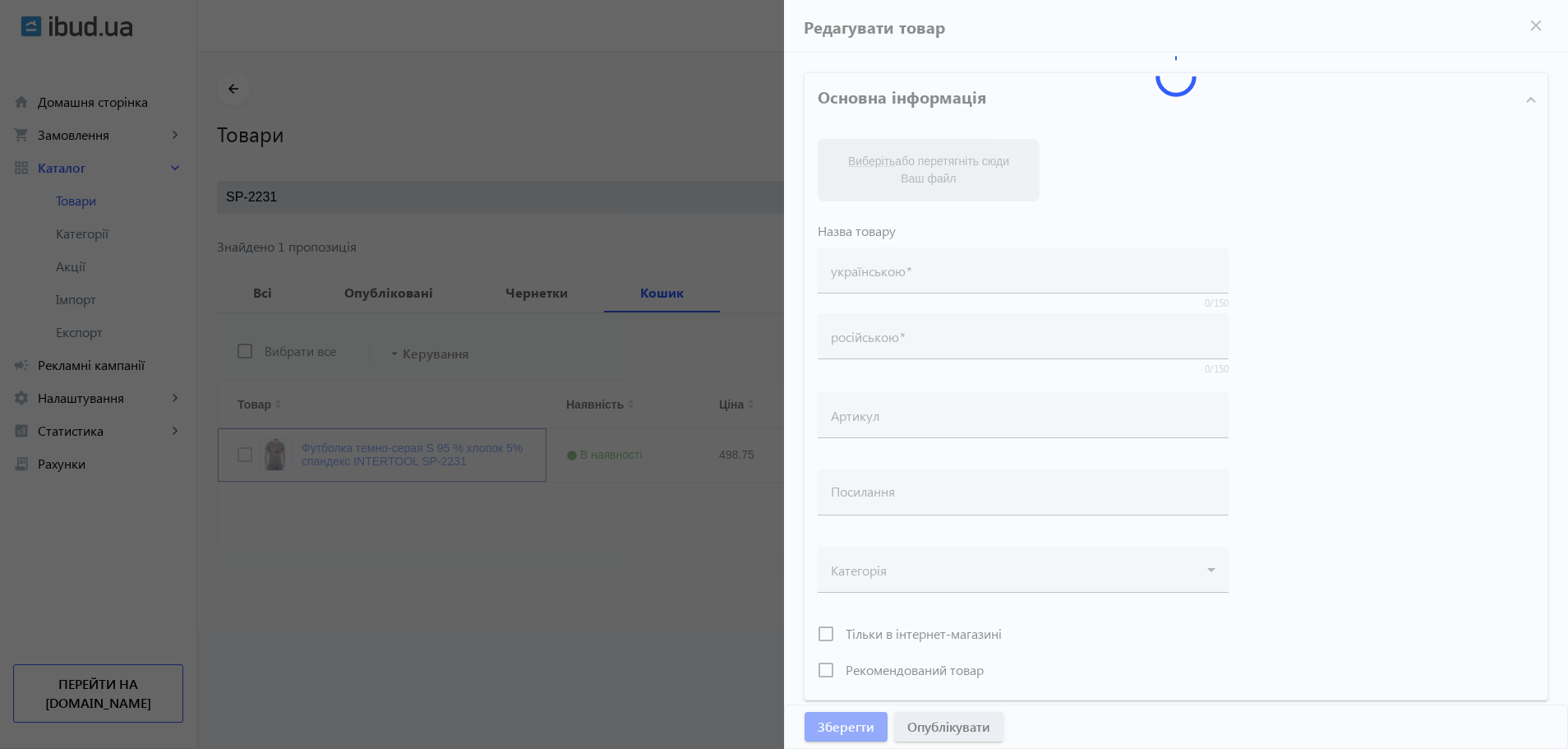
type input "Футболка темно-серая S 95 % хлопок 5% спандекс INTERTOOL SP-2231"
type input "SP-2231"
type input "https://res.ua/rus/16335-futbolka-temno-seraya-s-95-hlopok-5-spandeks-intertool…"
type input "498.75"
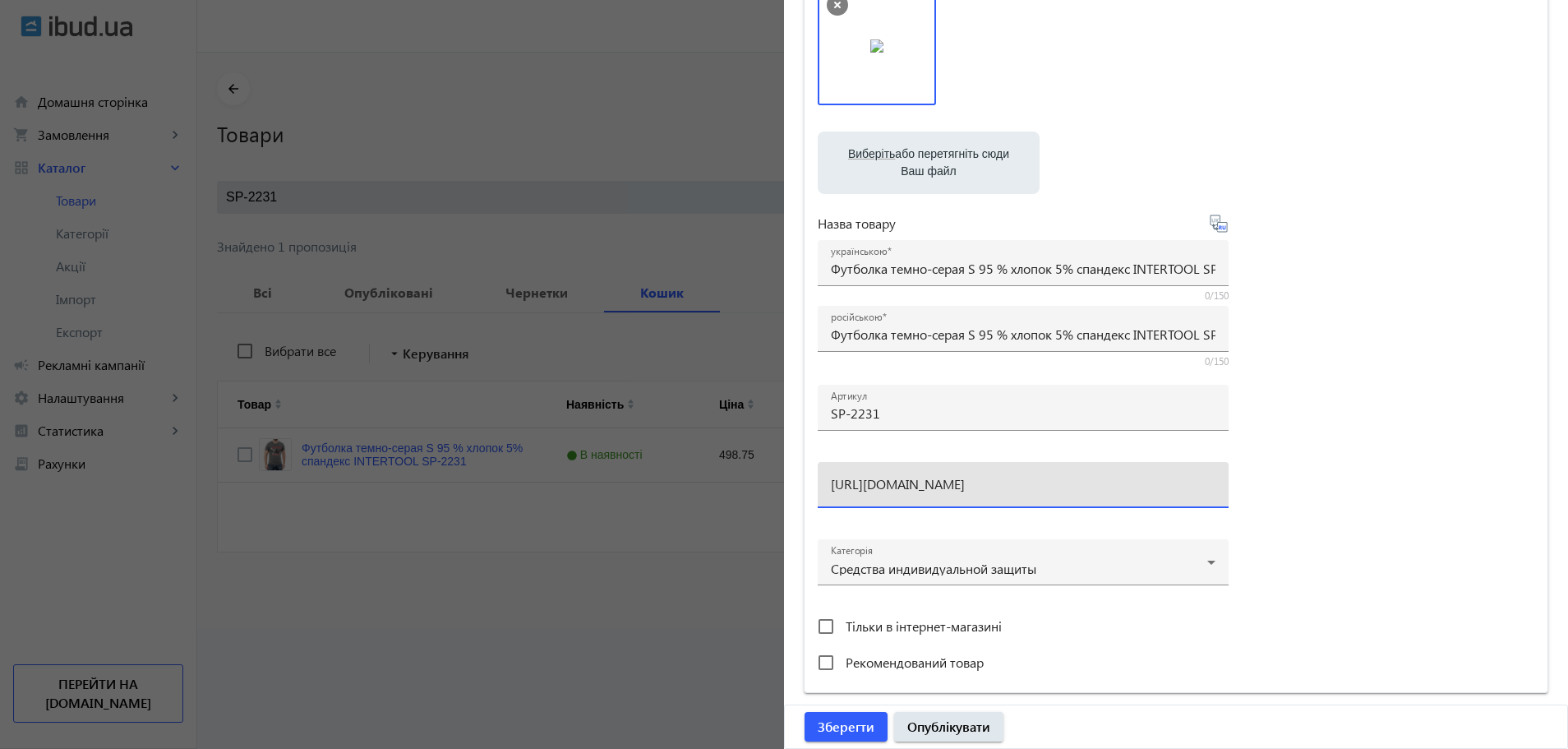
scroll to position [0, 177]
drag, startPoint x: 924, startPoint y: 487, endPoint x: 1351, endPoint y: 496, distance: 427.1
click at [1351, 496] on div "Виберіть або перетягніть сюди Ваш файл 30448681da923ac7d85382817637700-c3a83944…" at bounding box center [1175, 333] width 716 height 692
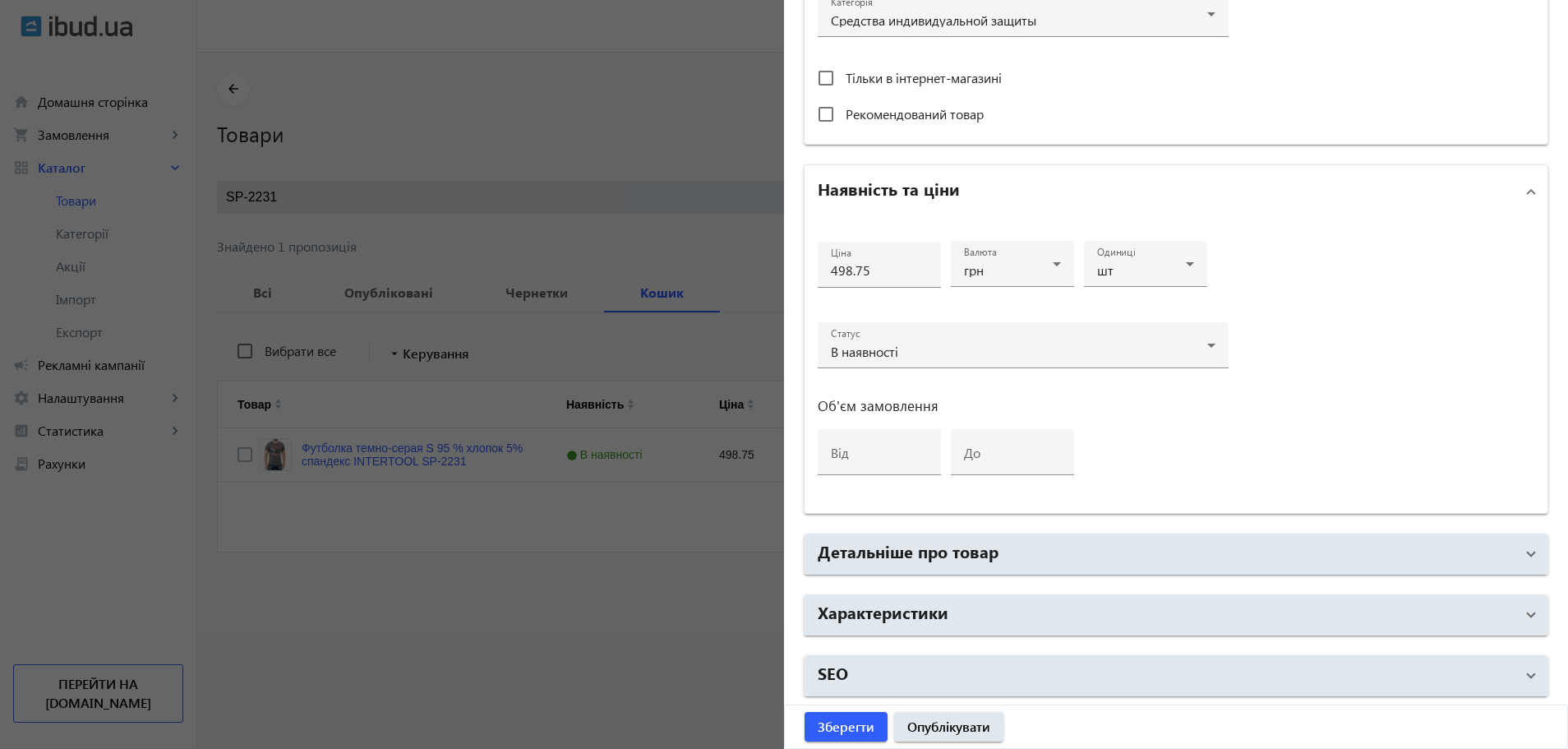
click at [645, 609] on div at bounding box center [784, 374] width 1568 height 749
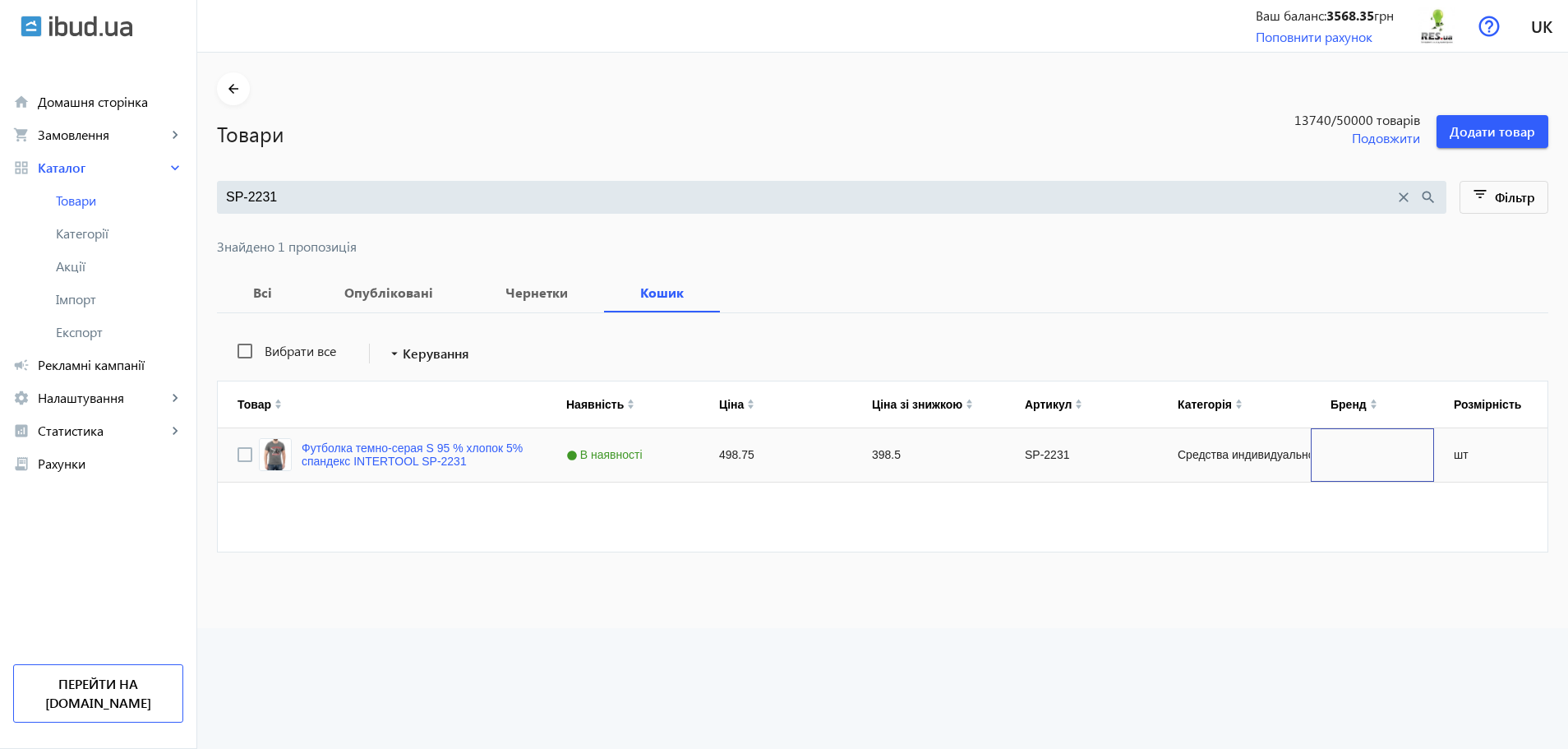
click at [1343, 452] on div "Press SPACE to select this row." at bounding box center [1372, 455] width 123 height 54
click at [1274, 452] on div "Средства индивидуальной защиты" at bounding box center [1234, 455] width 153 height 54
click at [1031, 454] on div "SP-2231" at bounding box center [1081, 455] width 153 height 54
click at [681, 446] on div "В наявності" at bounding box center [623, 455] width 153 height 54
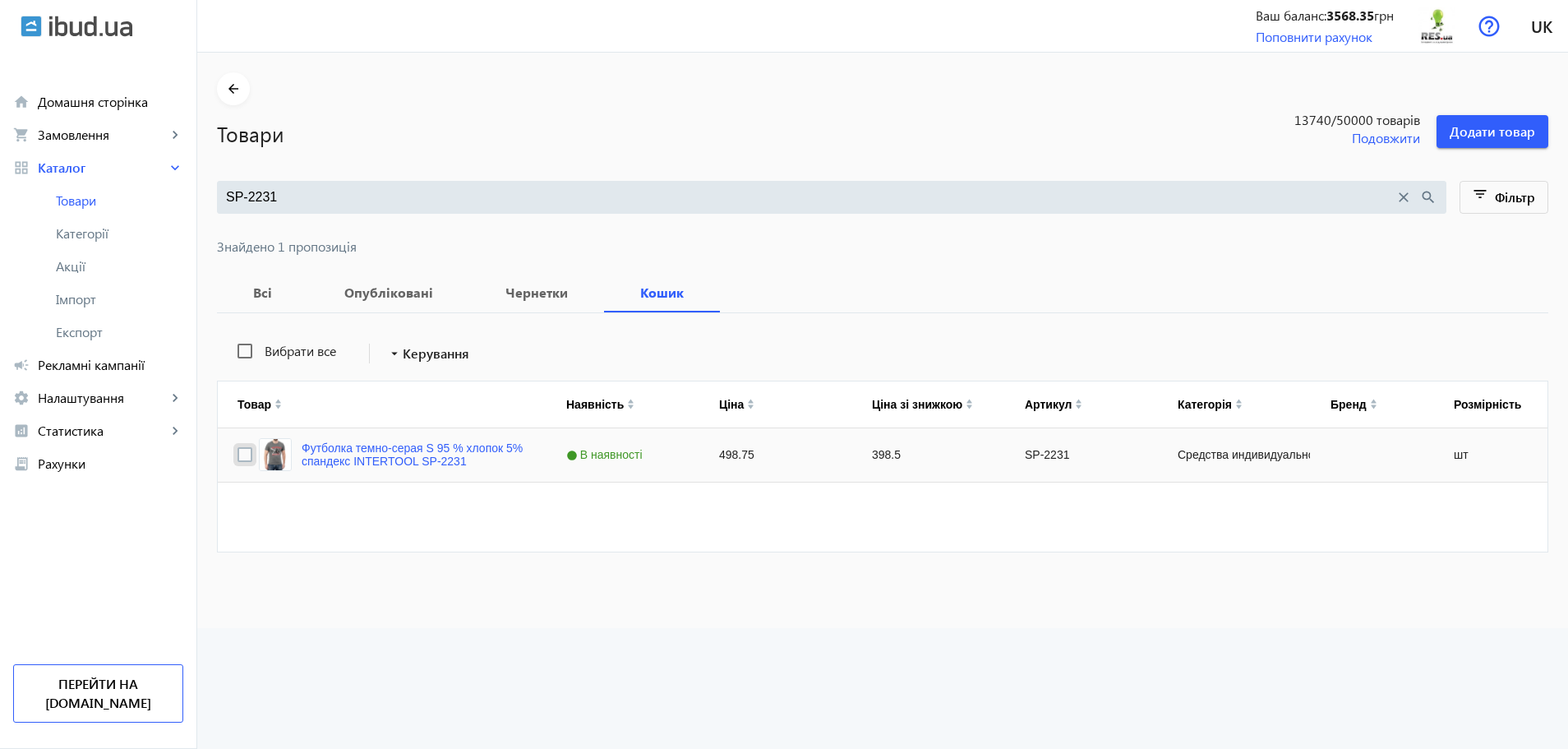
click at [237, 447] on input "Press Space to toggle row selection (unchecked)" at bounding box center [244, 454] width 15 height 15
checkbox input "true"
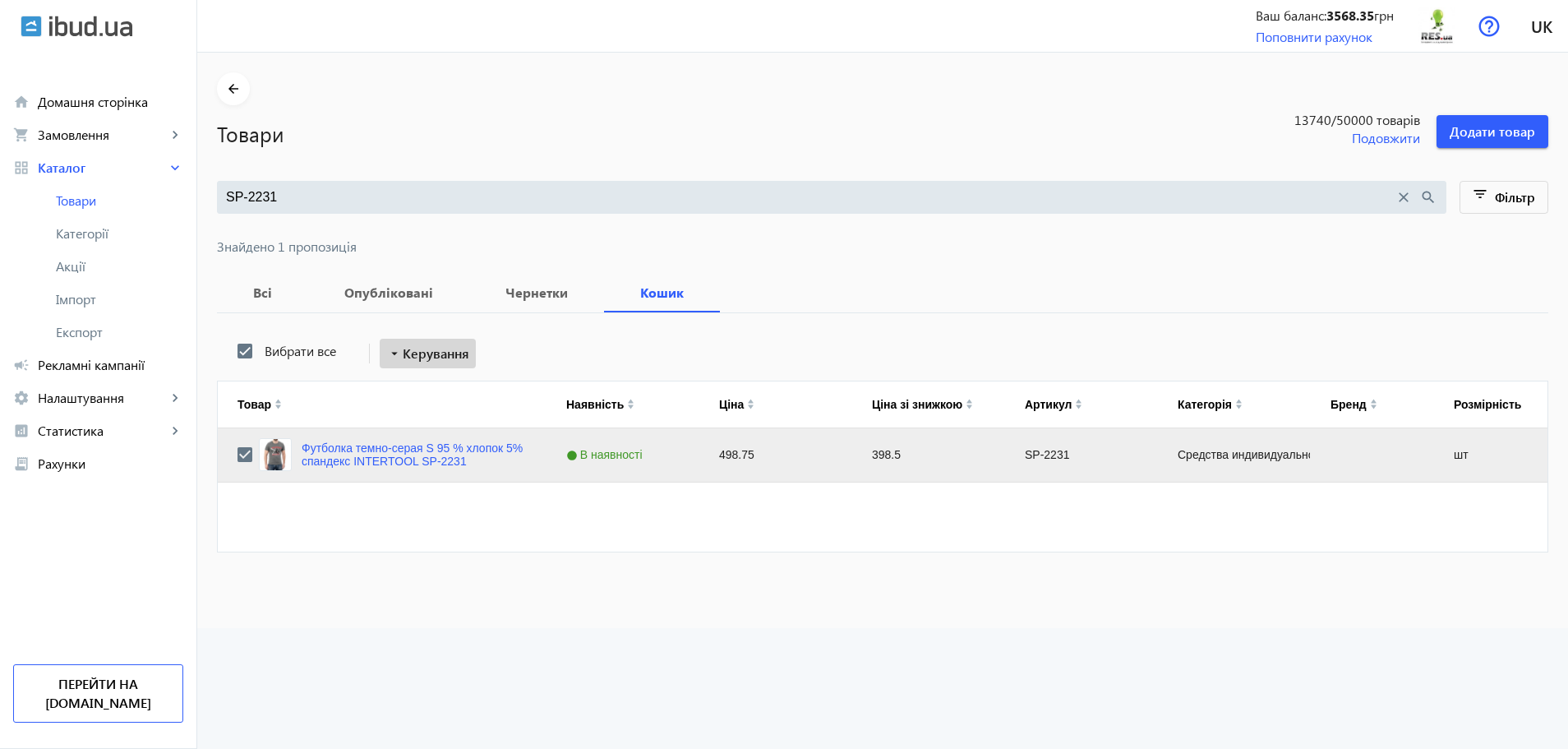
click at [419, 350] on span "Керування" at bounding box center [435, 353] width 66 height 20
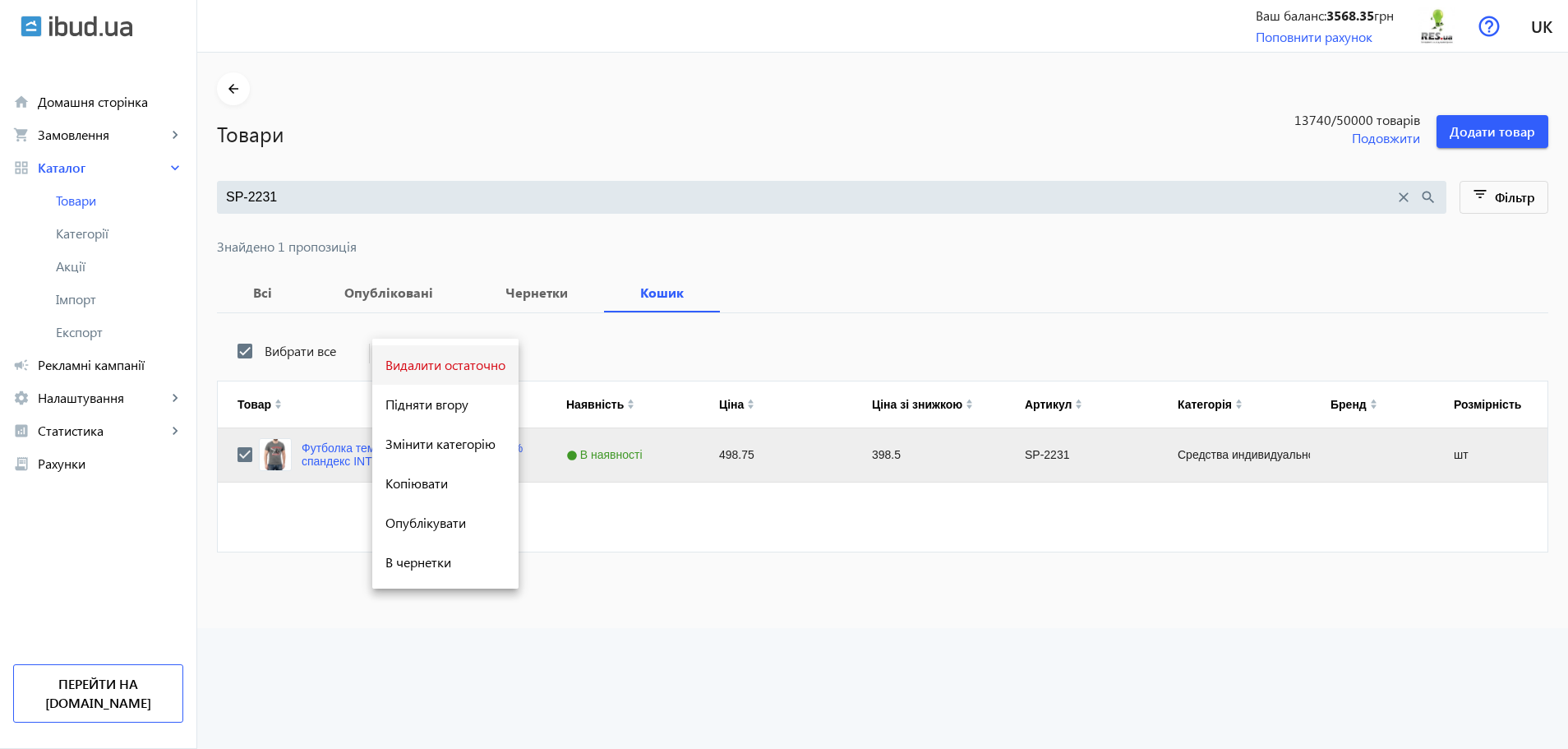
click at [425, 371] on span "Видалити остаточно" at bounding box center [445, 364] width 120 height 13
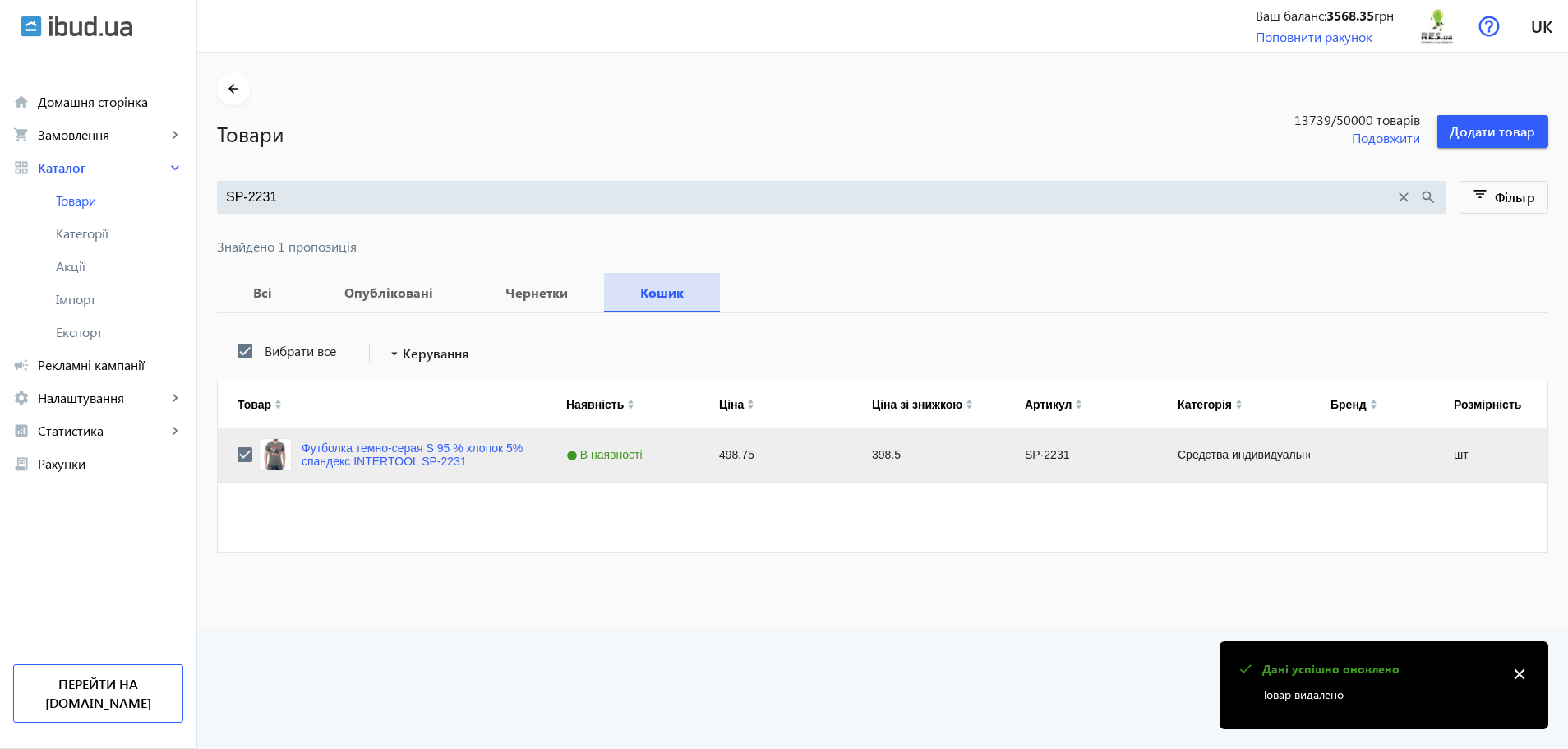
click at [635, 305] on span "Кошик" at bounding box center [662, 293] width 76 height 40
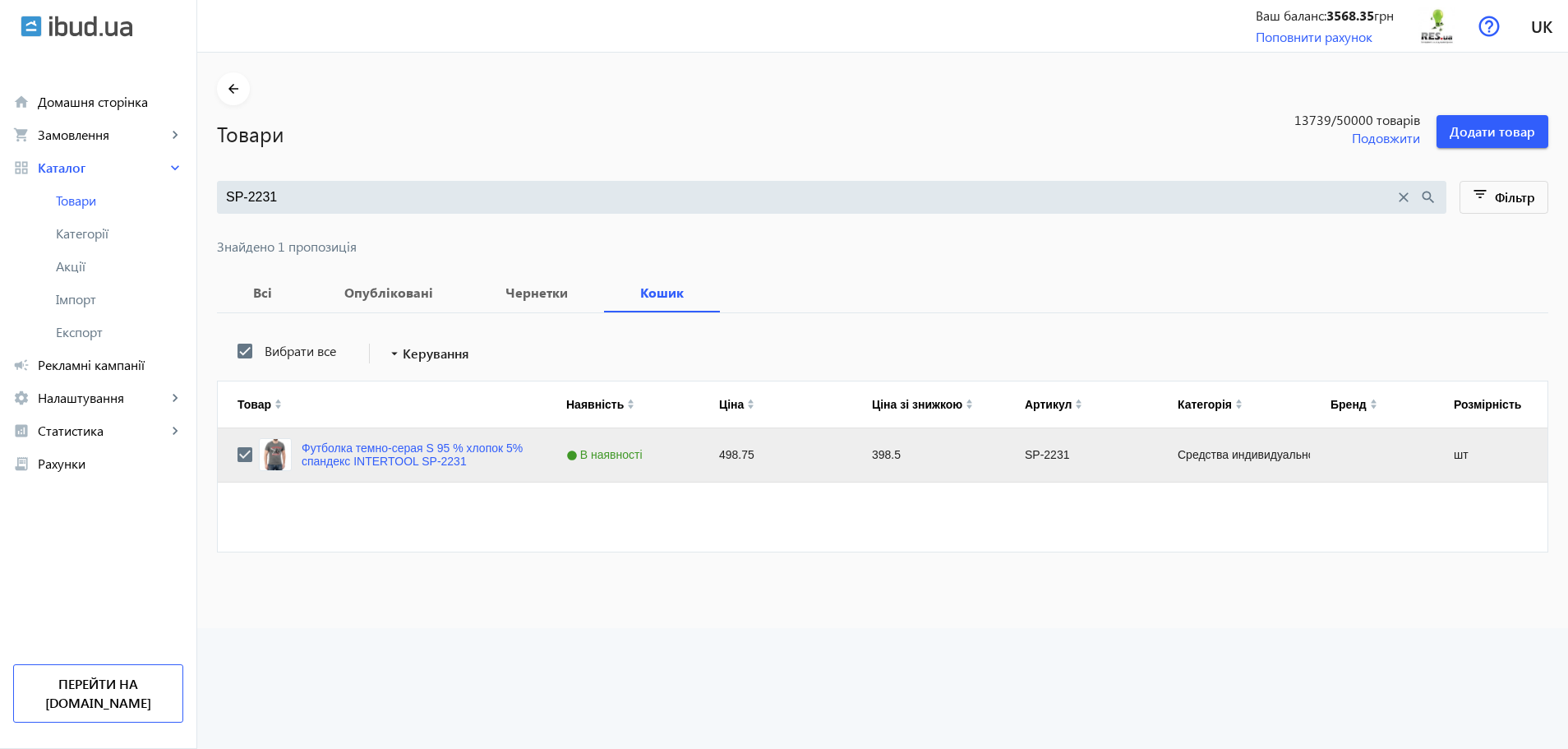
click at [323, 198] on input "SP-2231" at bounding box center [810, 197] width 1168 height 18
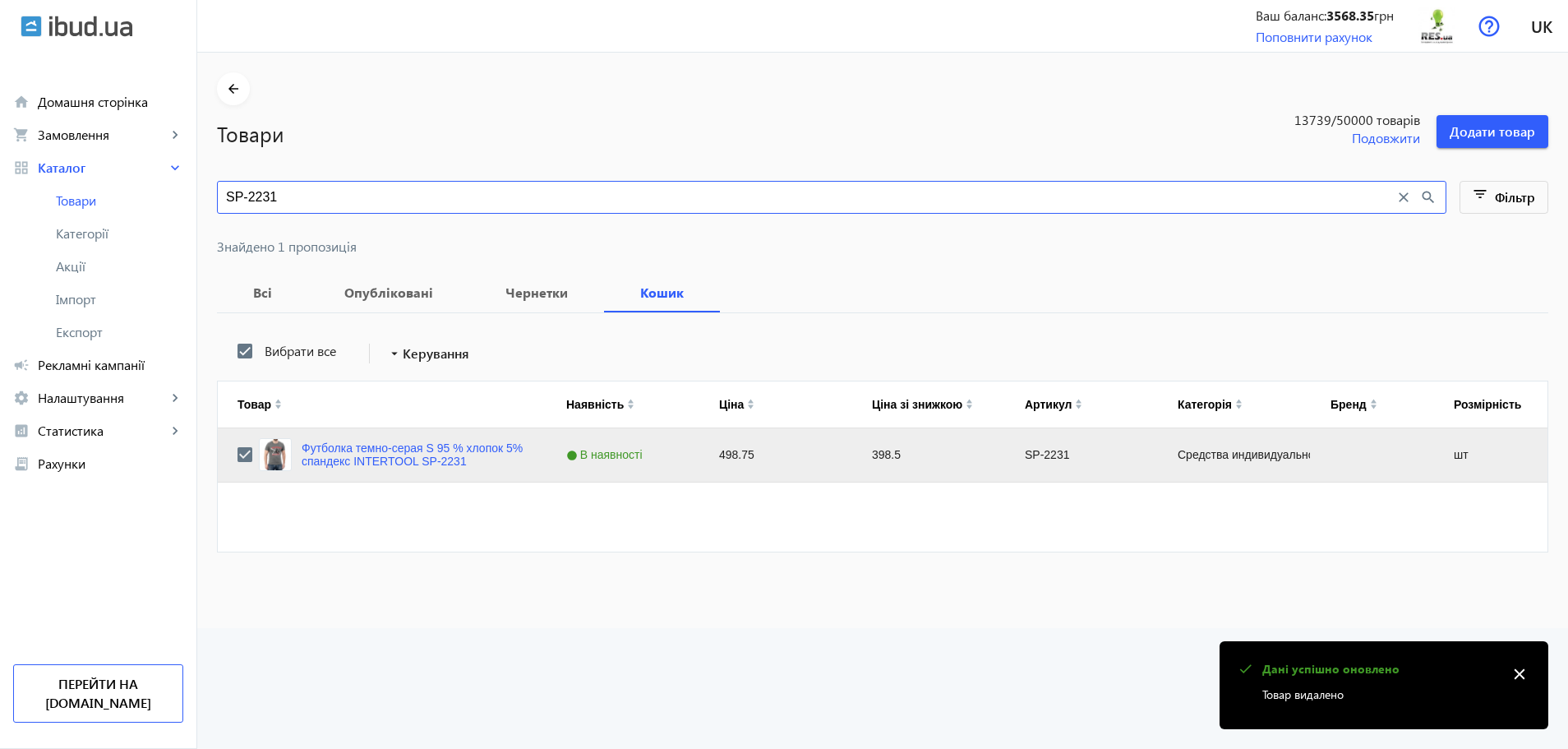
click at [323, 198] on input "SP-2231" at bounding box center [810, 197] width 1168 height 18
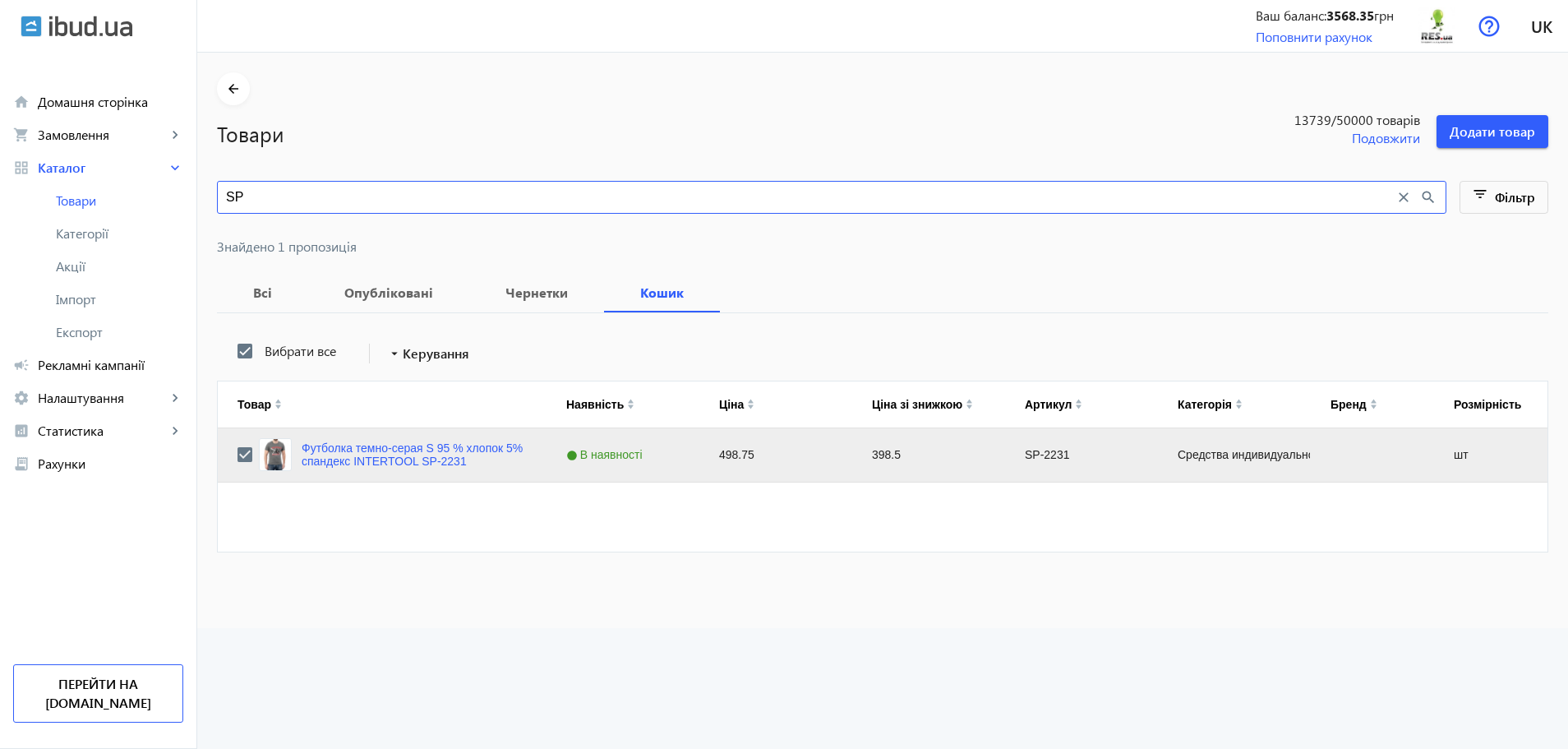
type input "S"
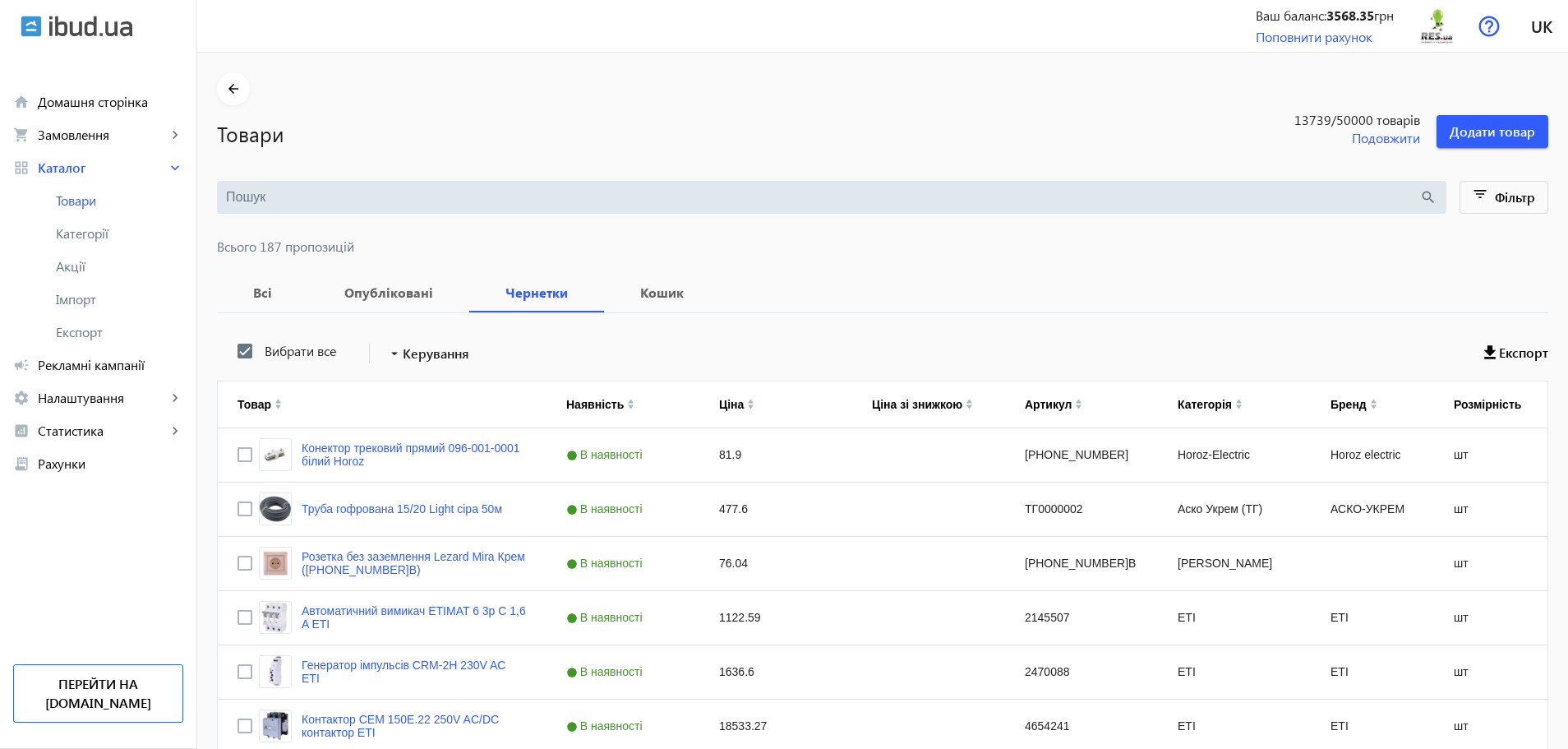
click at [517, 203] on input "search" at bounding box center [822, 197] width 1193 height 18
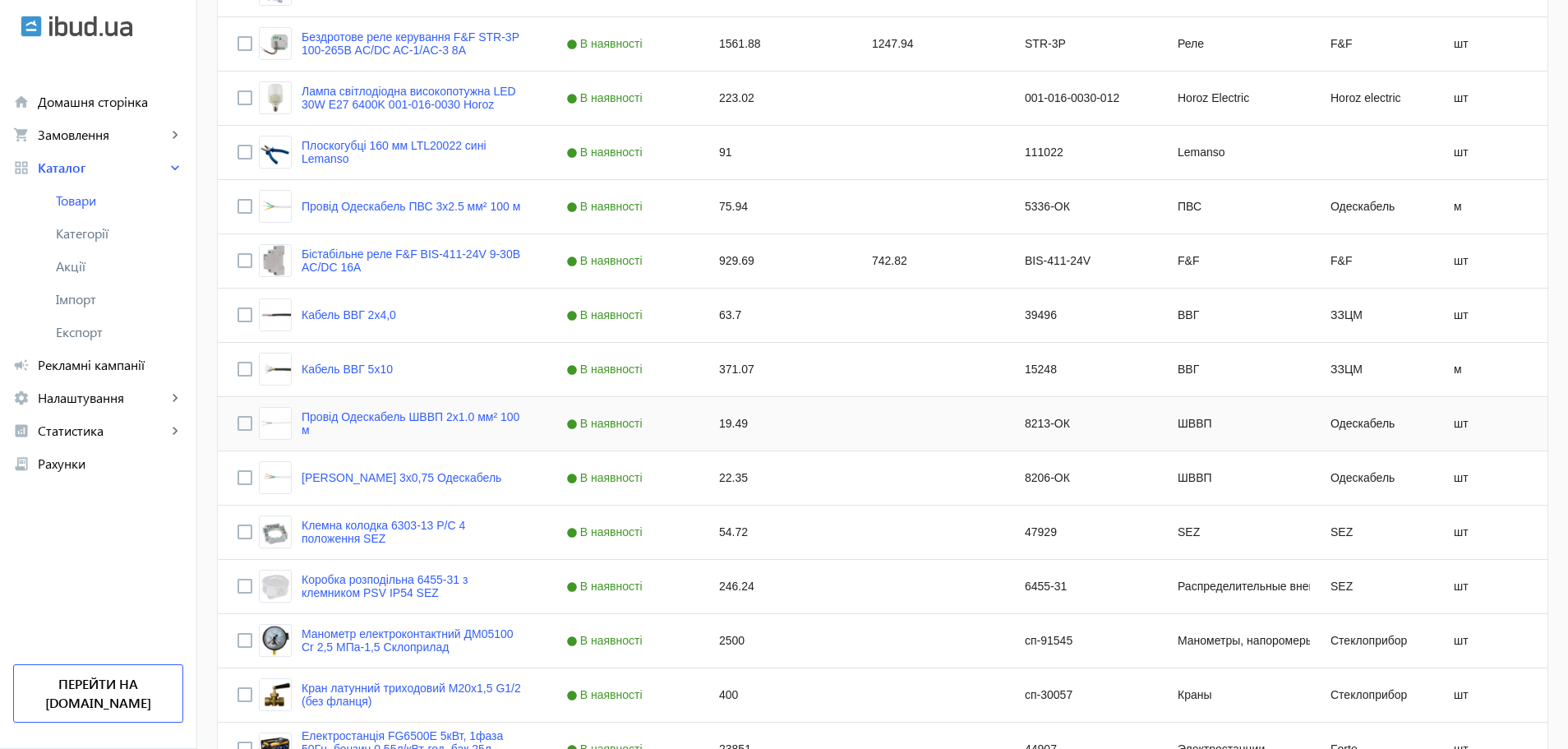
scroll to position [1453, 0]
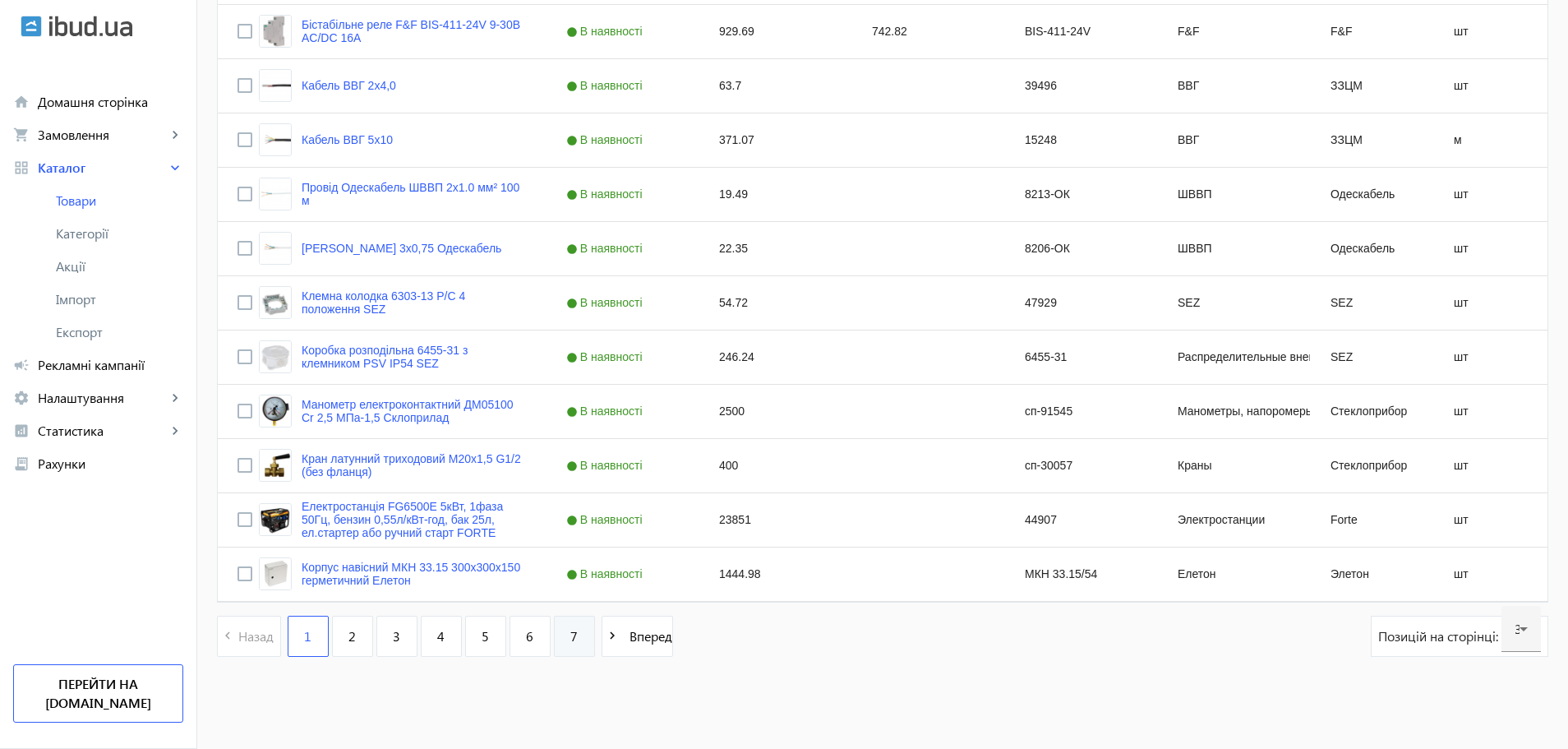
click at [569, 638] on link "7" at bounding box center [573, 635] width 41 height 41
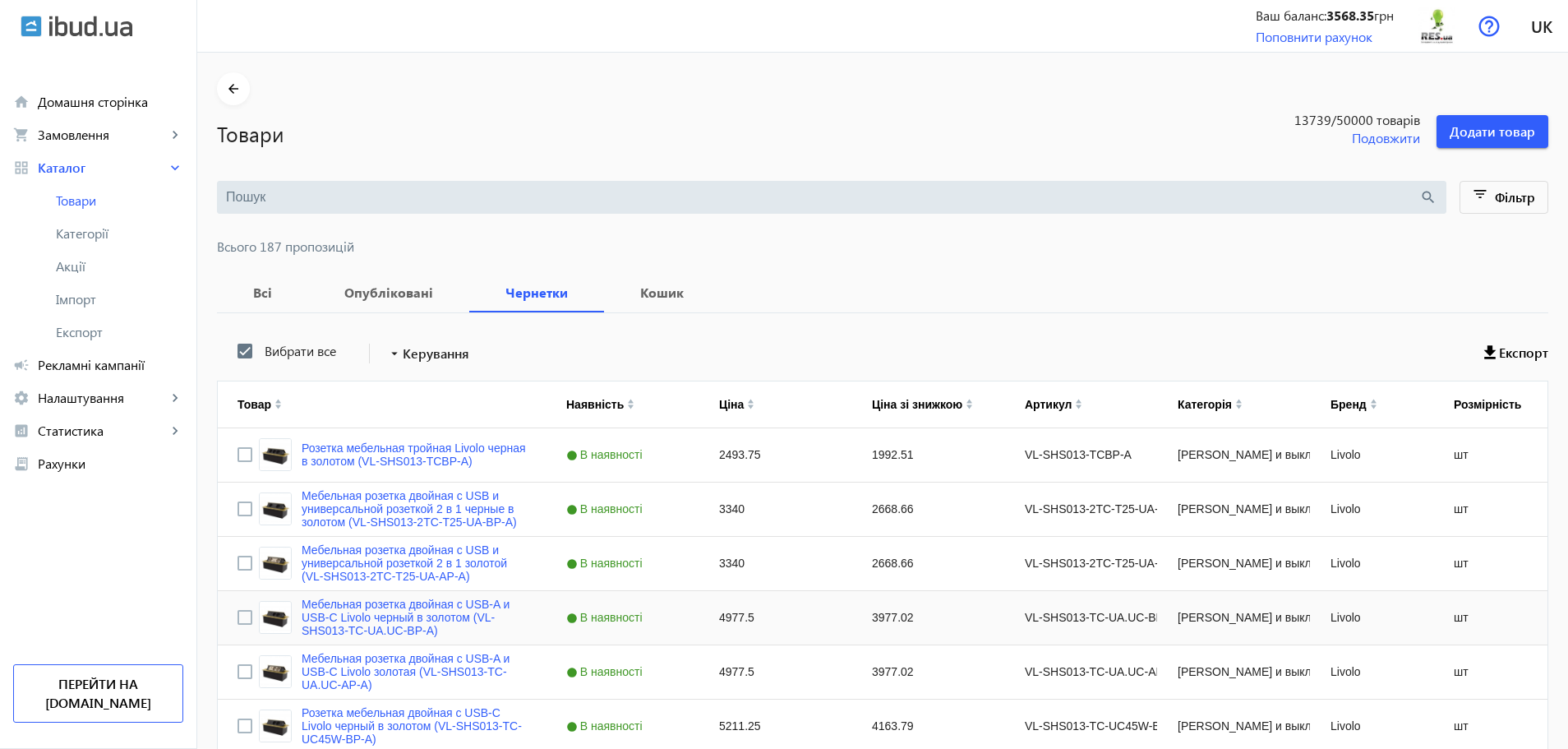
scroll to position [206, 0]
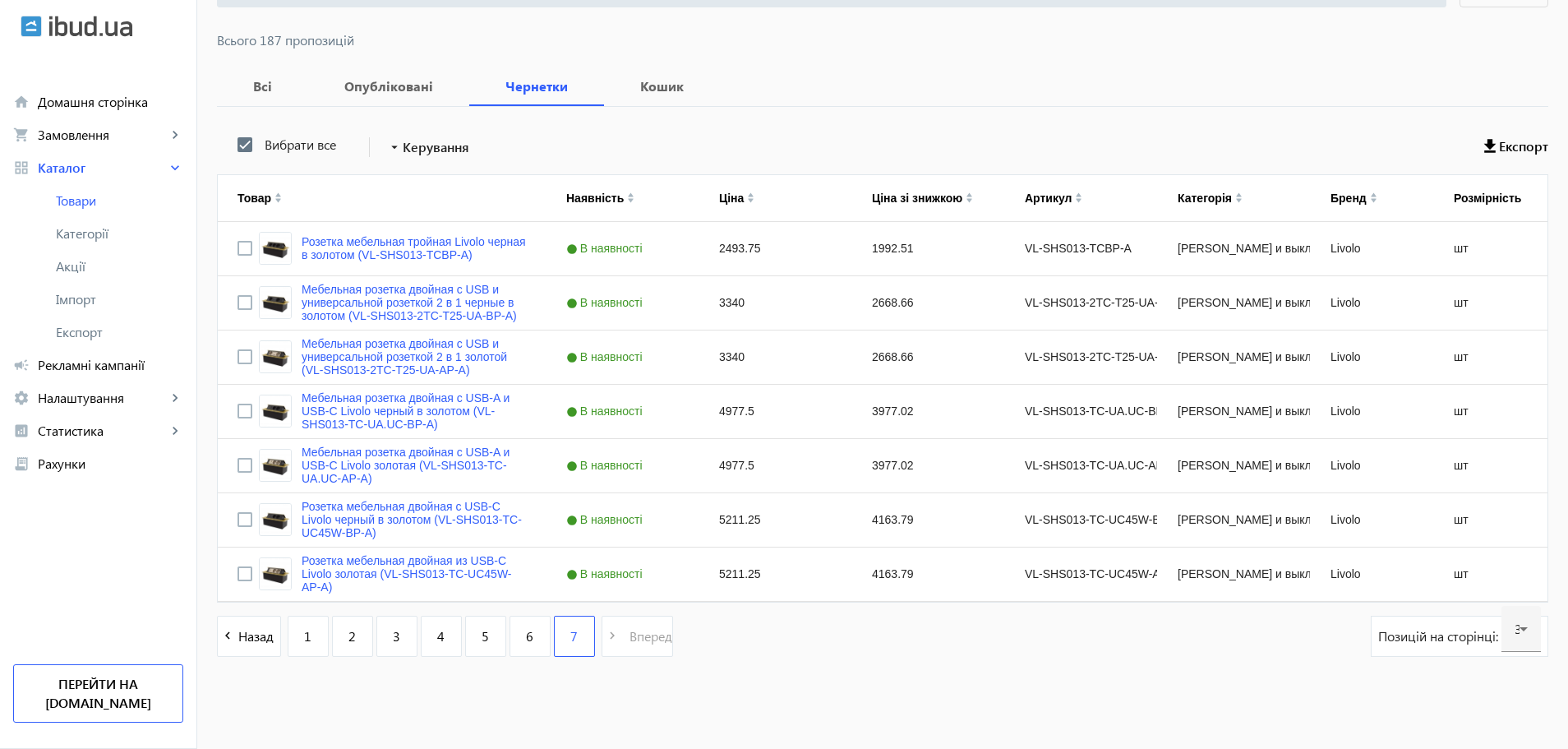
click at [568, 638] on div "7" at bounding box center [573, 635] width 41 height 41
click at [237, 251] on input "Press Space to toggle row selection (unchecked)" at bounding box center [244, 248] width 15 height 15
checkbox input "true"
checkbox input "false"
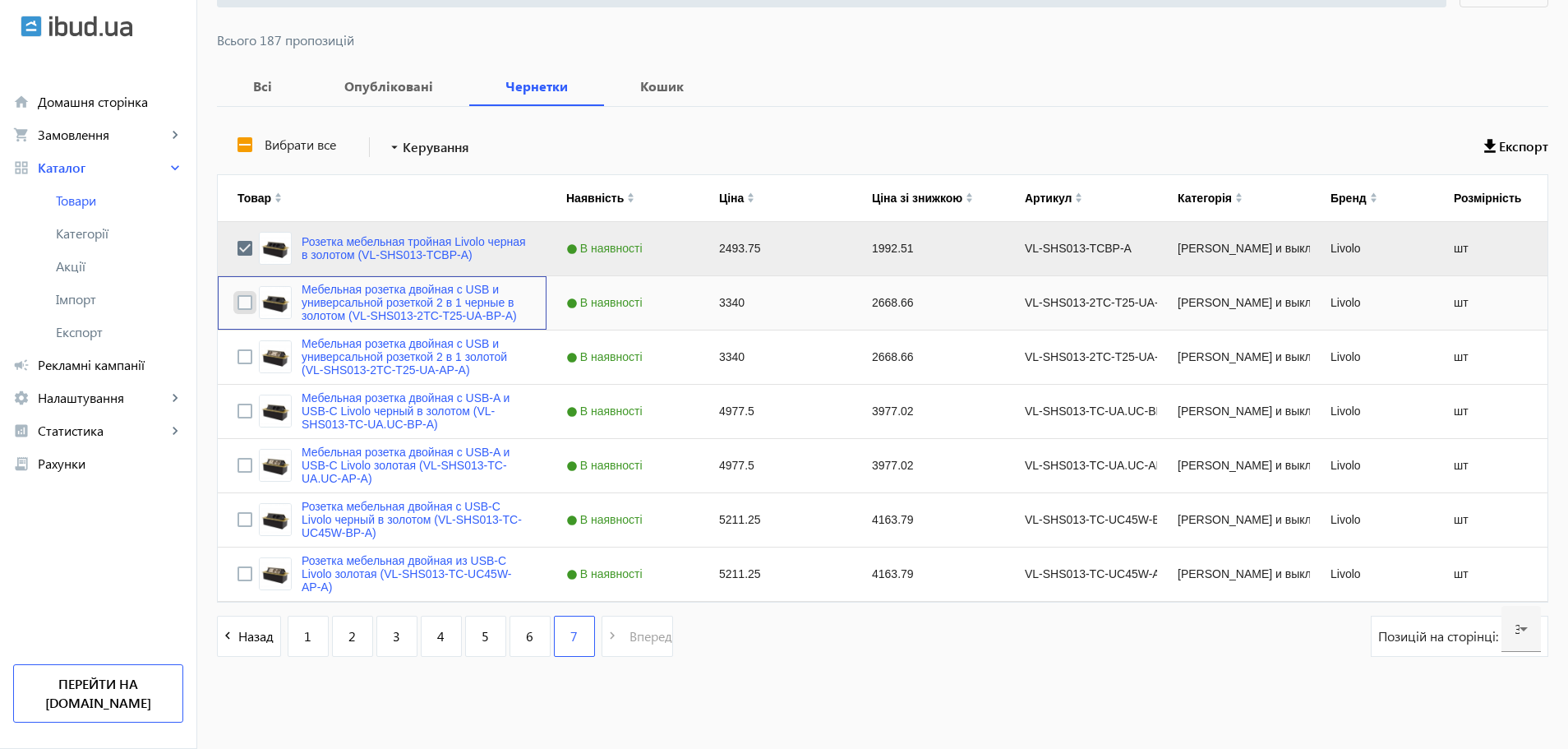
click at [237, 296] on input "Press Space to toggle row selection (unchecked)" at bounding box center [244, 302] width 15 height 15
checkbox input "true"
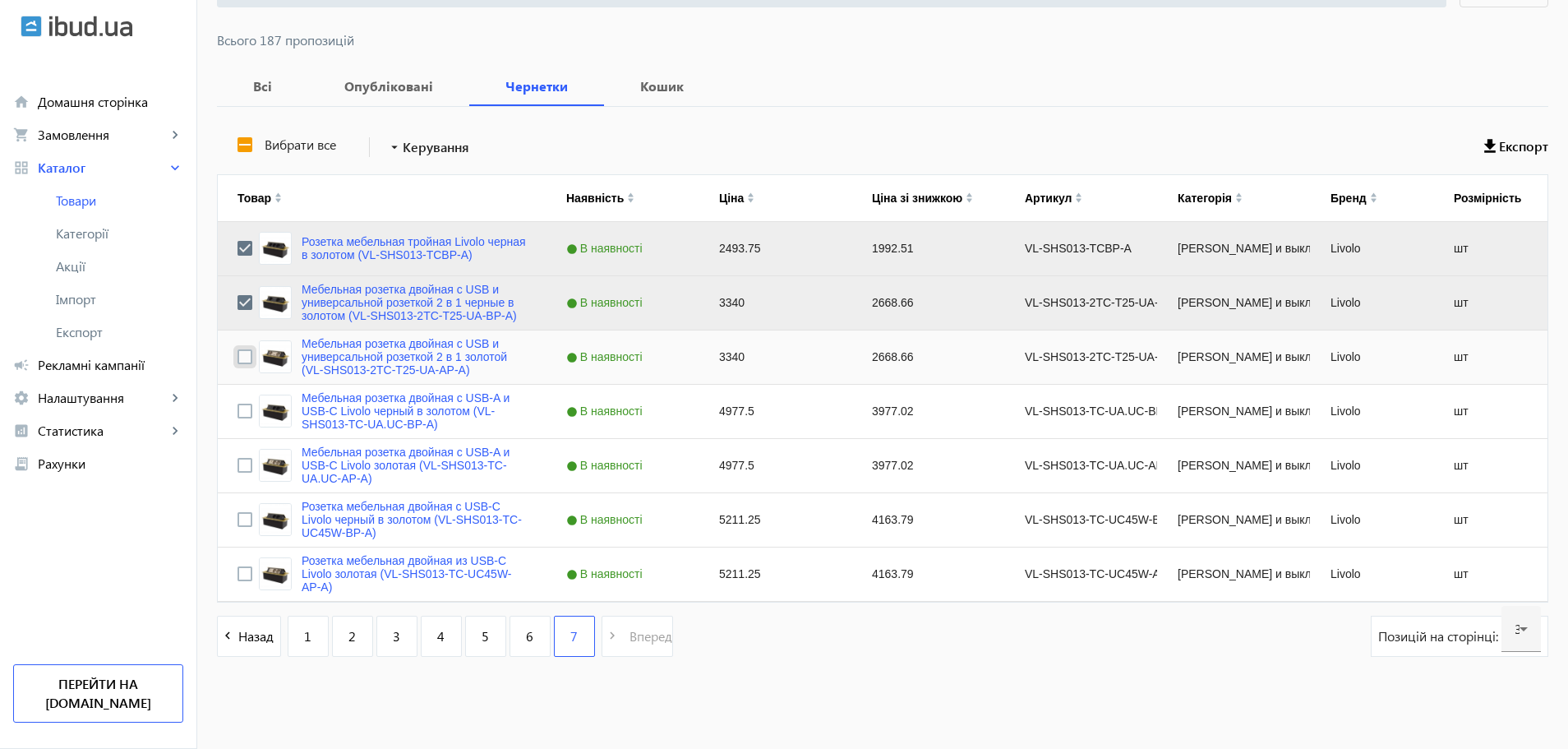
click at [237, 354] on input "Press Space to toggle row selection (unchecked)" at bounding box center [244, 356] width 15 height 15
checkbox input "true"
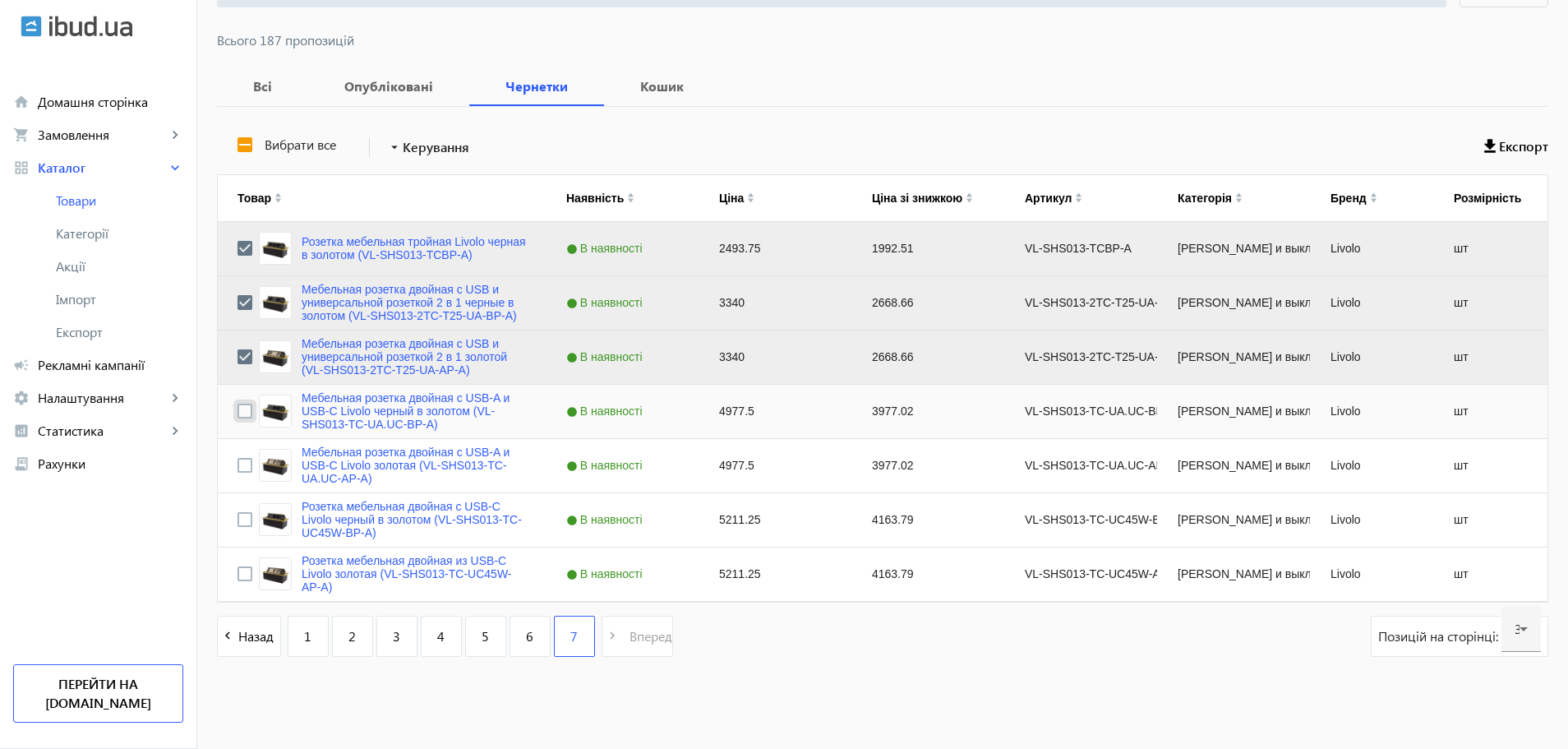
click at [237, 410] on input "Press Space to toggle row selection (unchecked)" at bounding box center [244, 411] width 15 height 15
checkbox input "true"
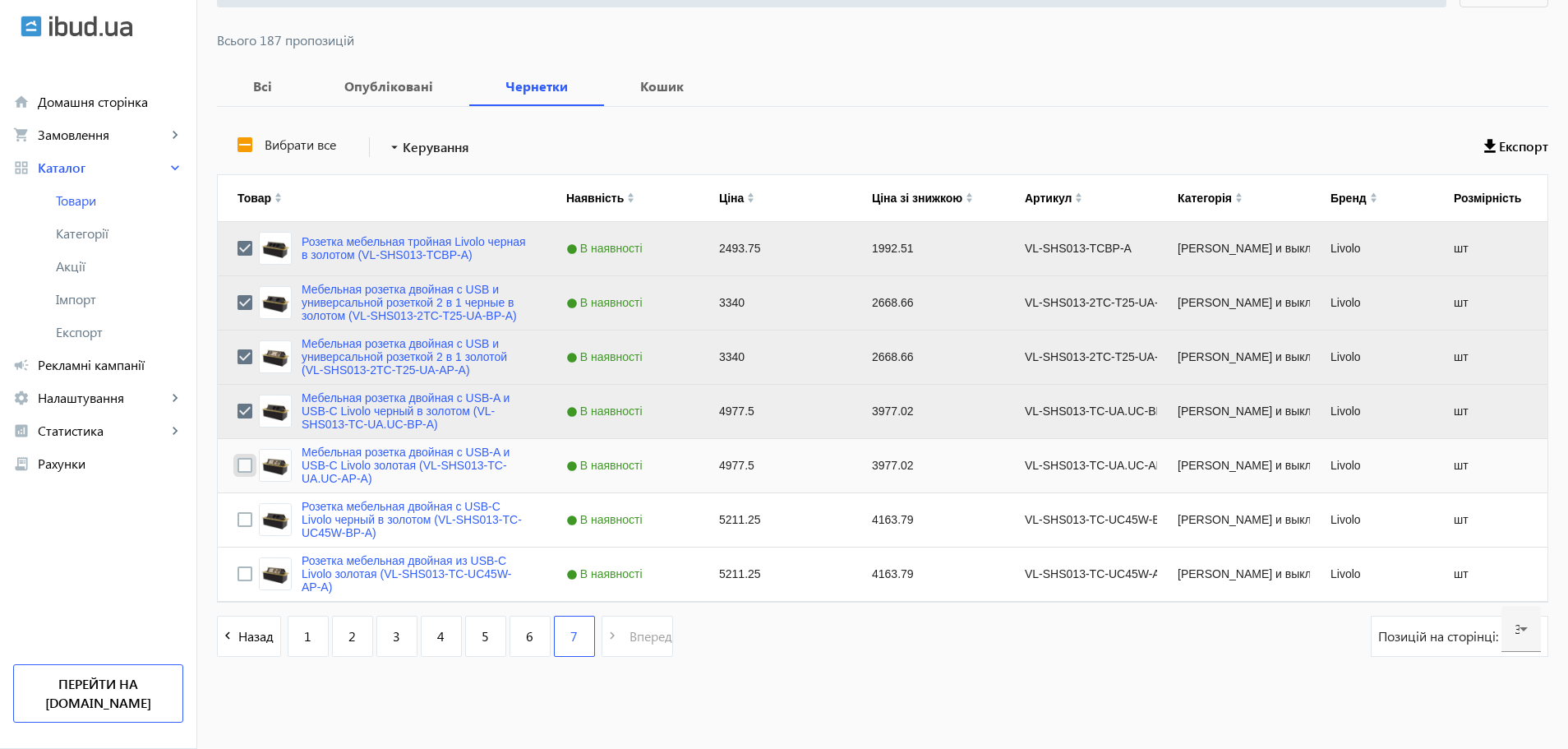
click at [240, 465] on input "Press Space to toggle row selection (unchecked)" at bounding box center [244, 464] width 15 height 15
checkbox input "true"
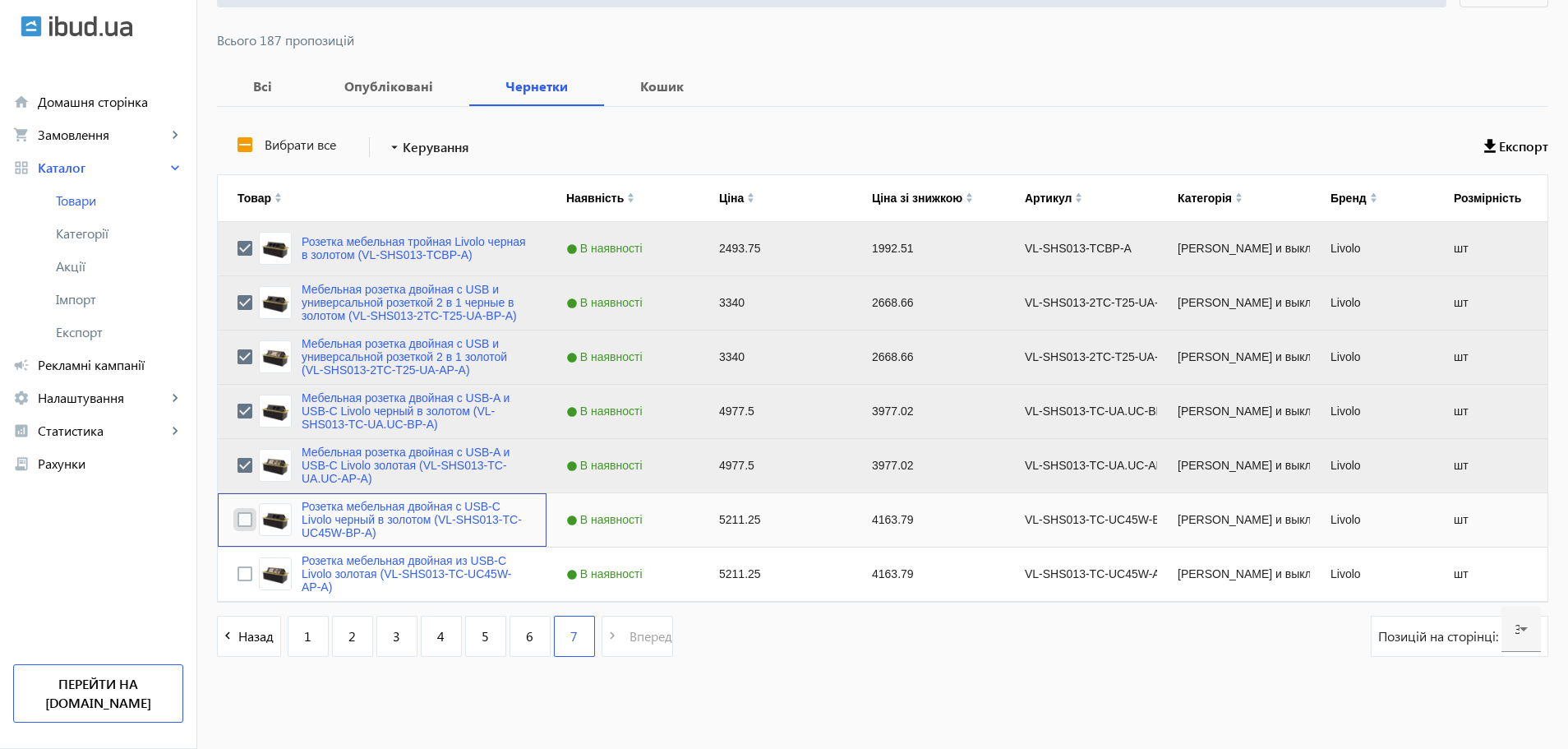
click at [238, 518] on input "Press Space to toggle row selection (unchecked)" at bounding box center [244, 519] width 15 height 15
checkbox input "true"
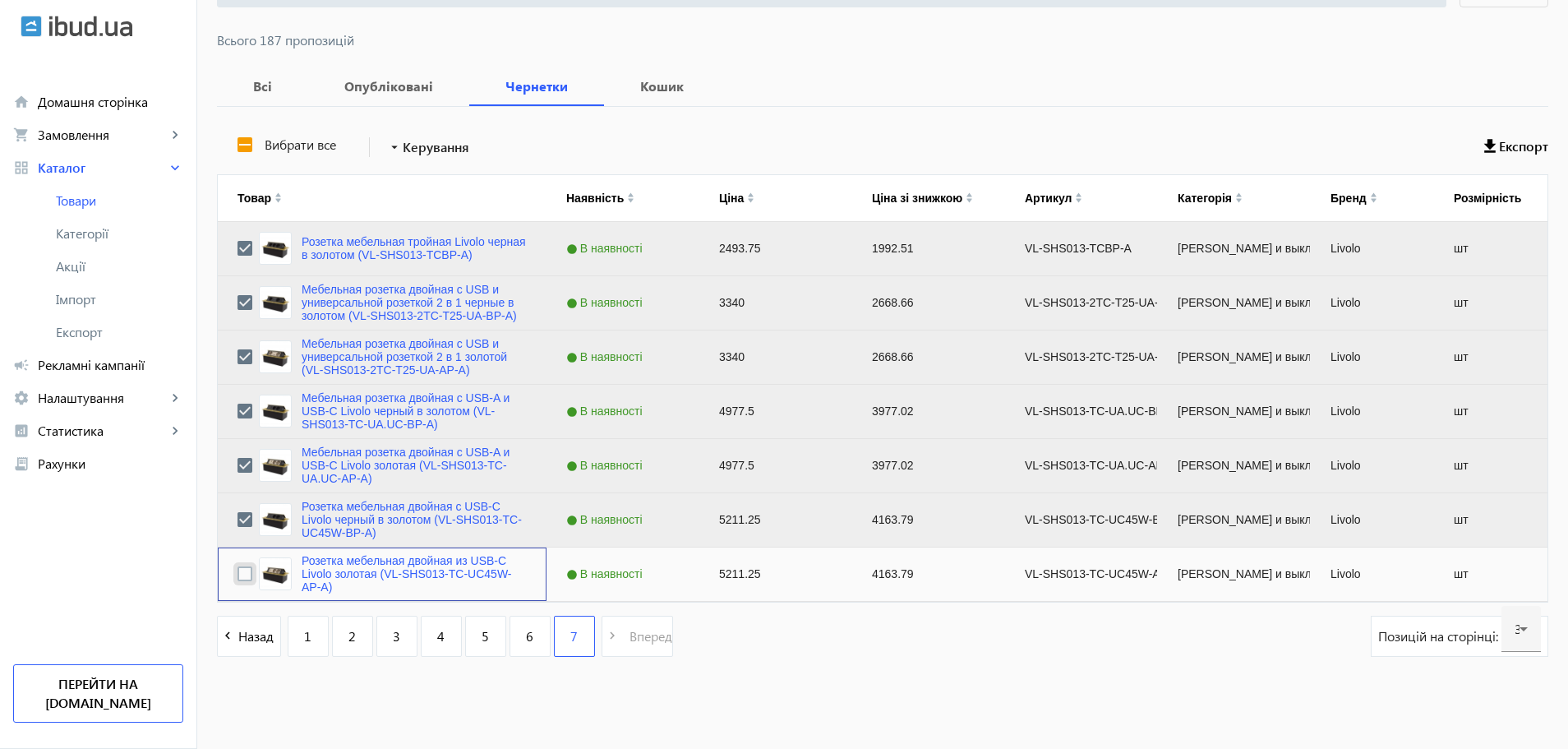
click at [237, 578] on input "Press Space to toggle row selection (unchecked)" at bounding box center [244, 573] width 15 height 15
checkbox input "true"
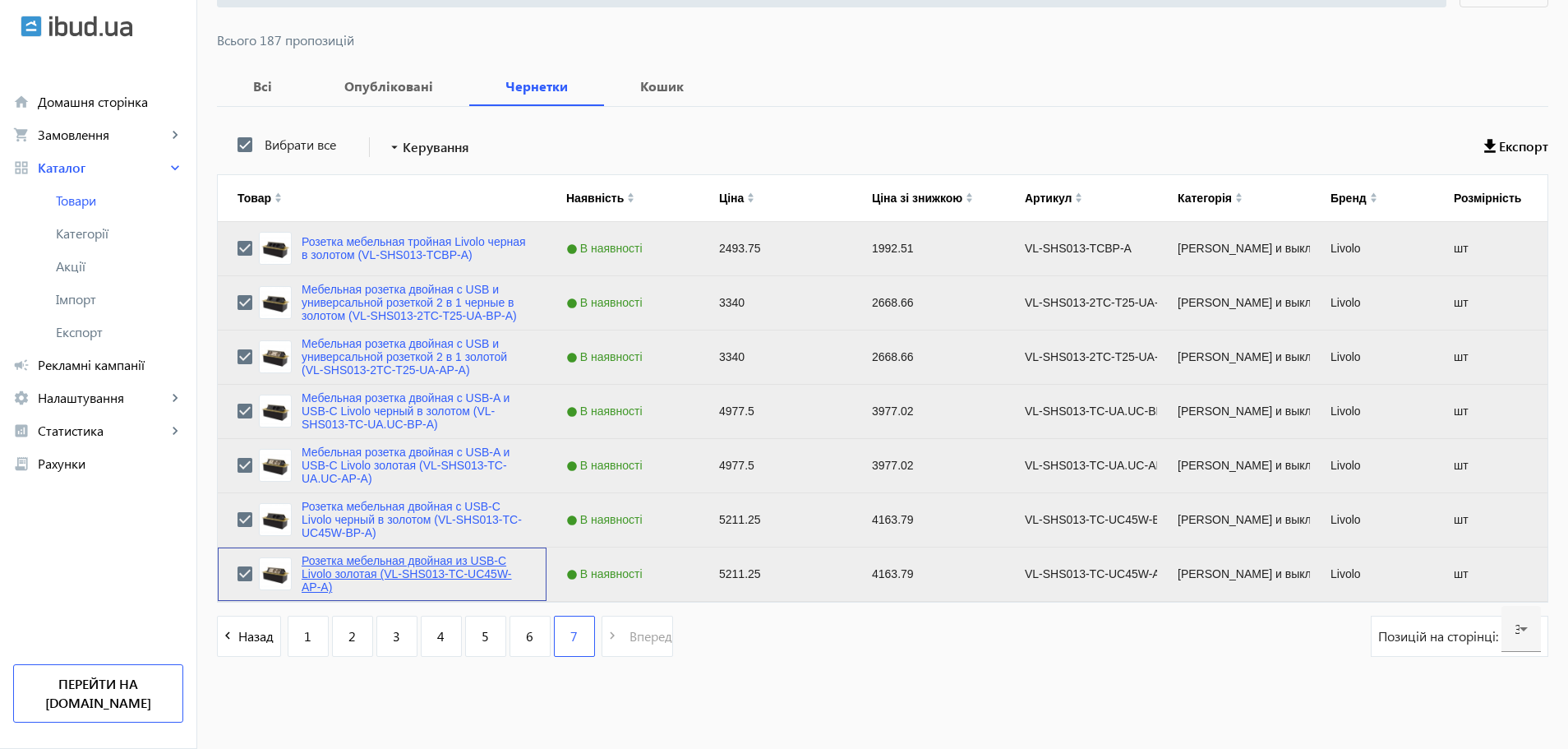
click at [378, 574] on link "Розетка мебельная двойная из USB-С Livolo золотая (VL-SHS013-TC-UC45W-AP-A)" at bounding box center [414, 573] width 225 height 40
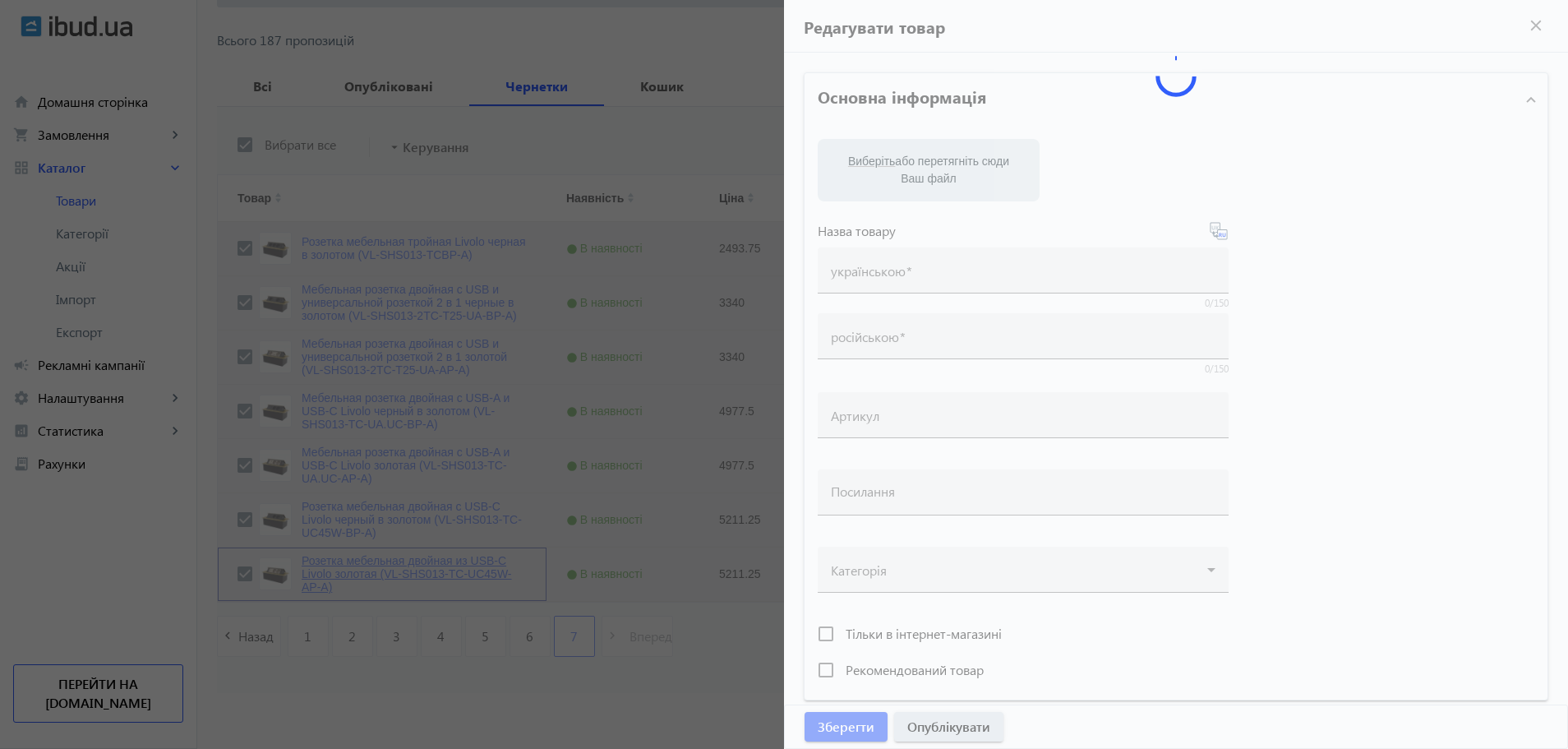
type input "Розетка мебельная двойная из USB-С Livolo золотая (VL-SHS013-TC-UC45W-AP-A)"
type input "VL-SHS013-TC-UC45W-AP-A"
type input "https://res.ua/rus/134500-rozetka-mebelnaya-dvojnaya-iz-usb-s-livolo-zolotaya-v…"
type input "5211.25"
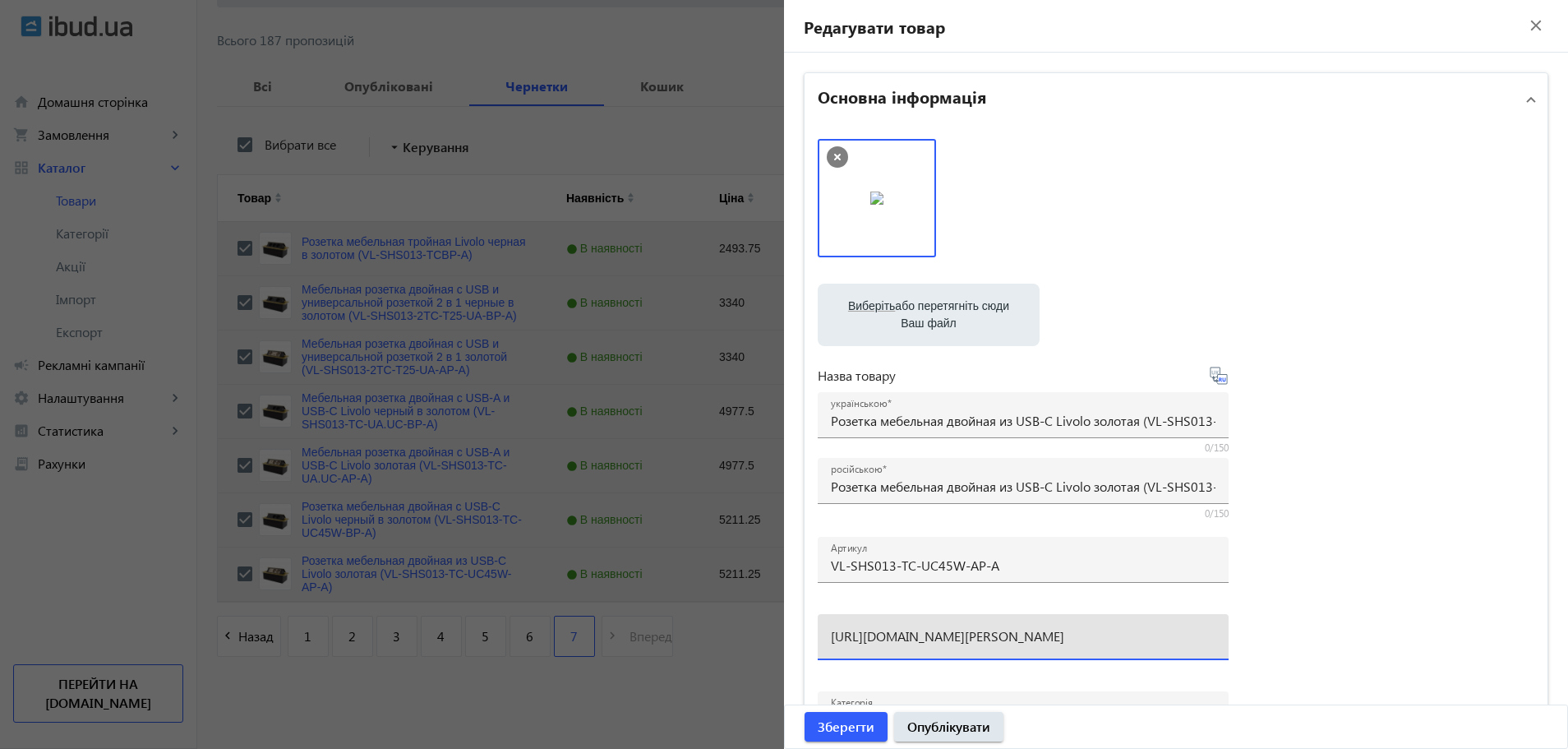
click at [919, 640] on input "https://res.ua/rus/134500-rozetka-mebelnaya-dvojnaya-iz-usb-s-livolo-zolotaya-v…" at bounding box center [1024, 635] width 385 height 17
click at [1523, 27] on mat-icon "close" at bounding box center [1535, 25] width 25 height 25
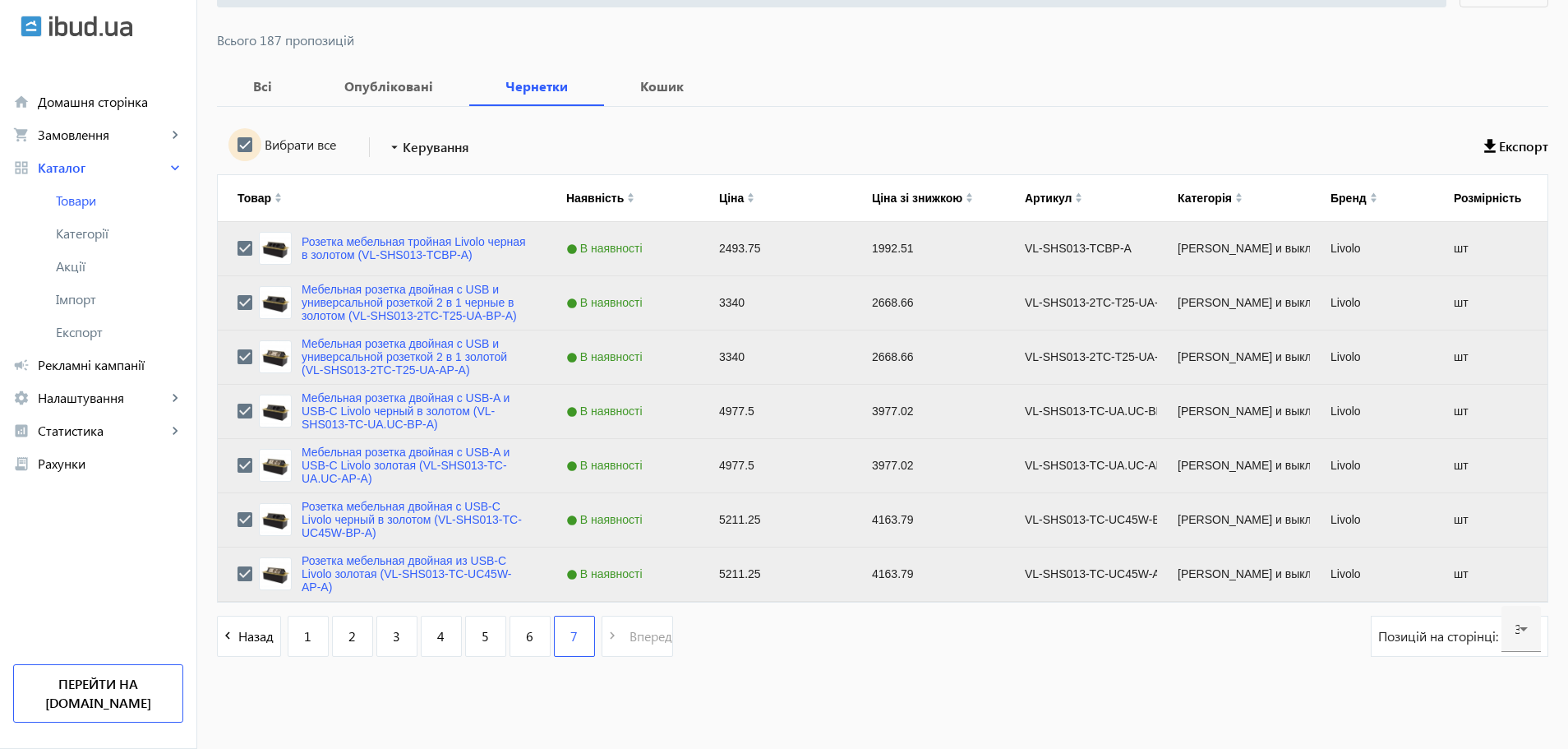
click at [240, 140] on input "Вибрати все" at bounding box center [244, 144] width 33 height 33
checkbox input "false"
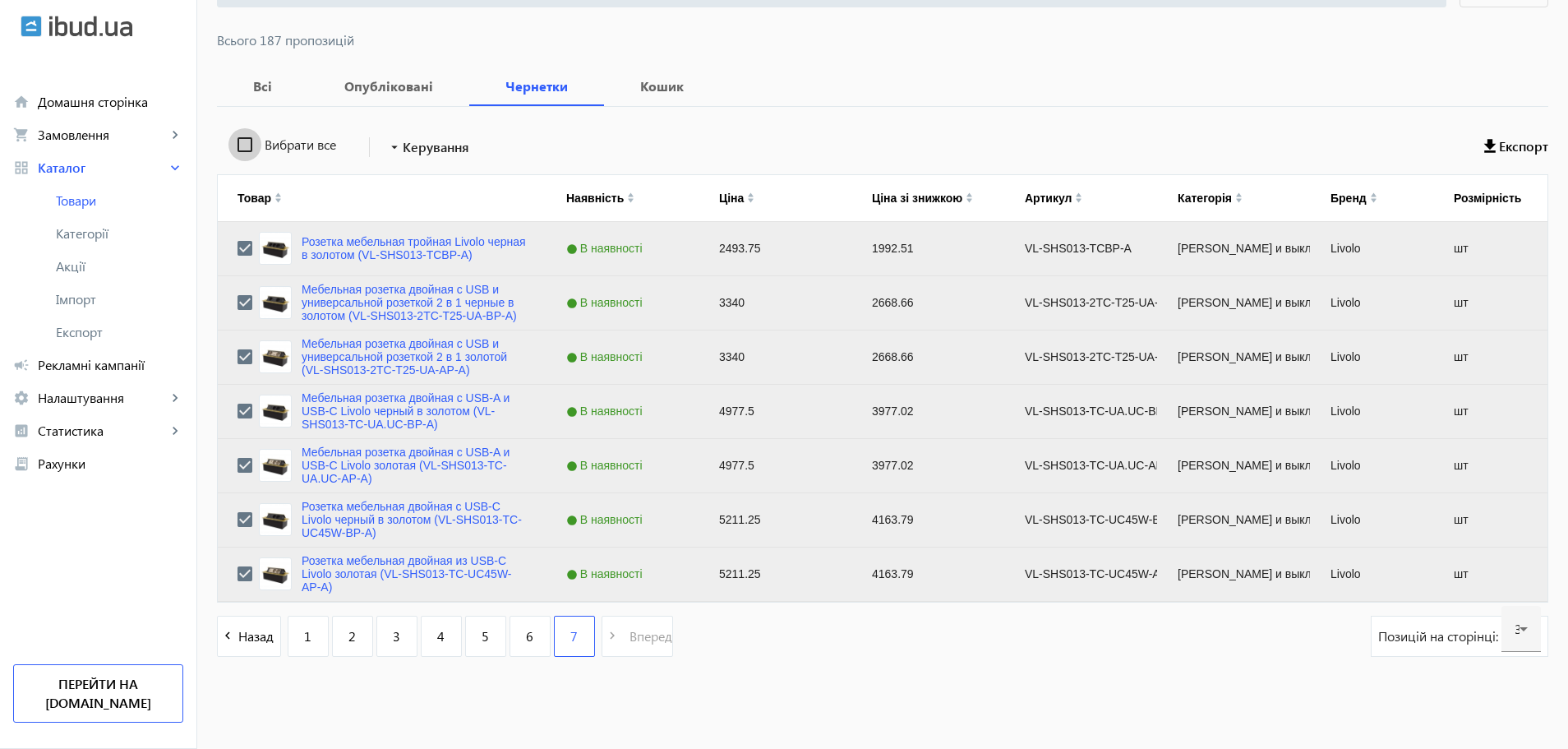
checkbox input "false"
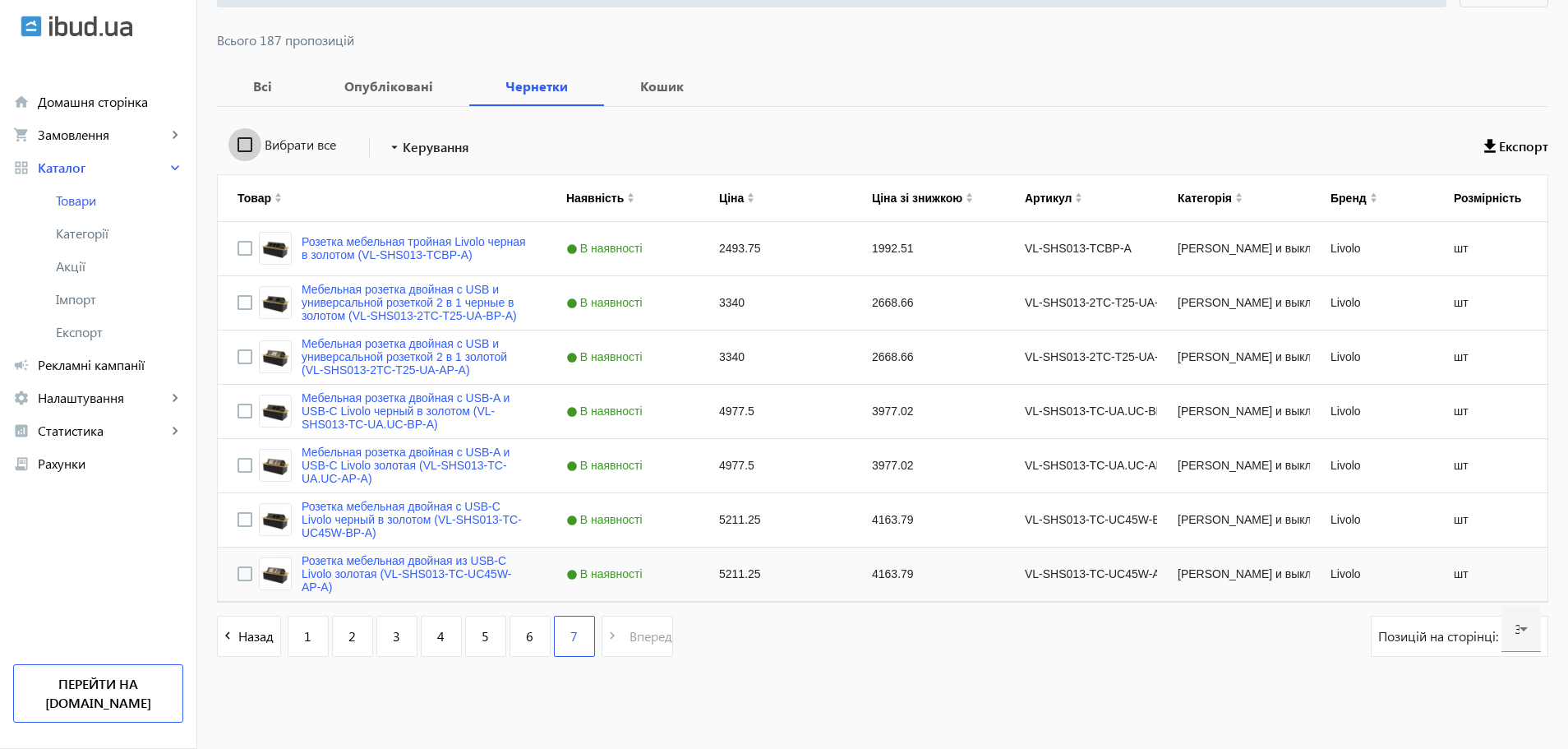
scroll to position [0, 0]
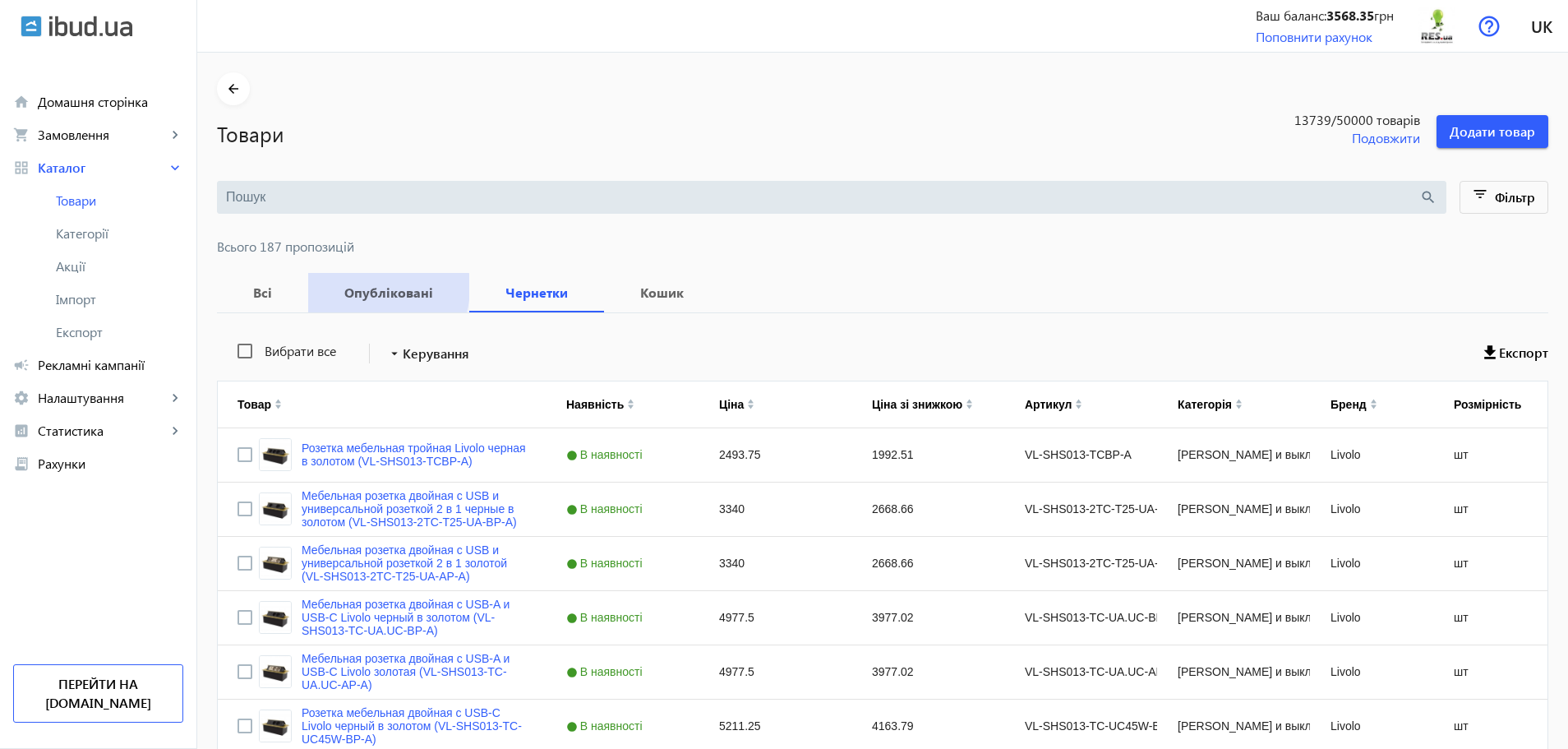
click at [359, 287] on b "Опубліковані" at bounding box center [389, 292] width 122 height 13
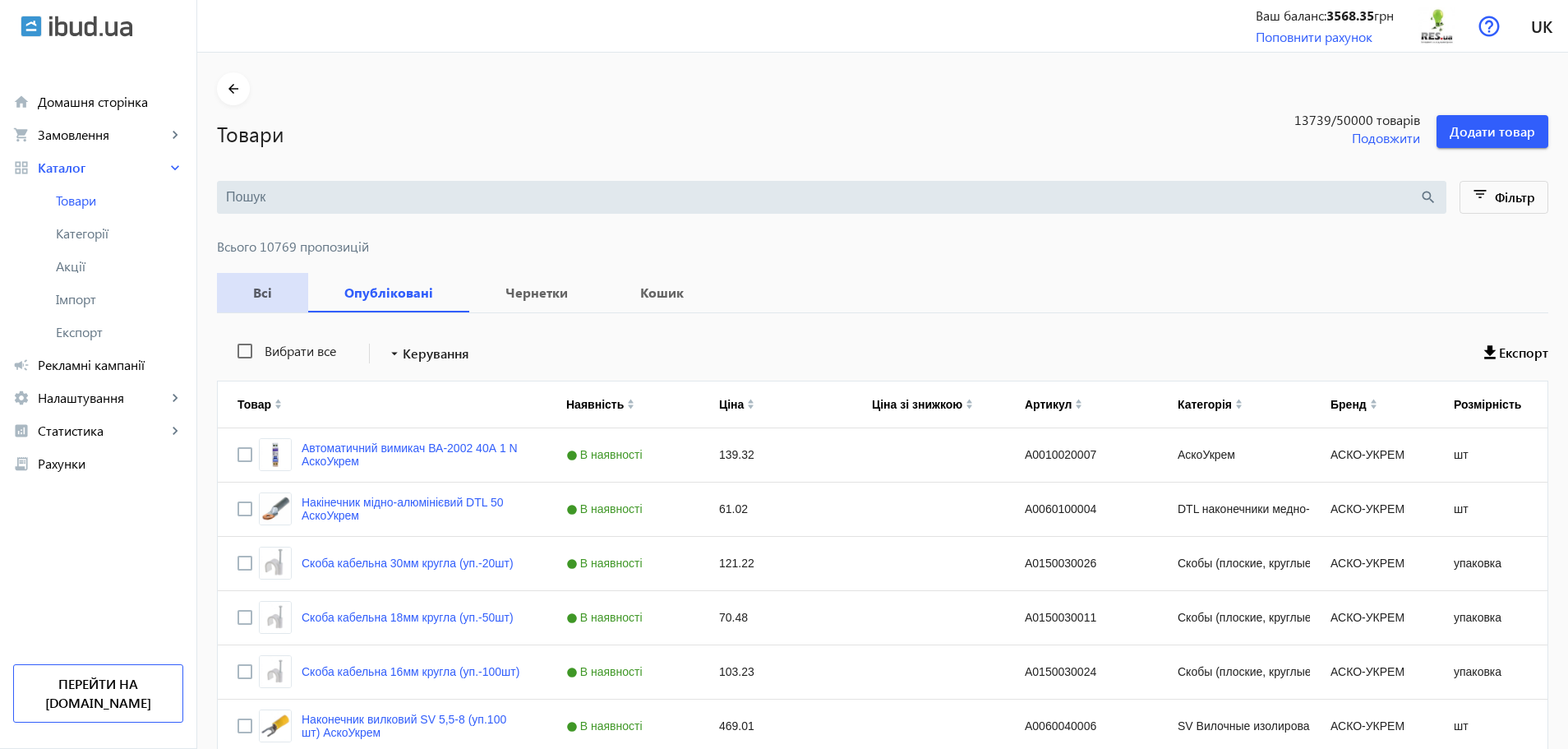
click at [253, 286] on b "Всі" at bounding box center [263, 292] width 52 height 13
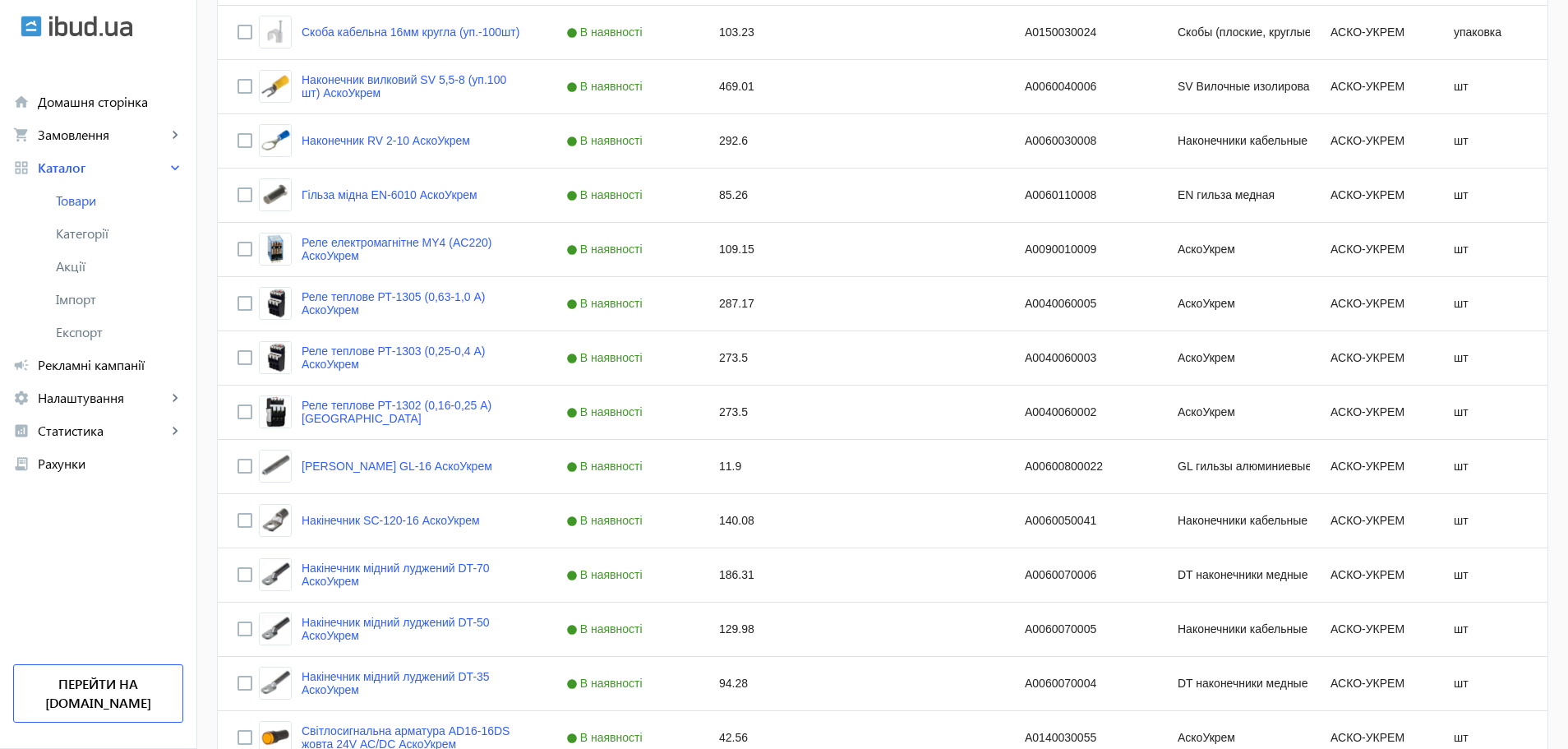
scroll to position [83, 0]
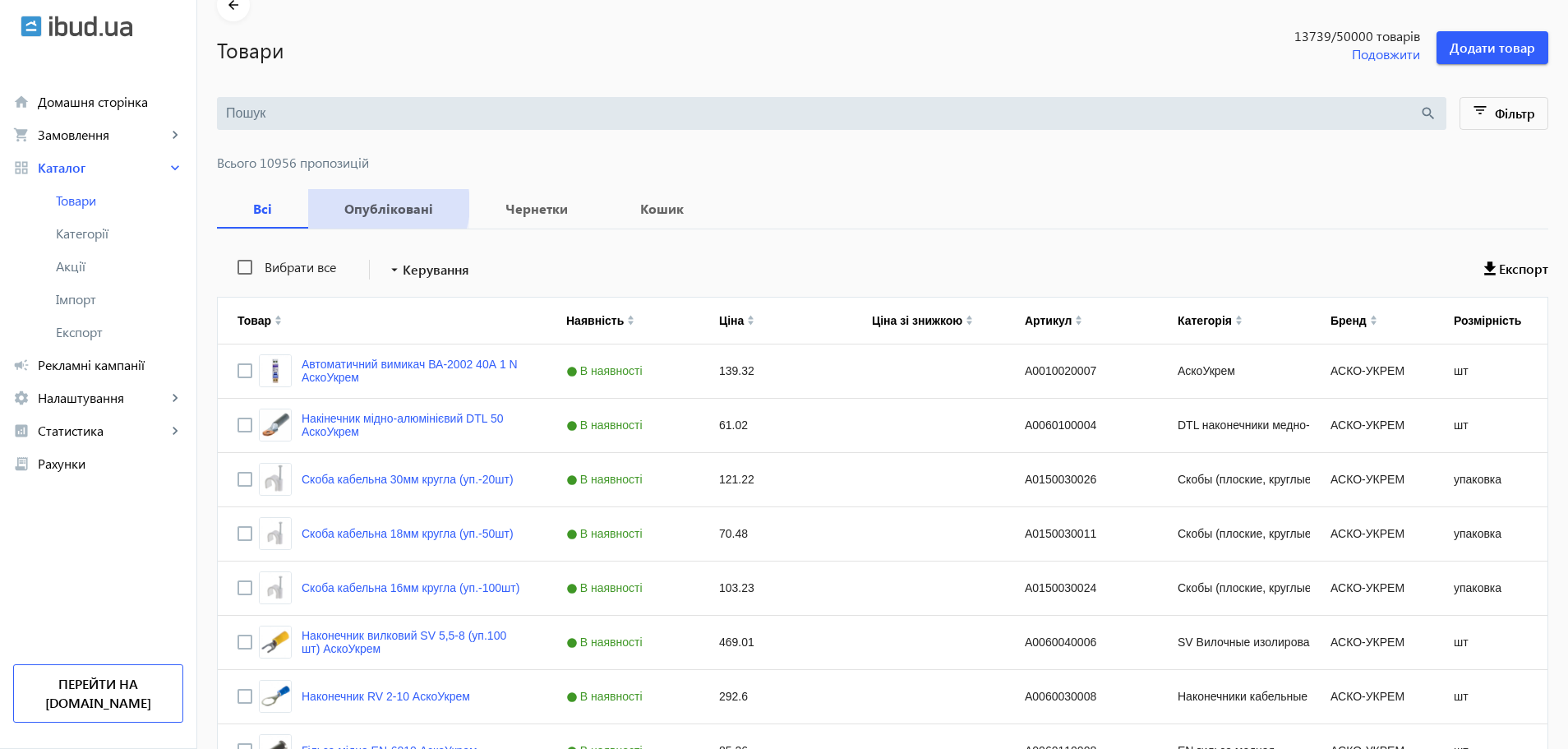
click at [368, 204] on b "Опубліковані" at bounding box center [389, 208] width 122 height 13
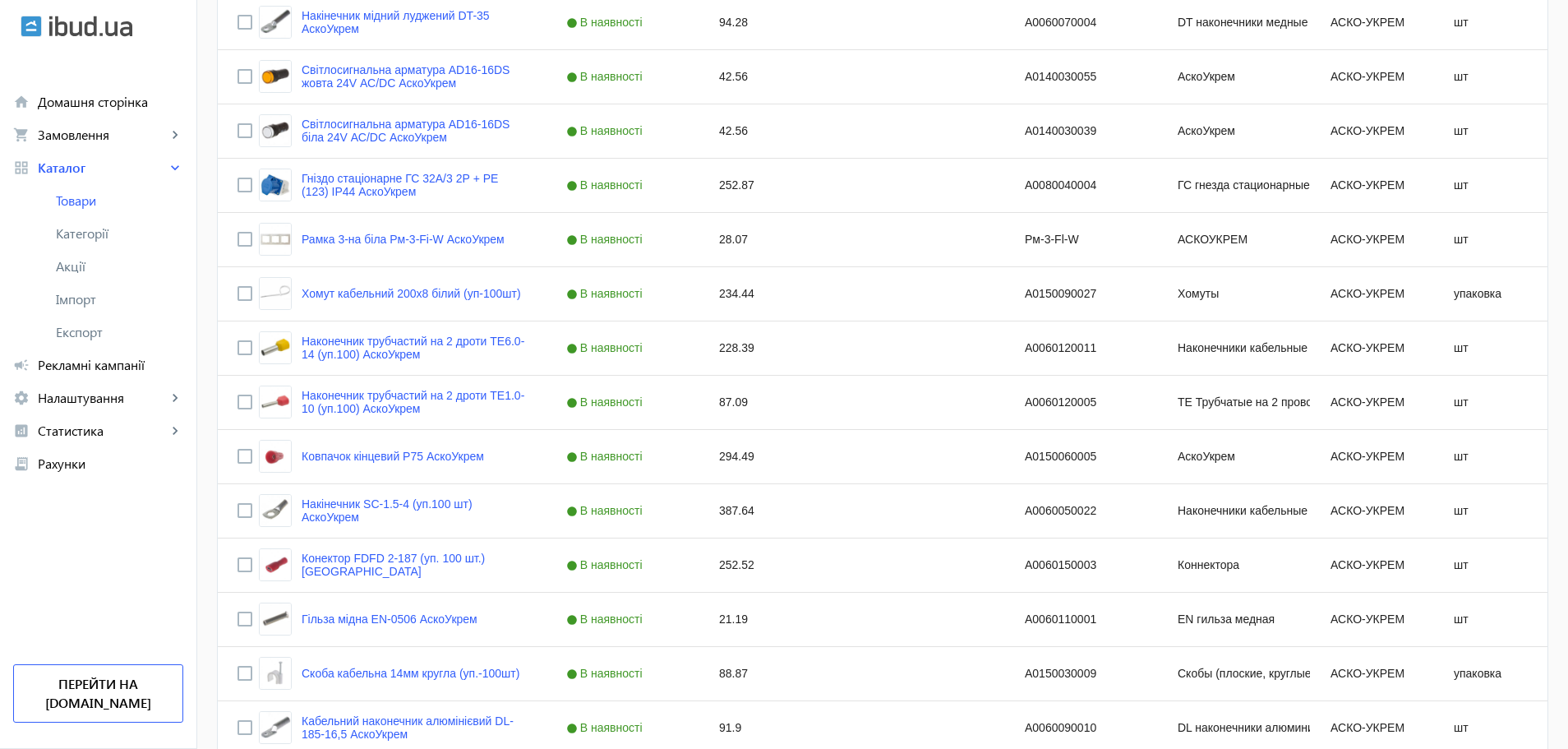
scroll to position [1453, 0]
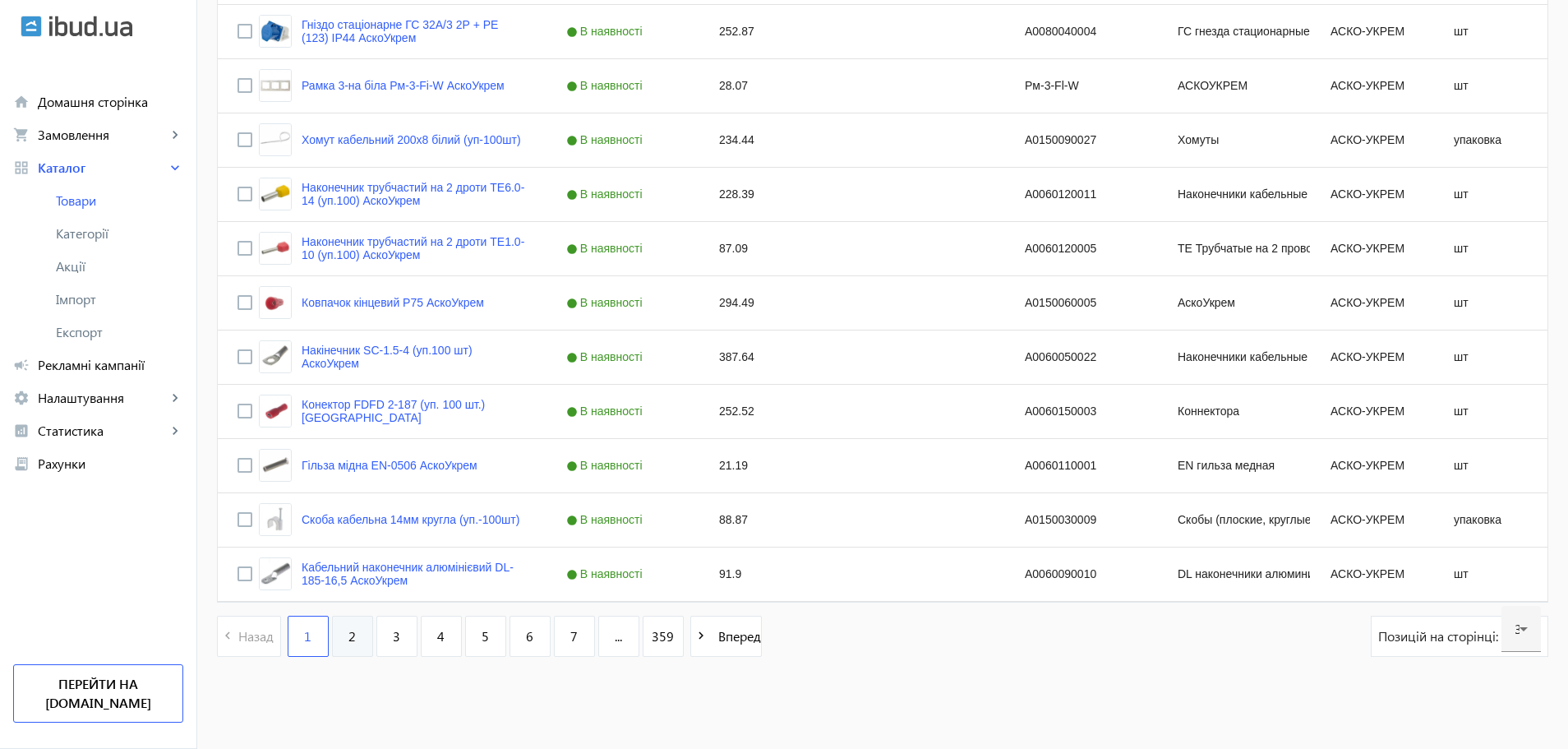
click at [332, 634] on link "2" at bounding box center [352, 635] width 41 height 41
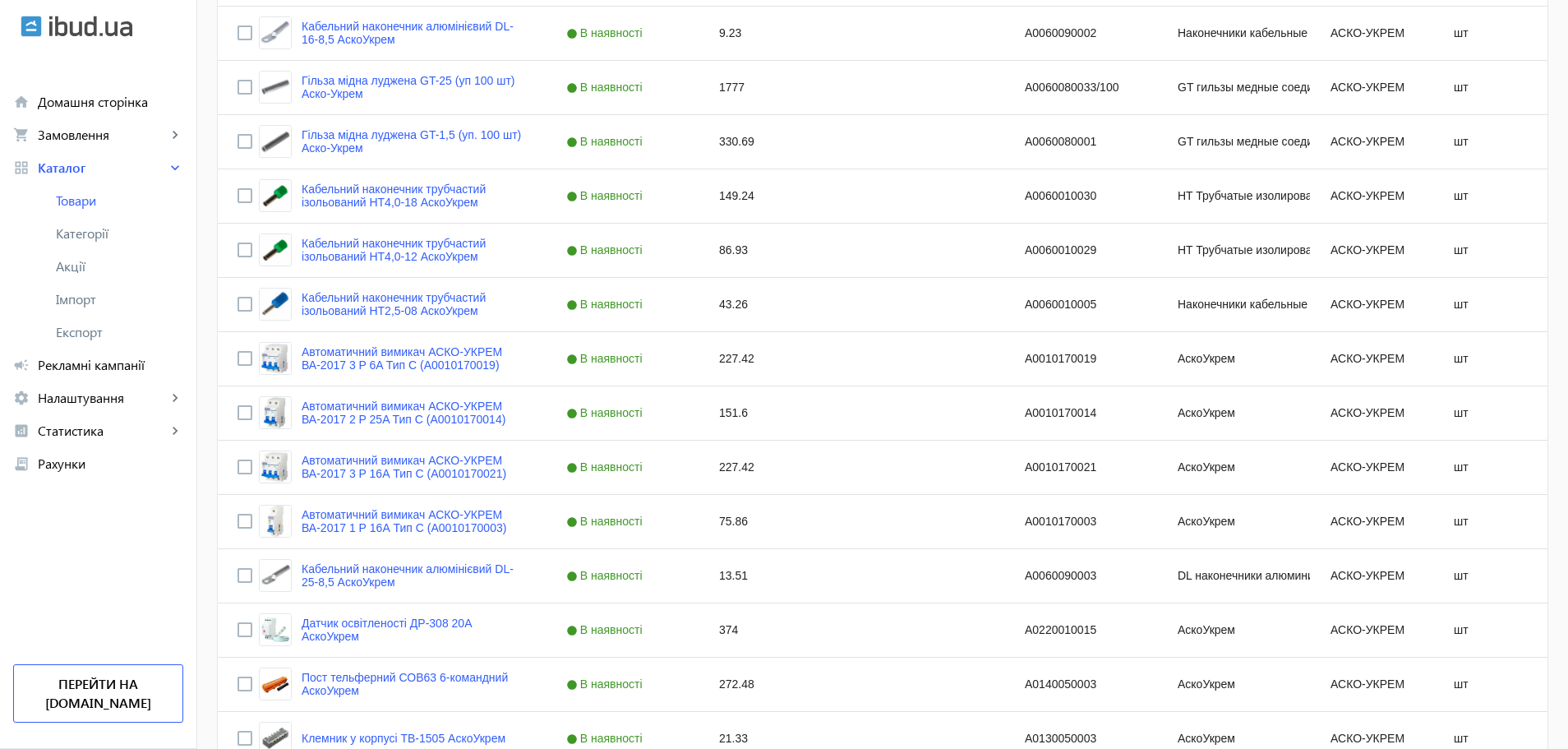
scroll to position [1453, 0]
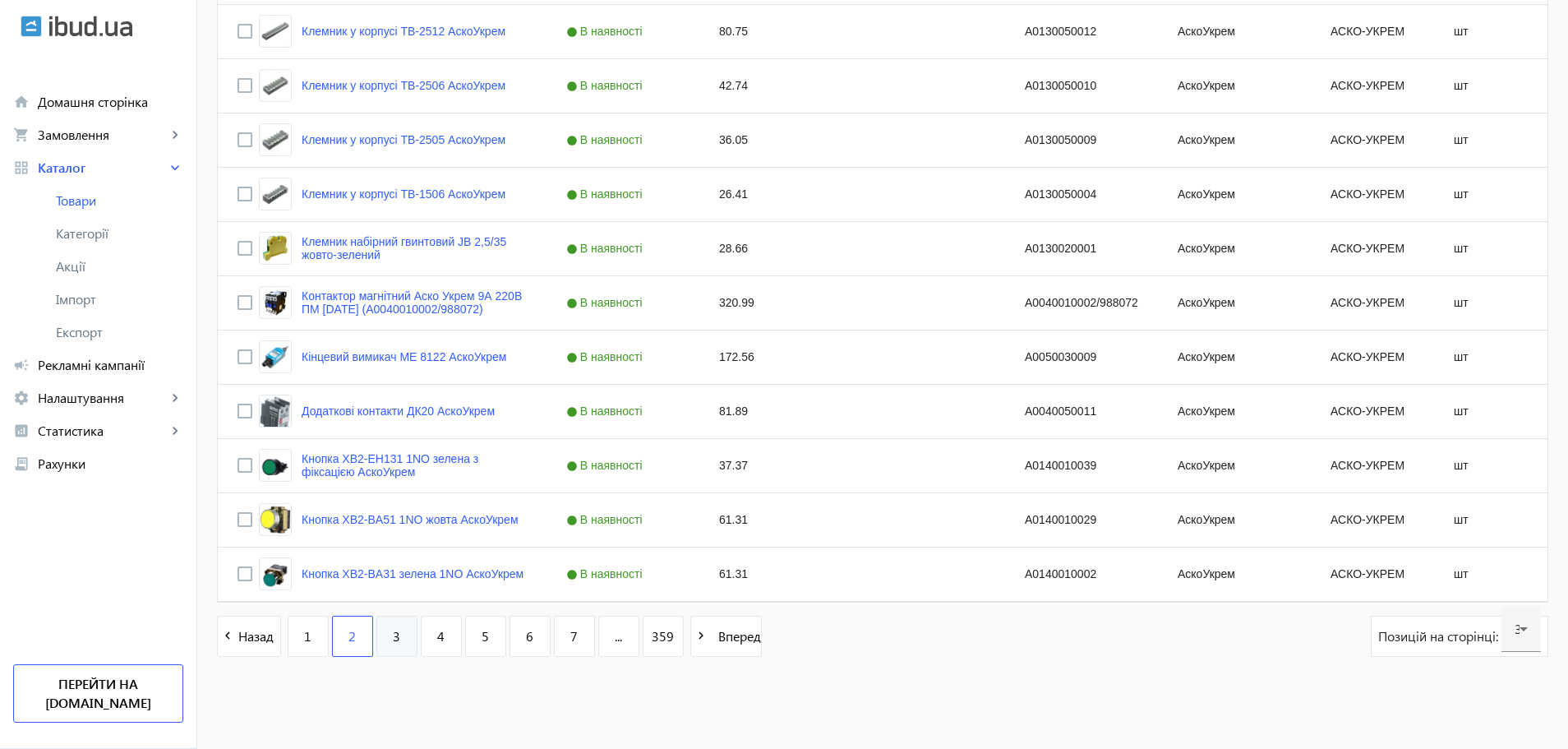
click at [390, 646] on link "3" at bounding box center [396, 635] width 41 height 41
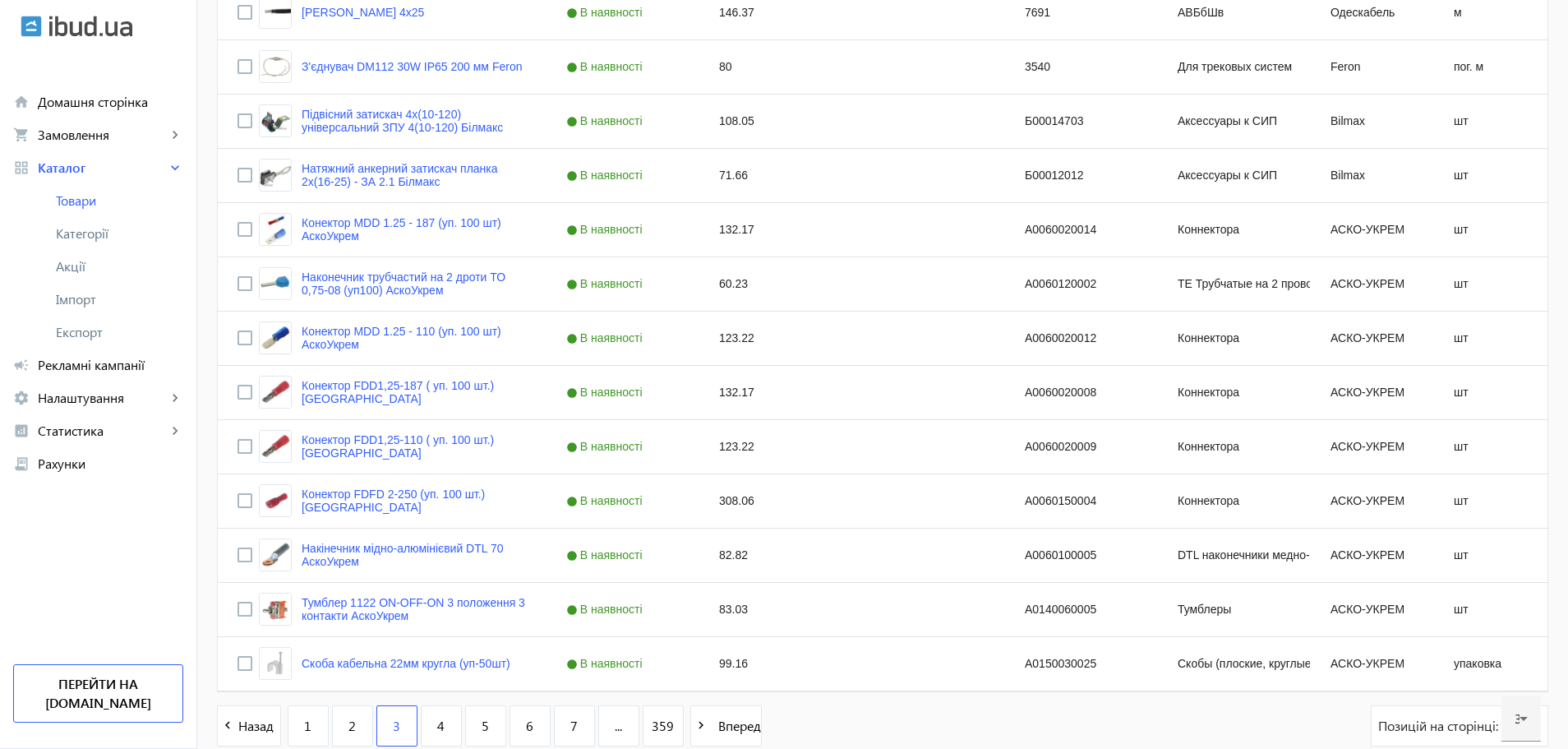
scroll to position [1453, 0]
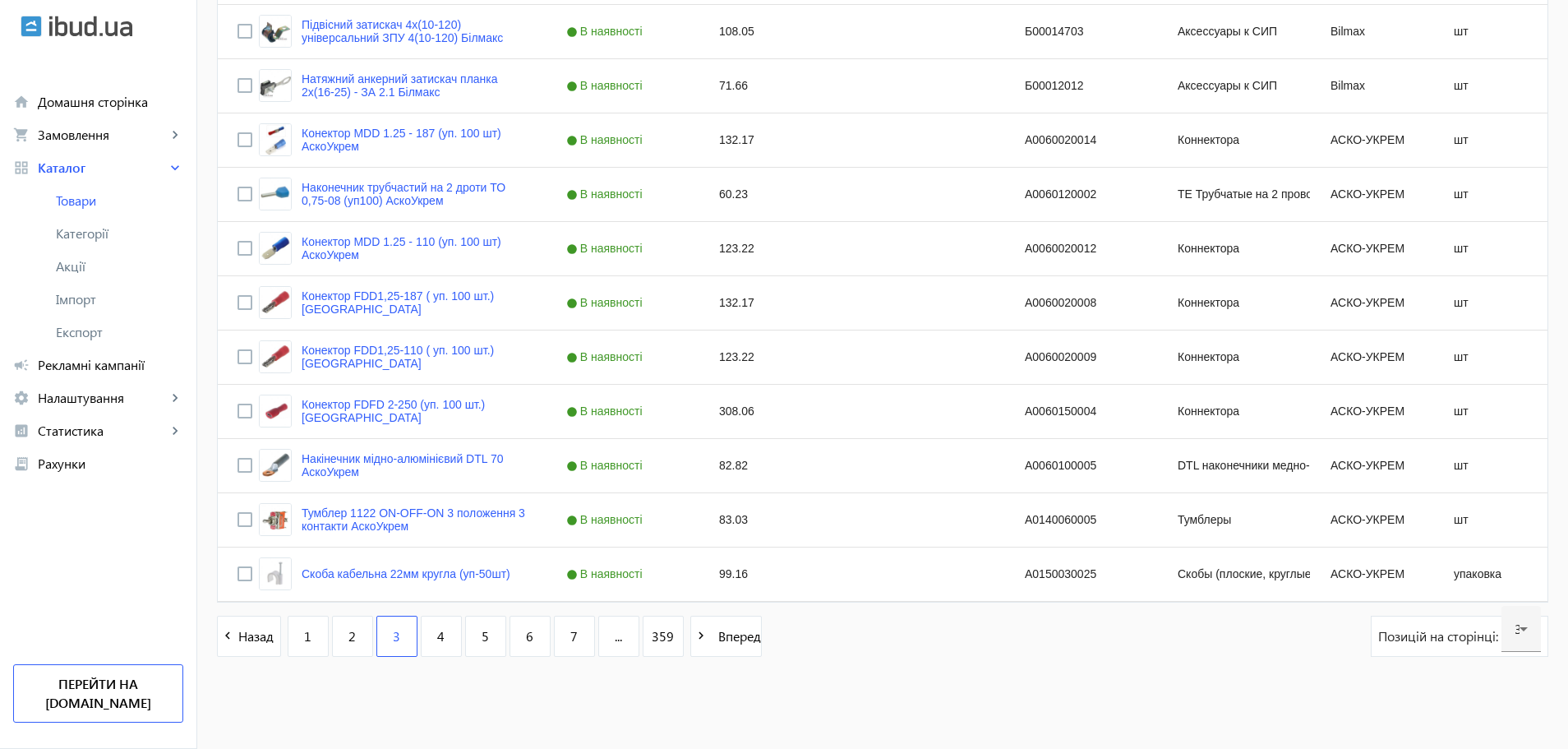
click at [390, 646] on div "3" at bounding box center [396, 635] width 41 height 41
click at [424, 642] on link "4" at bounding box center [440, 635] width 41 height 41
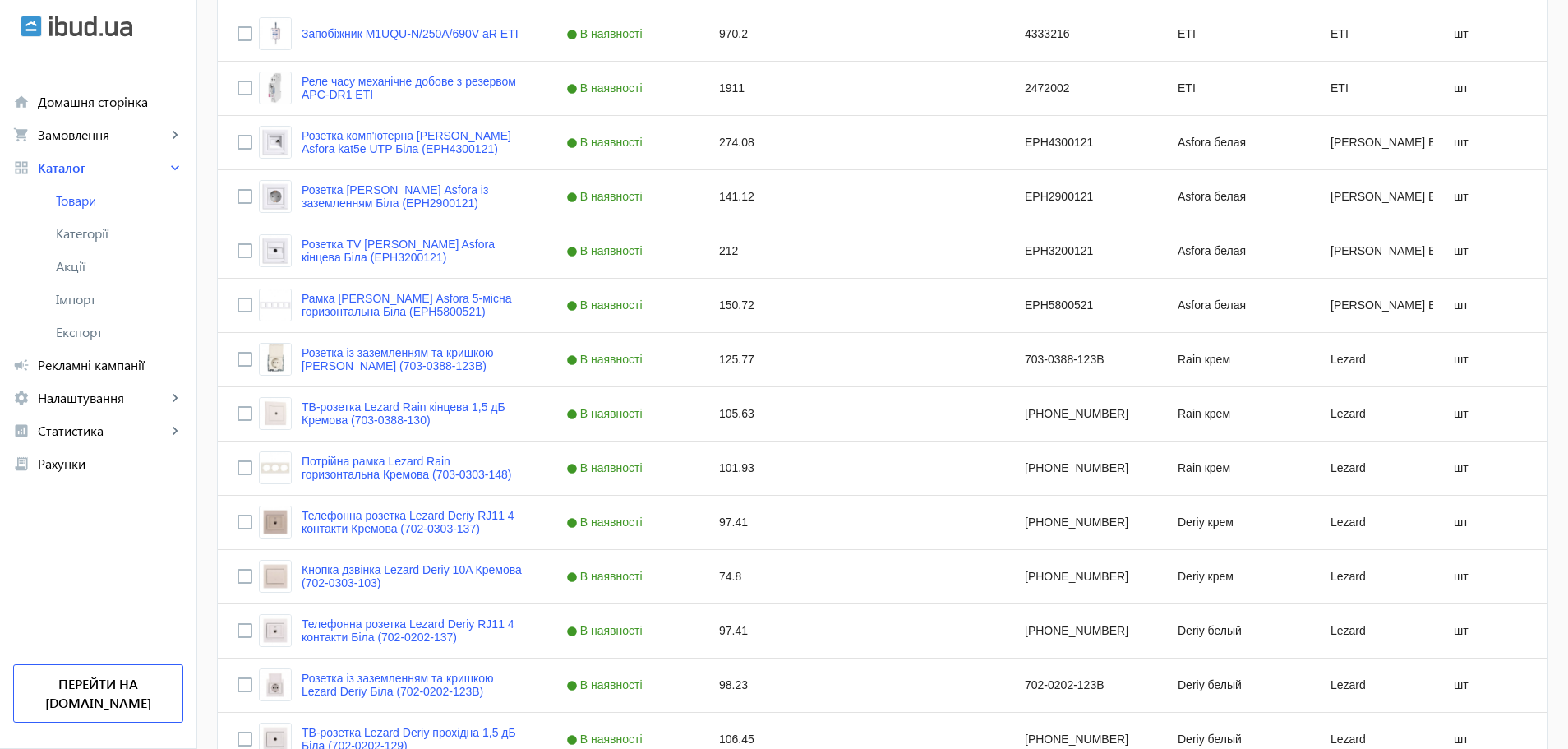
scroll to position [1370, 0]
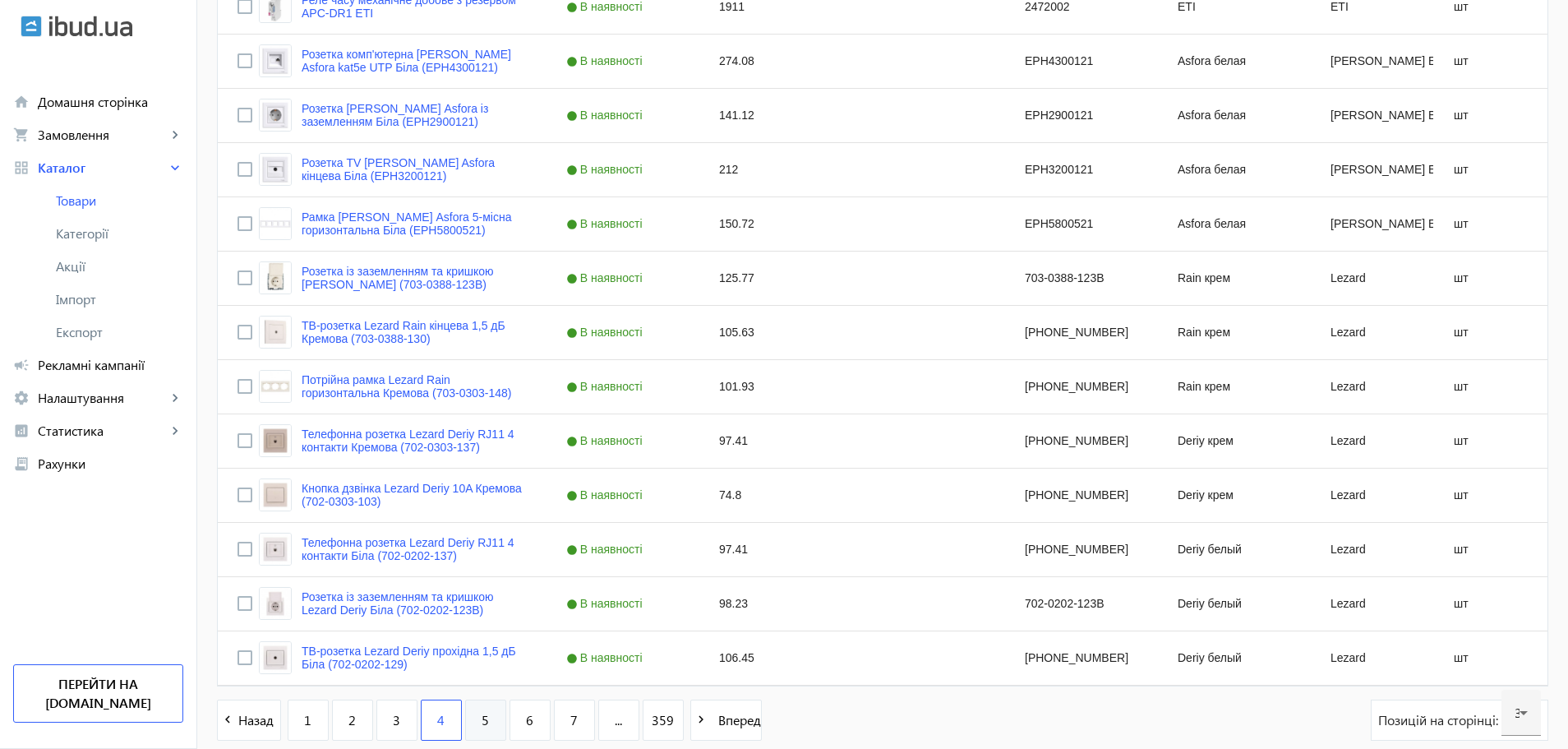
click at [468, 714] on link "5" at bounding box center [485, 719] width 41 height 41
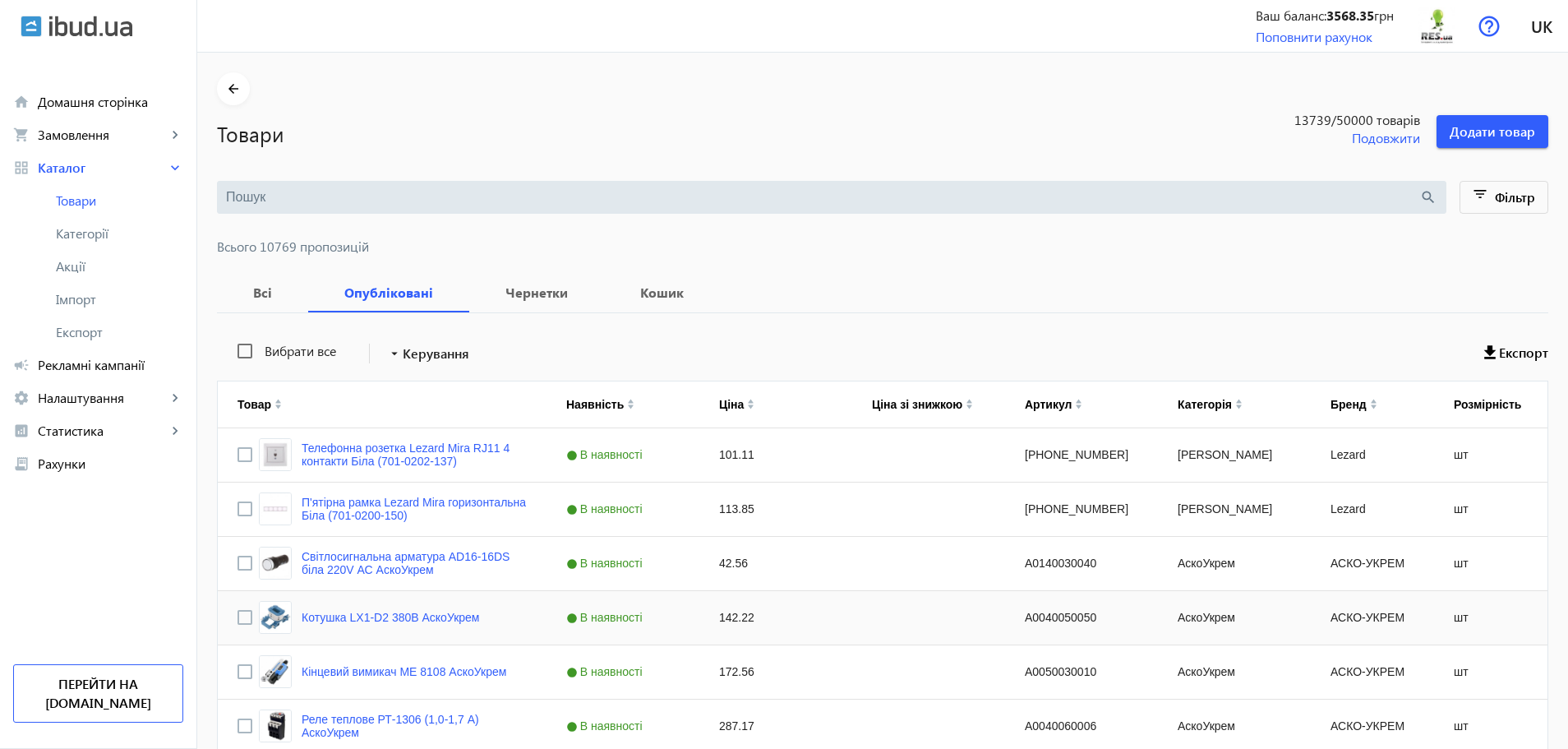
scroll to position [1370, 0]
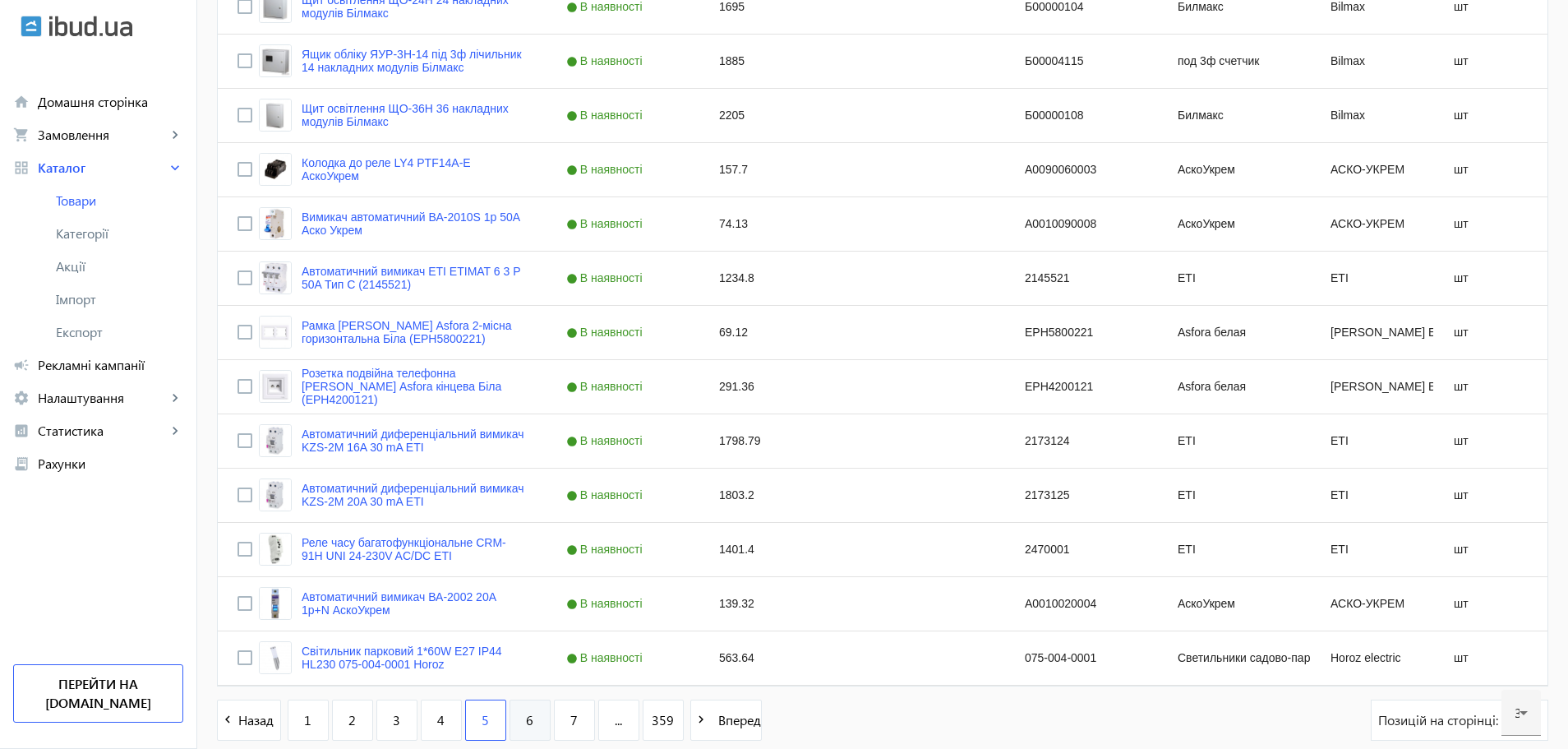
click at [510, 719] on link "6" at bounding box center [530, 719] width 41 height 41
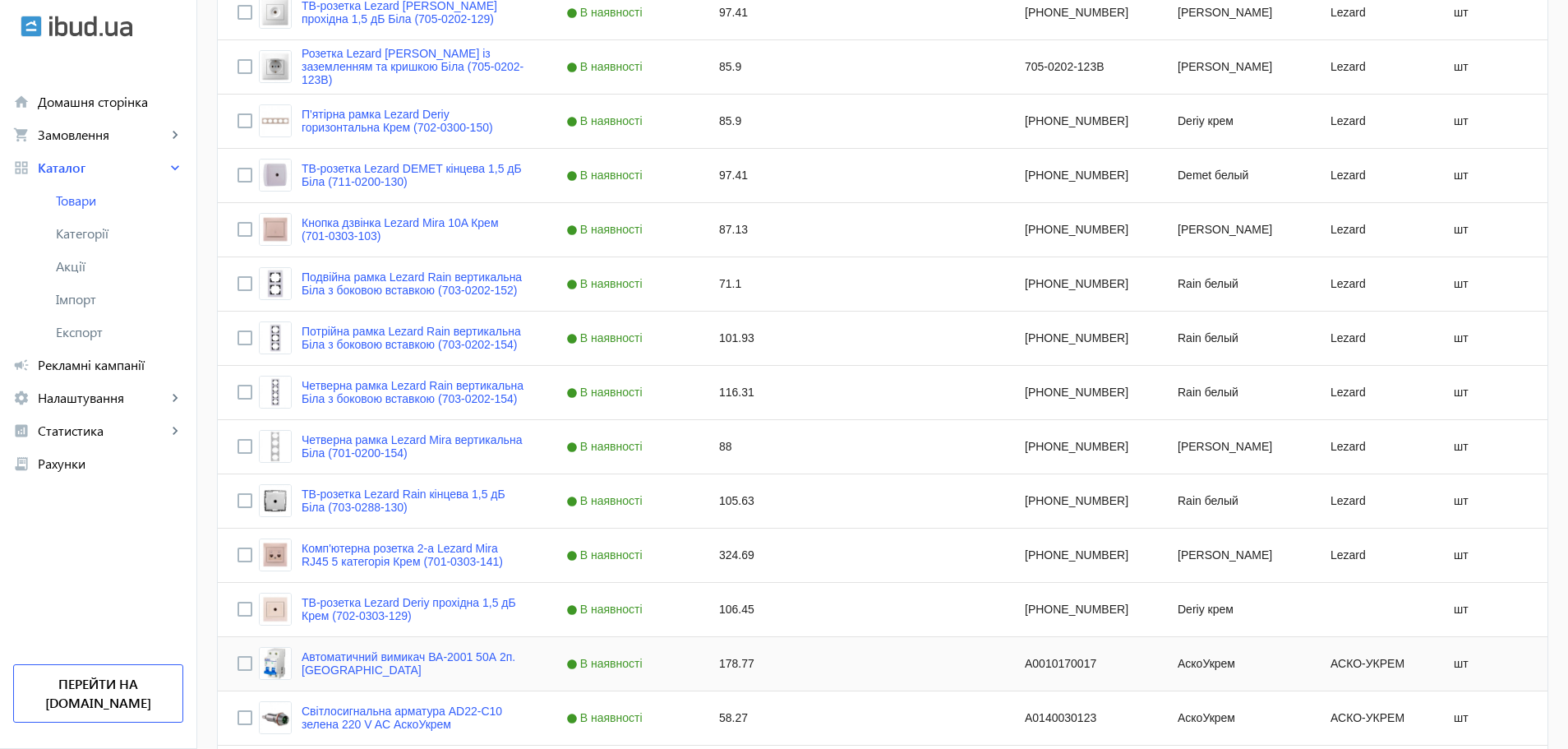
scroll to position [1453, 0]
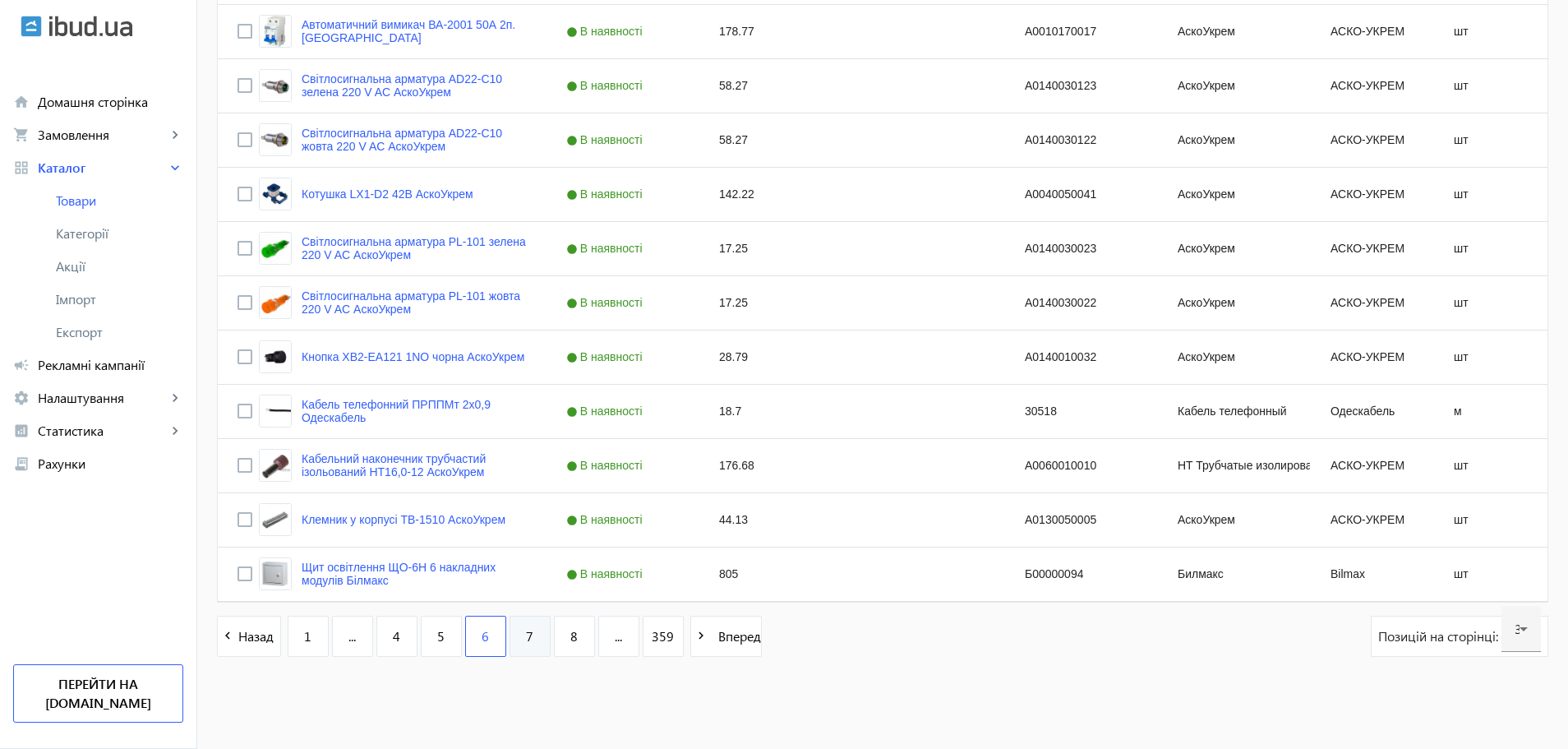
click at [527, 643] on link "7" at bounding box center [530, 635] width 41 height 41
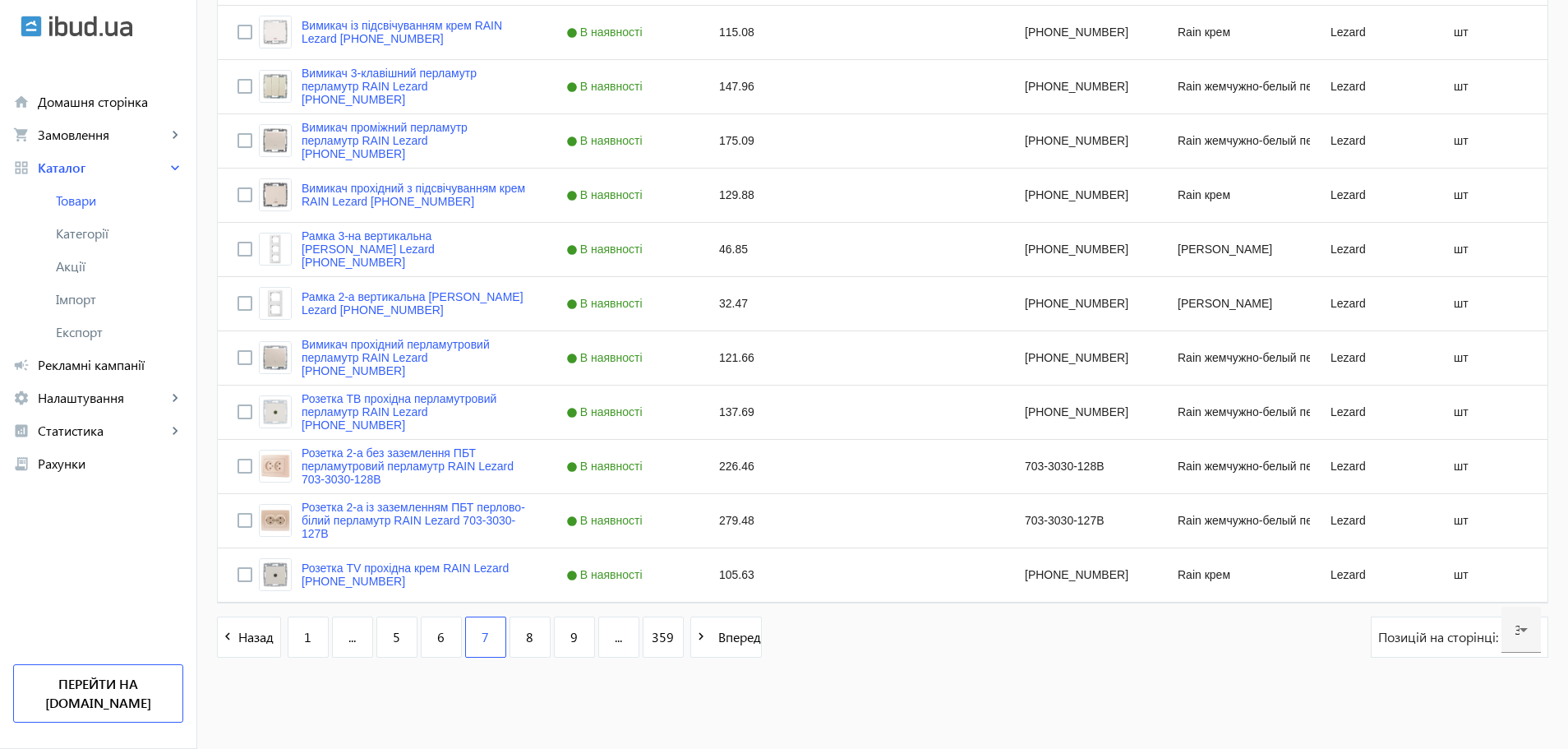
scroll to position [1453, 0]
click at [527, 643] on link "8" at bounding box center [530, 635] width 41 height 41
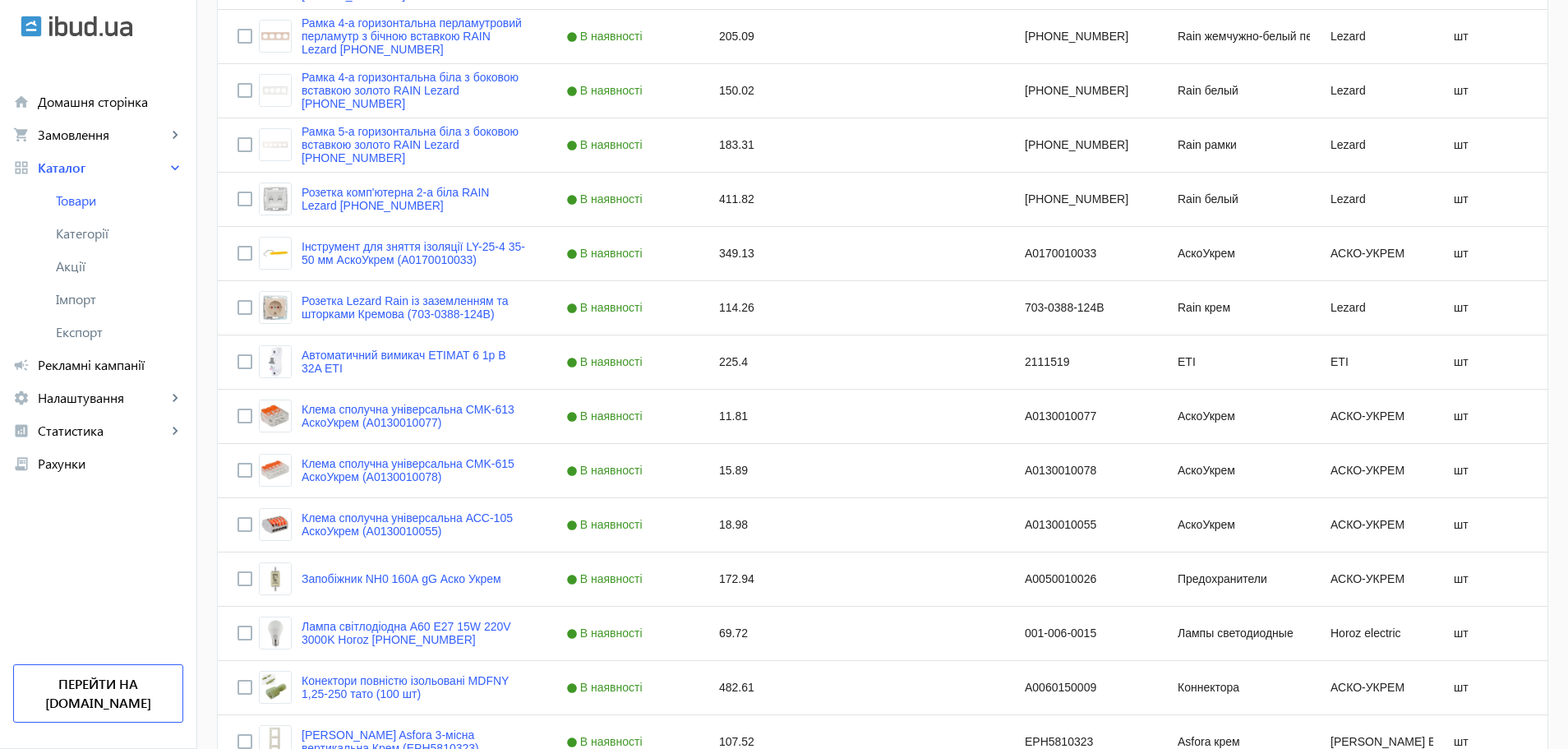
scroll to position [1453, 0]
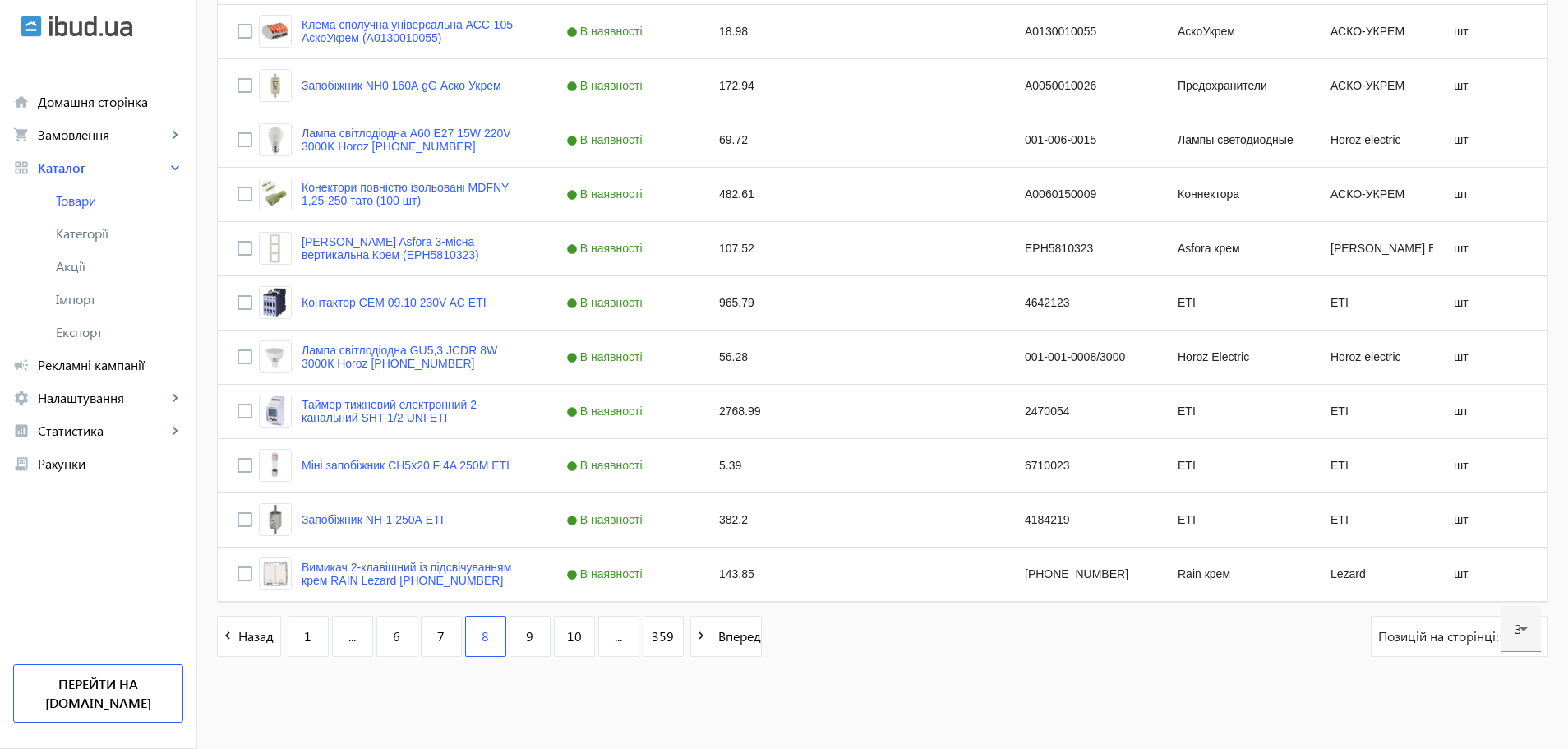
click at [527, 643] on link "9" at bounding box center [530, 635] width 41 height 41
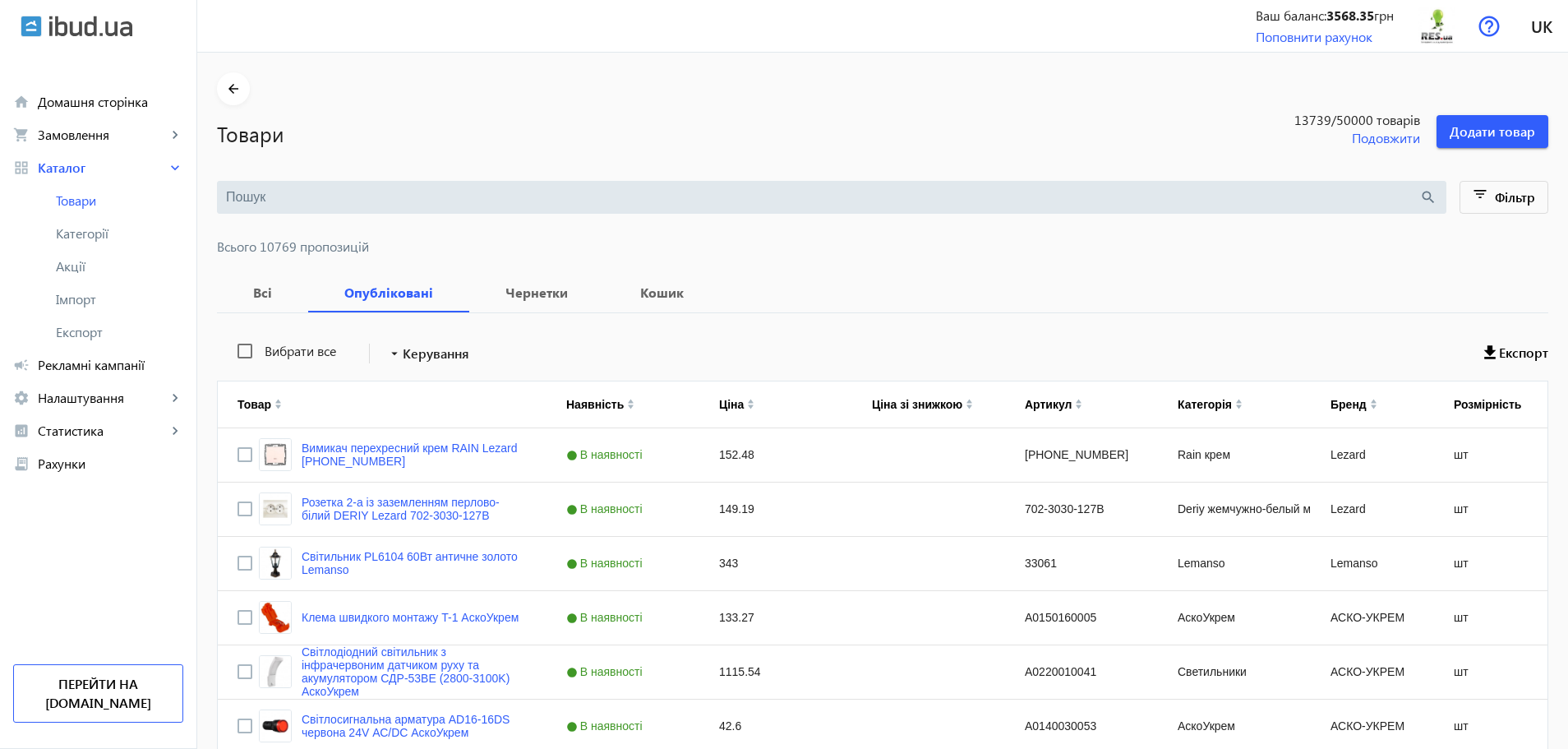
scroll to position [1095, 0]
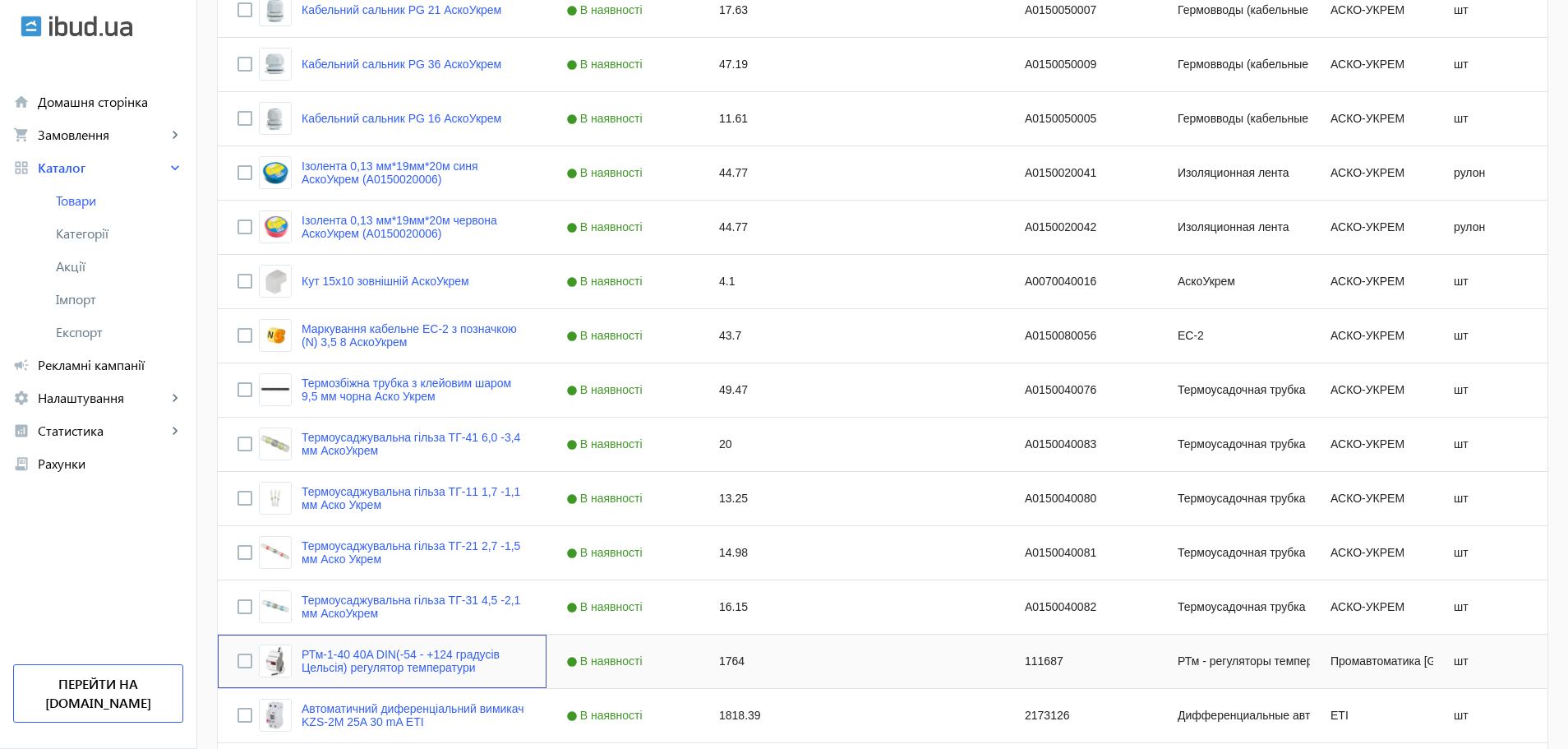
drag, startPoint x: 527, startPoint y: 643, endPoint x: 588, endPoint y: 677, distance: 69.8
click at [588, 677] on div "РТм-1-40 40A DIN(-54 - +124 градусів Цельсія) регулятор температури В наявності…" at bounding box center [888, 662] width 1339 height 55
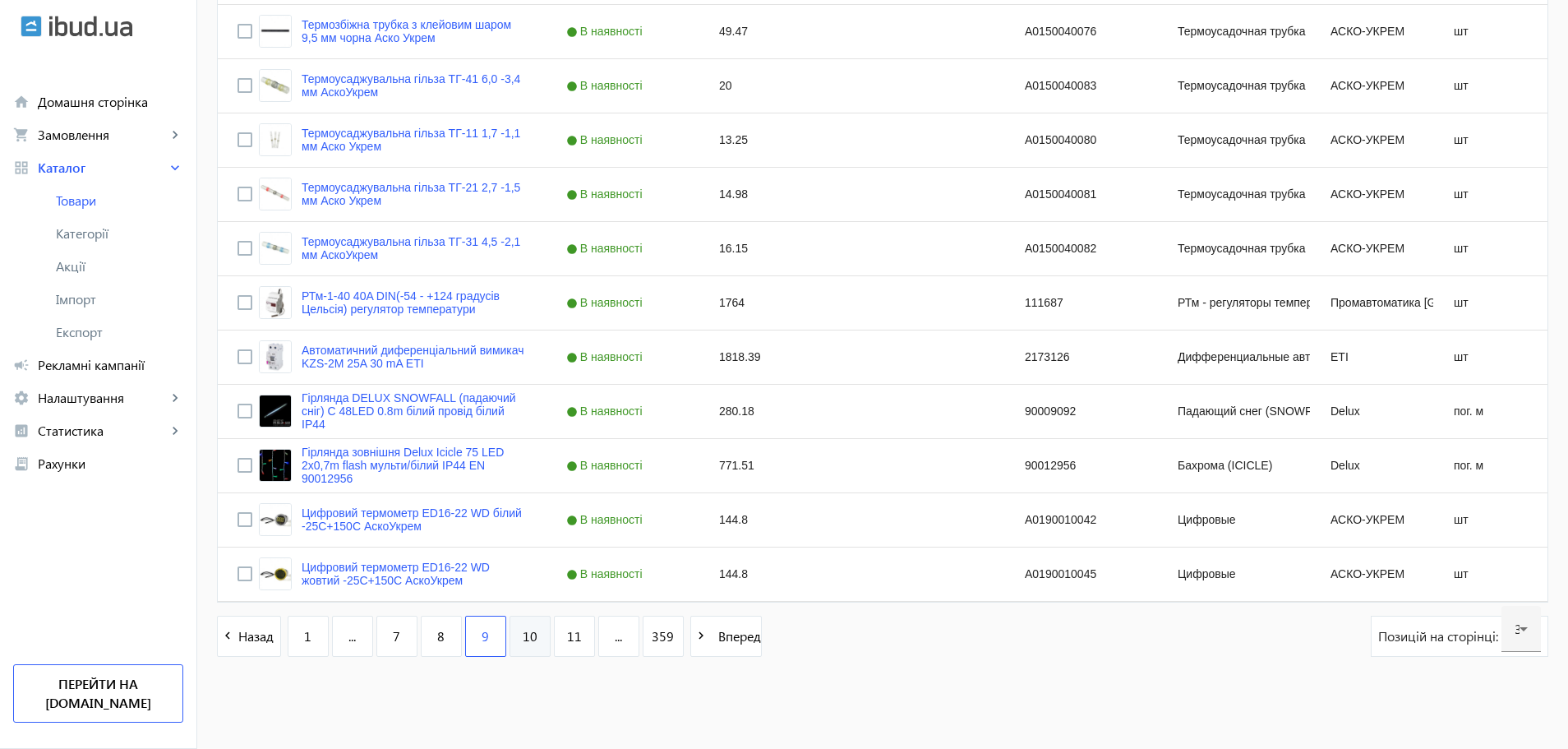
click at [529, 632] on link "10" at bounding box center [530, 635] width 41 height 41
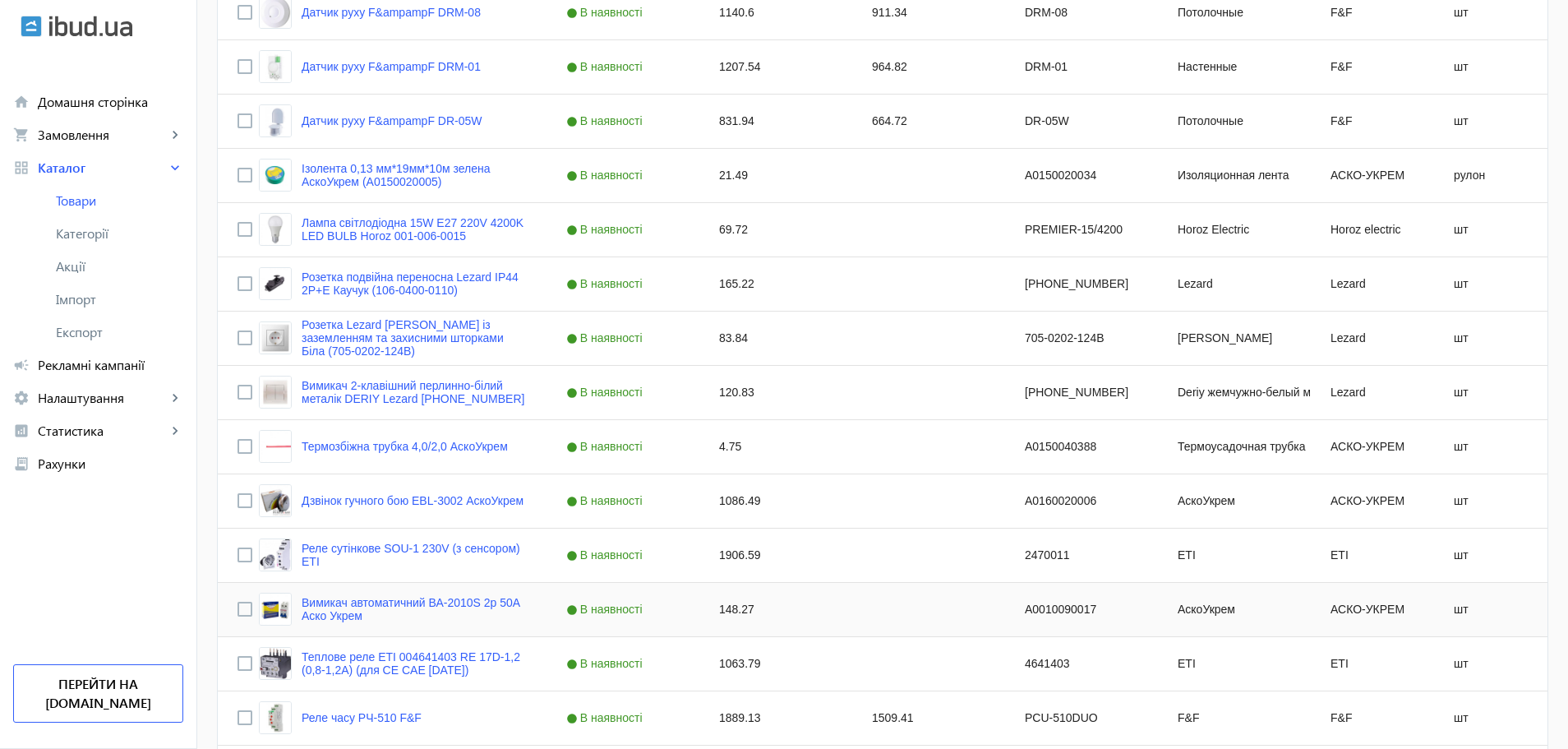
scroll to position [1453, 0]
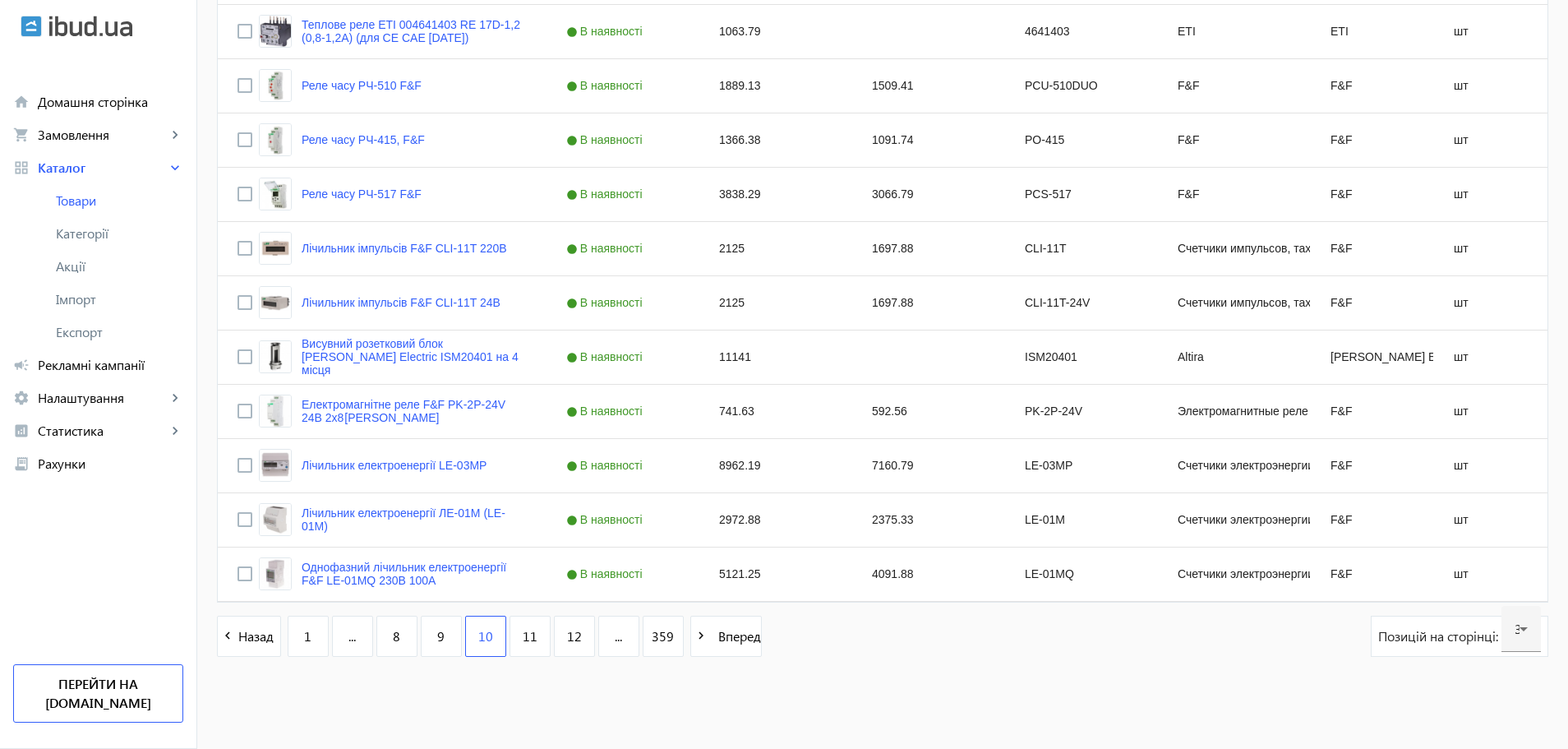
click at [529, 632] on link "11" at bounding box center [530, 635] width 41 height 41
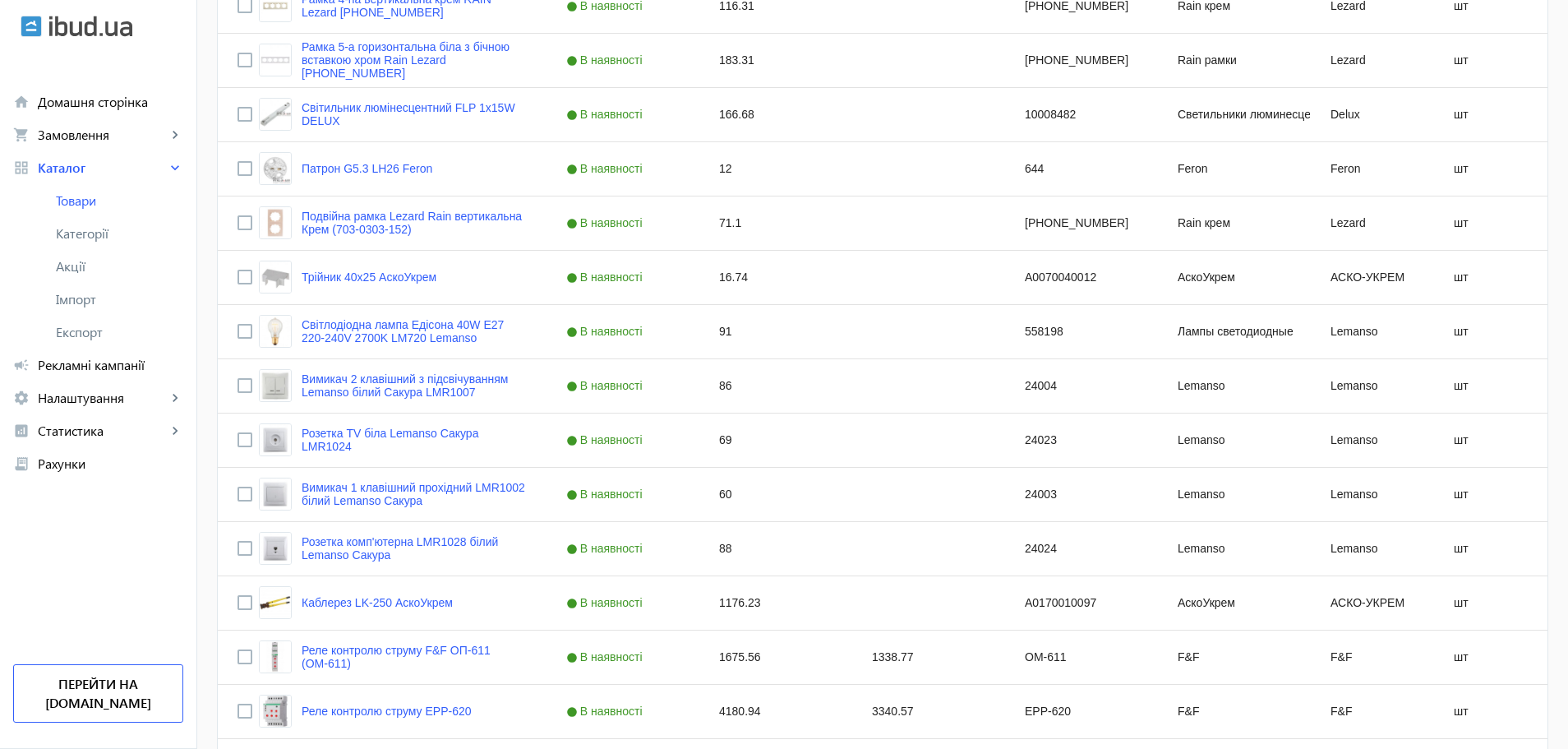
scroll to position [1453, 0]
